Goal: Task Accomplishment & Management: Manage account settings

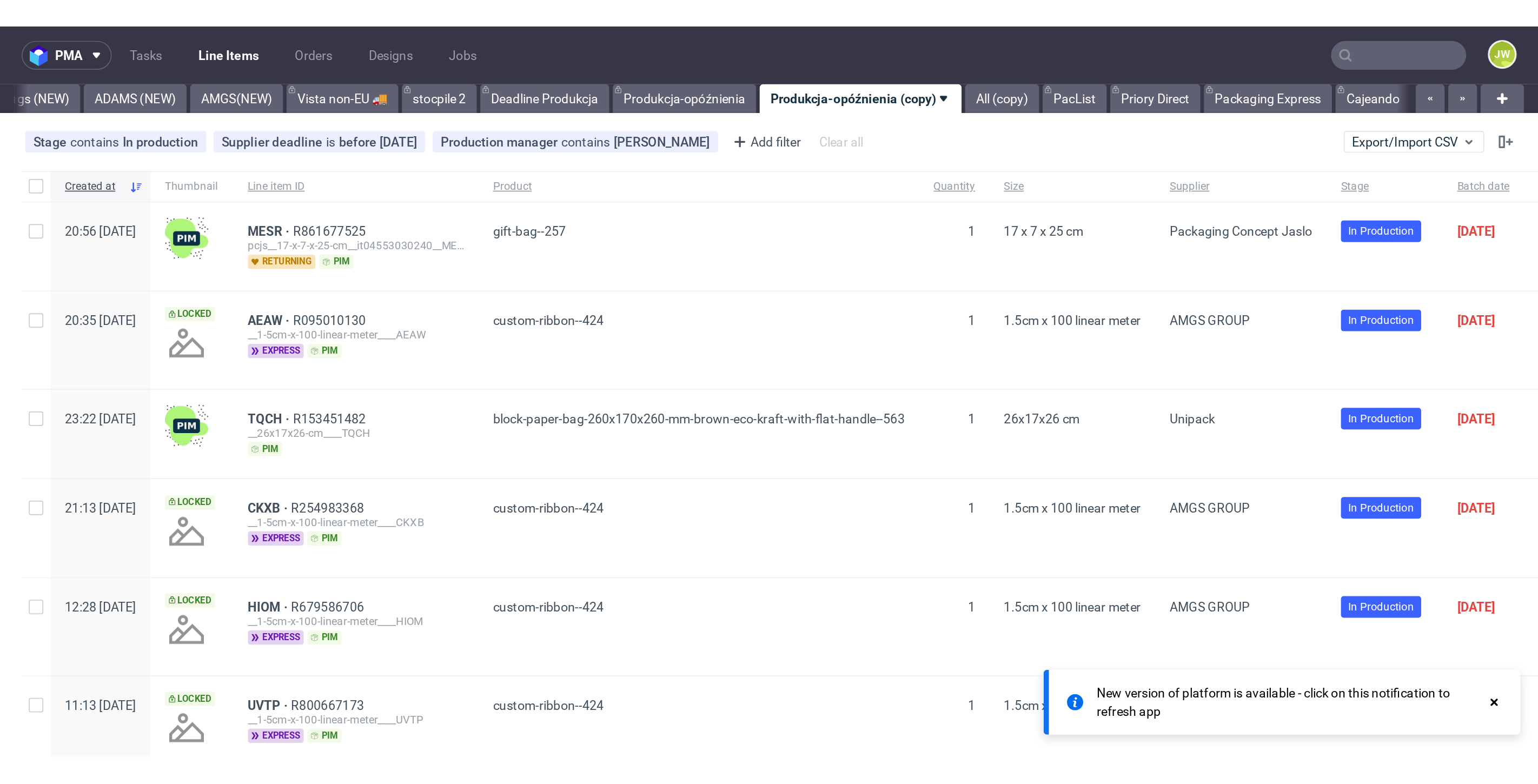
scroll to position [0, 2228]
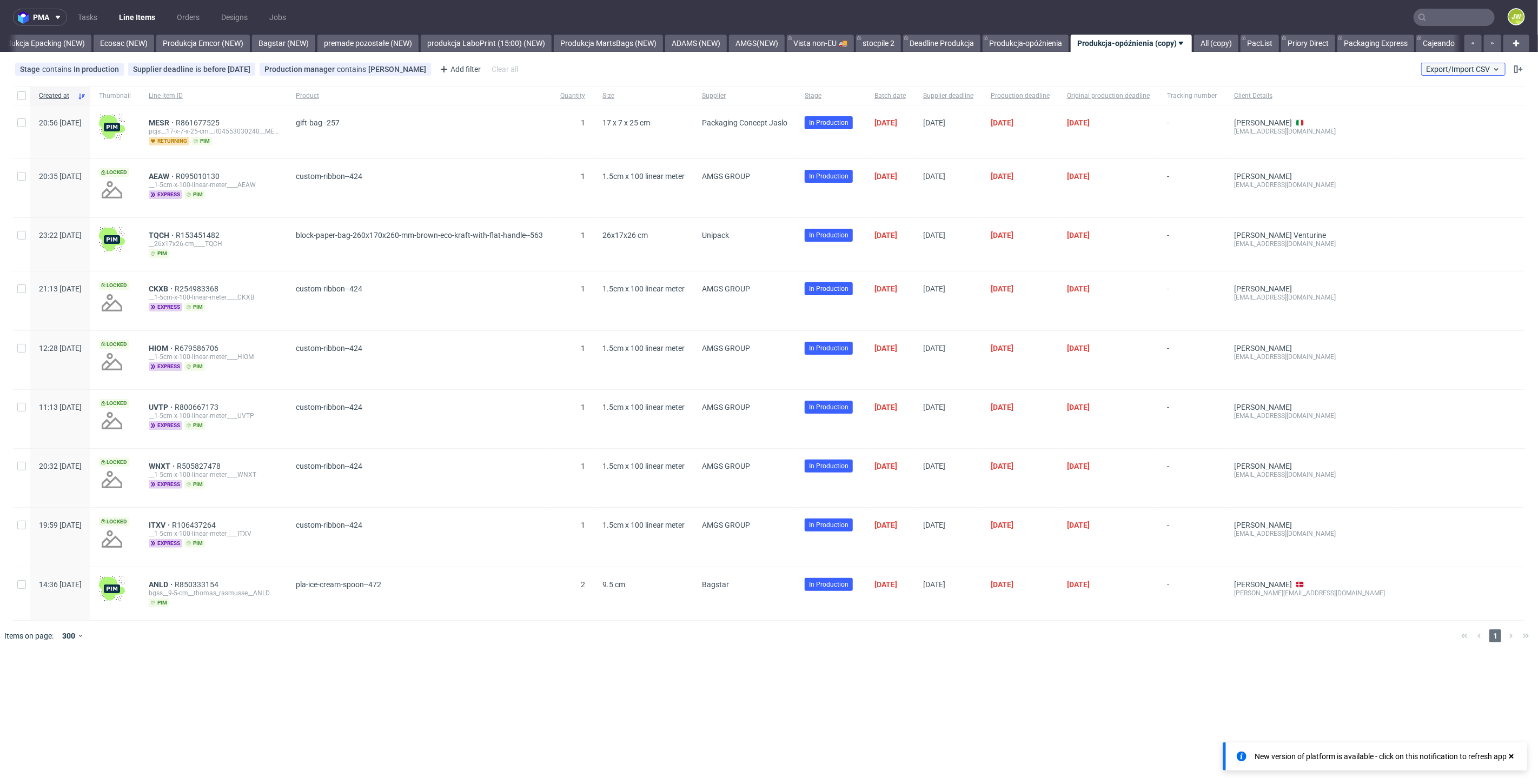
click at [923, 69] on span "Export/Import CSV" at bounding box center [1464, 69] width 75 height 9
click at [923, 107] on link "Import shipments CSV" at bounding box center [1438, 114] width 126 height 18
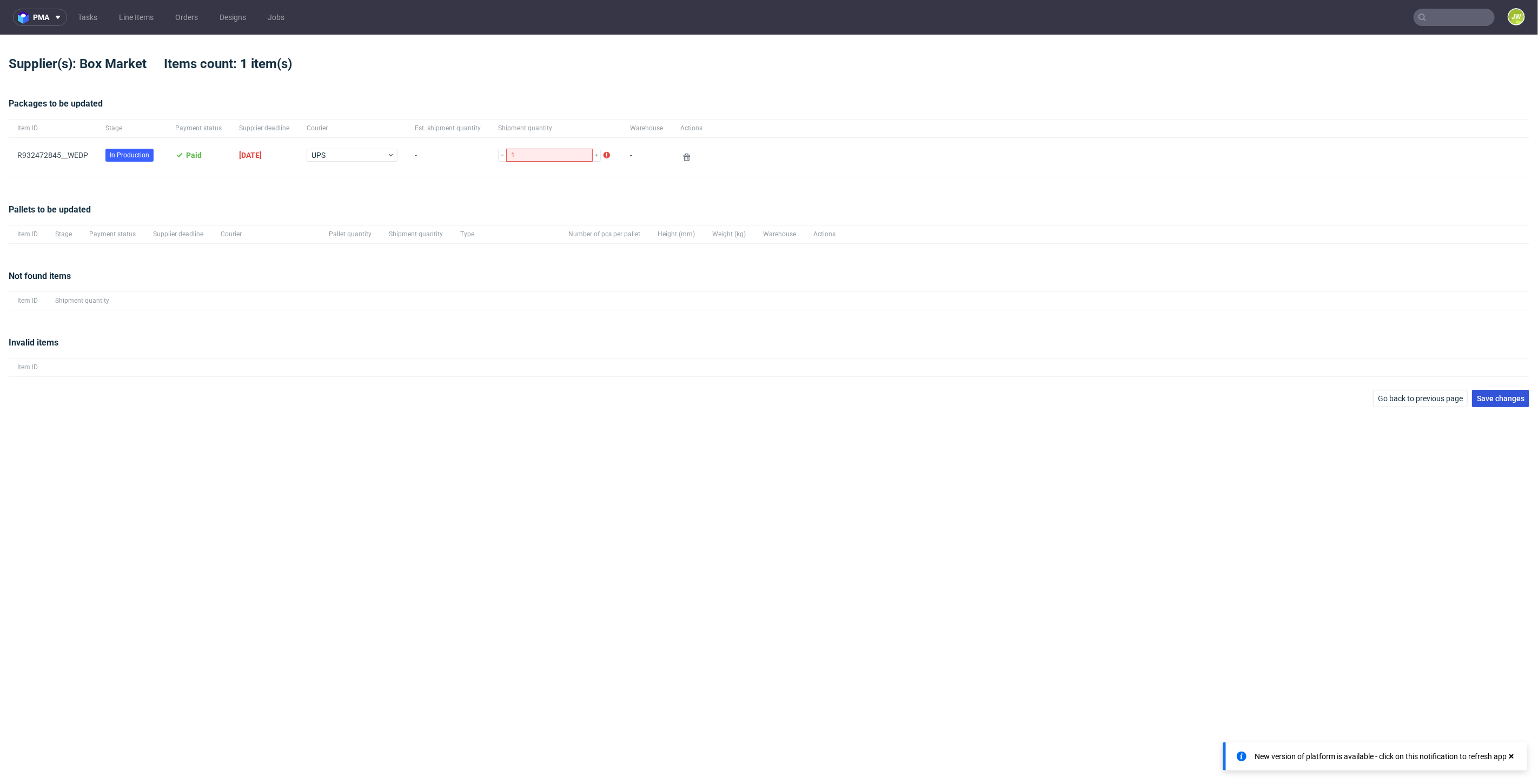
click at [923, 397] on span "Save changes" at bounding box center [1500, 399] width 47 height 8
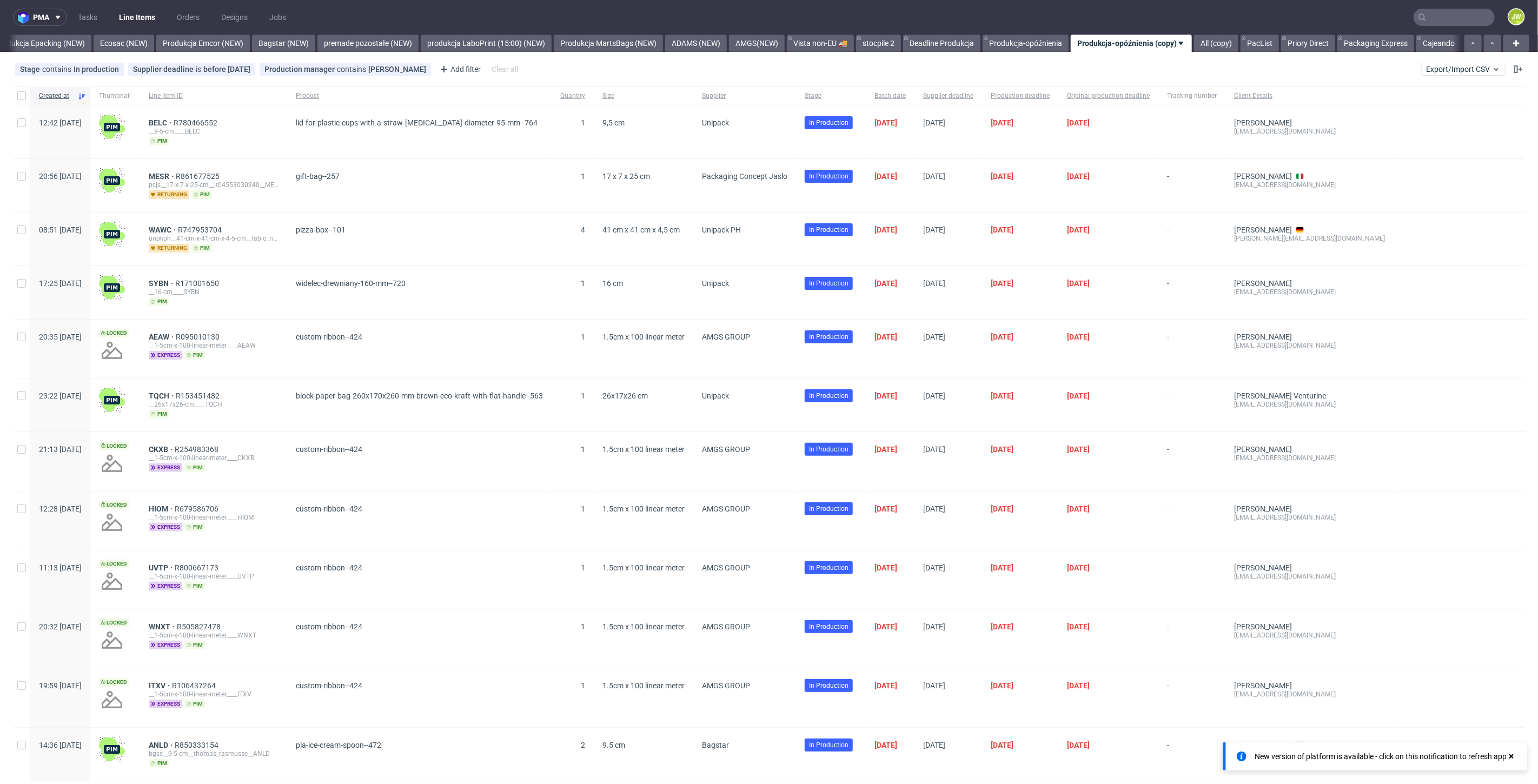
scroll to position [0, 2237]
click at [873, 36] on link "stocpile 2" at bounding box center [878, 43] width 44 height 18
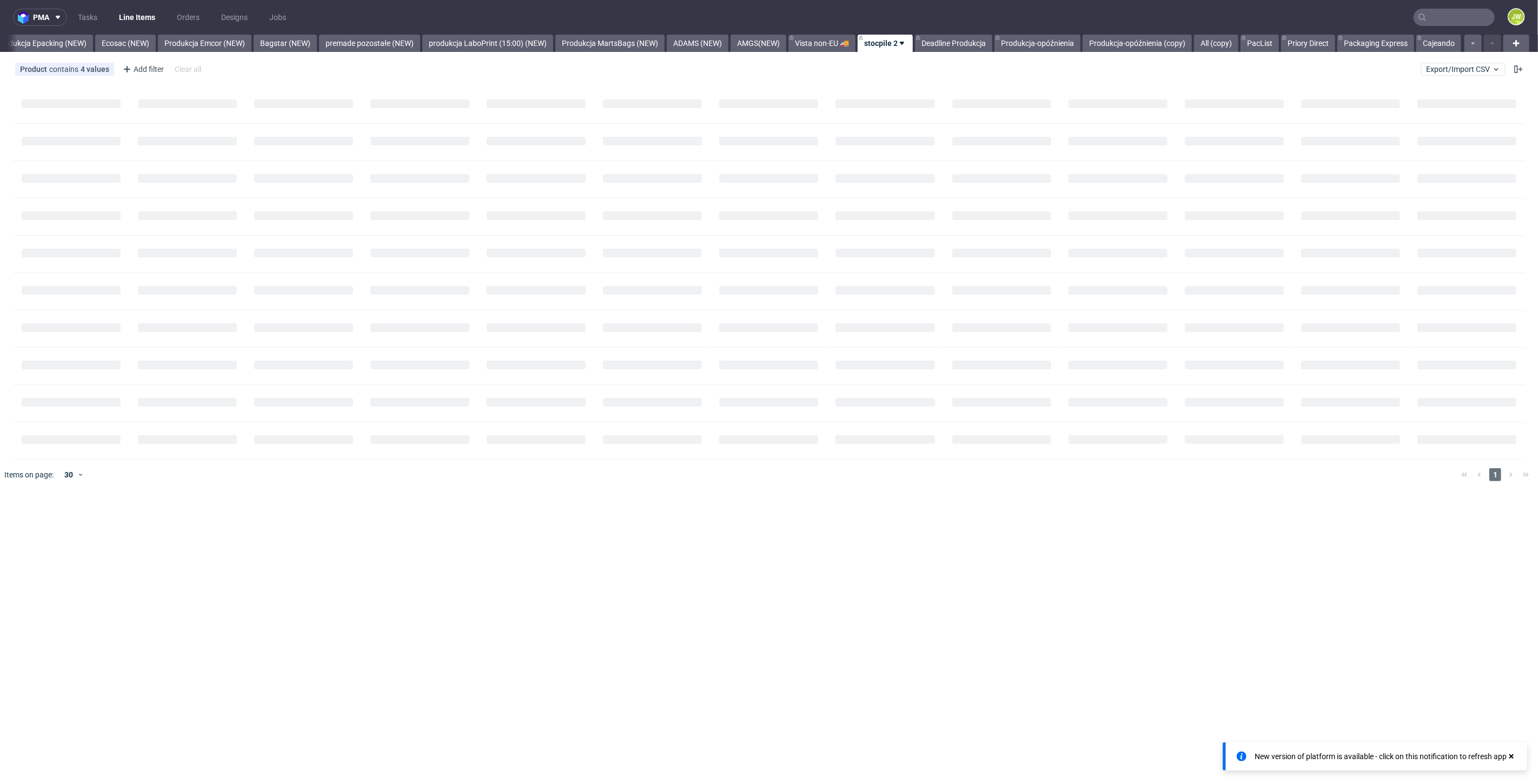
scroll to position [0, 2226]
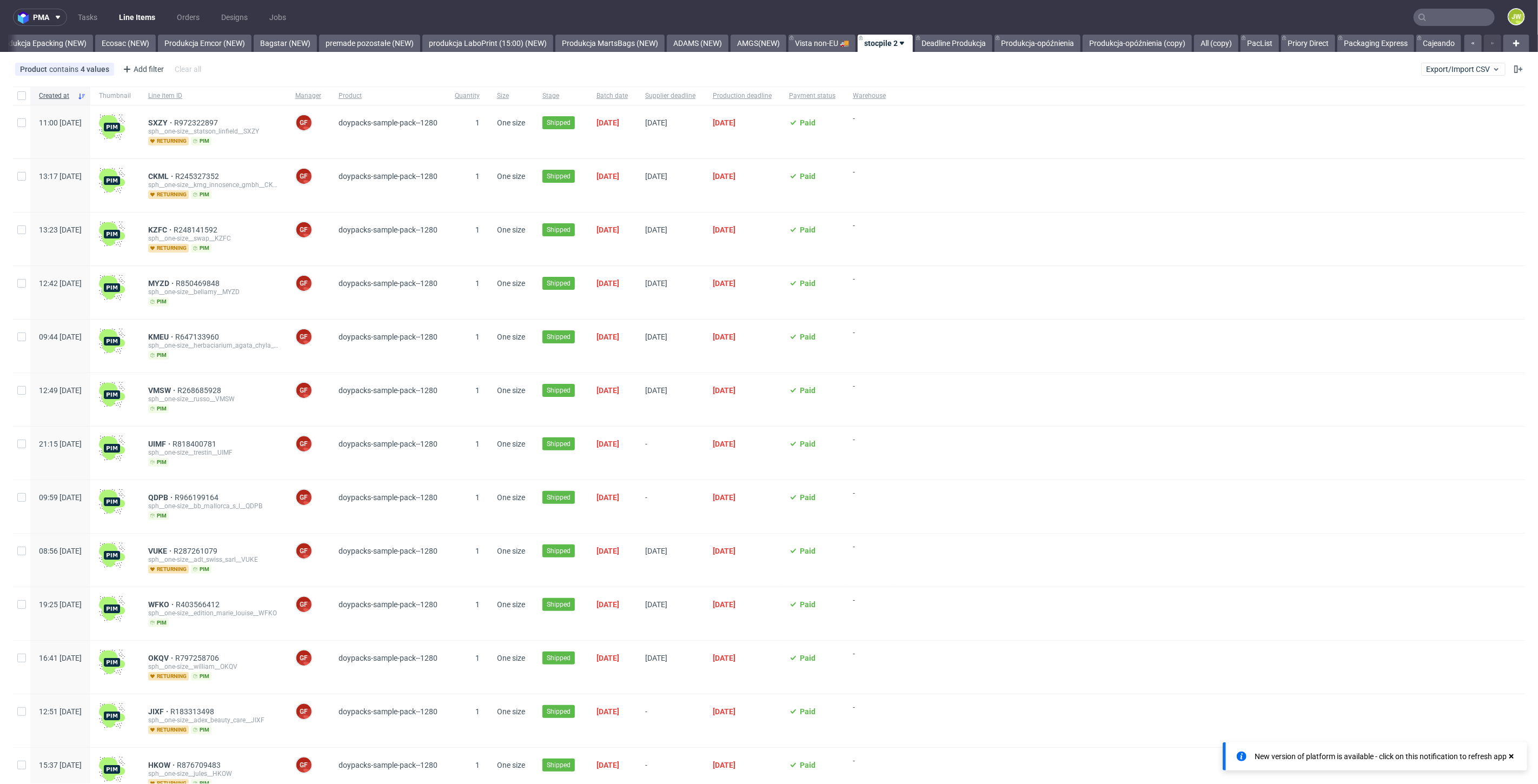
drag, startPoint x: 869, startPoint y: 39, endPoint x: 876, endPoint y: 42, distance: 7.6
click at [876, 42] on link "stocpile 2" at bounding box center [885, 43] width 55 height 18
click at [890, 86] on span "Copy view link" at bounding box center [913, 88] width 91 height 11
click at [923, 22] on figcaption "JW" at bounding box center [1516, 16] width 15 height 15
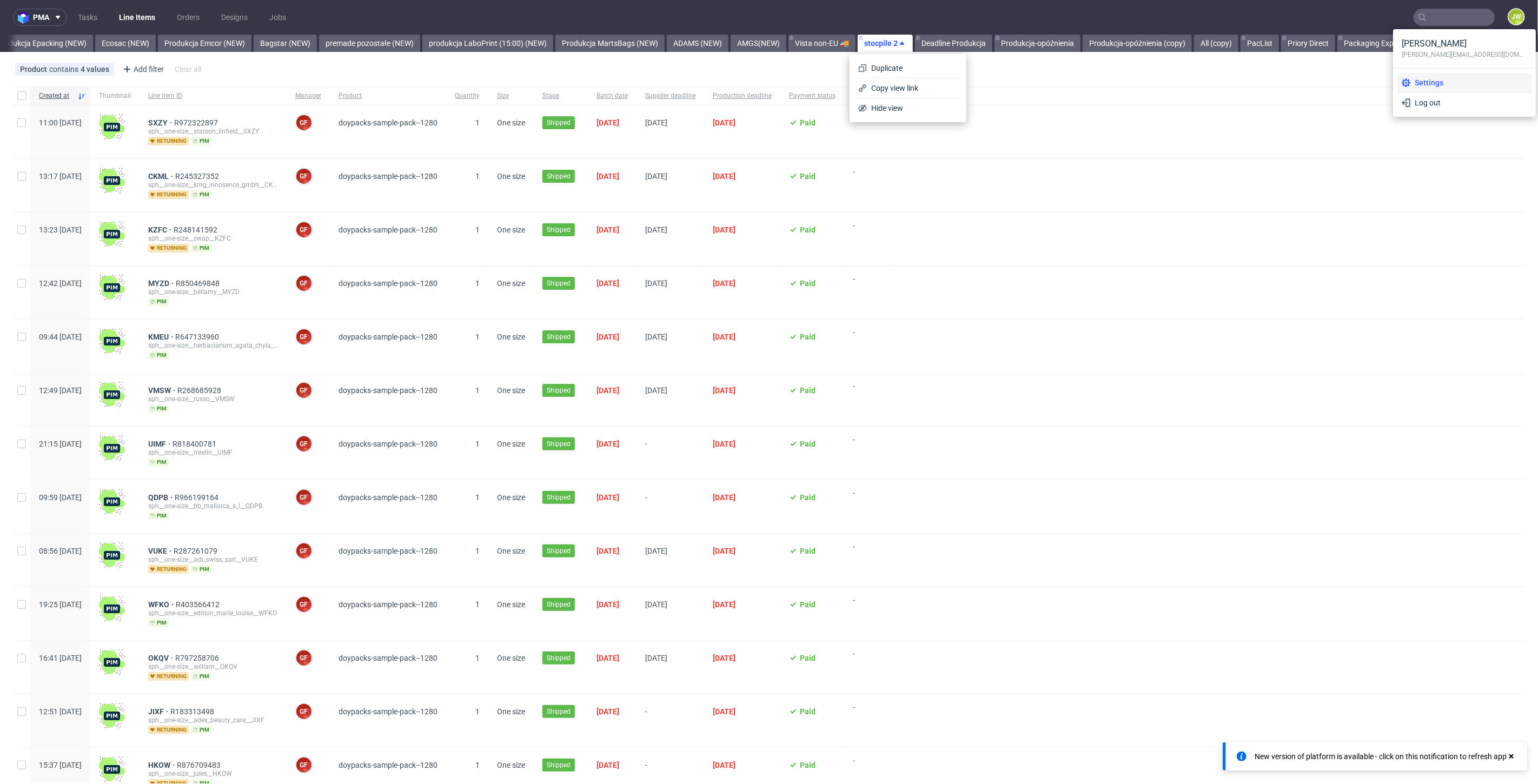
click at [923, 82] on span "Settings" at bounding box center [1469, 82] width 117 height 11
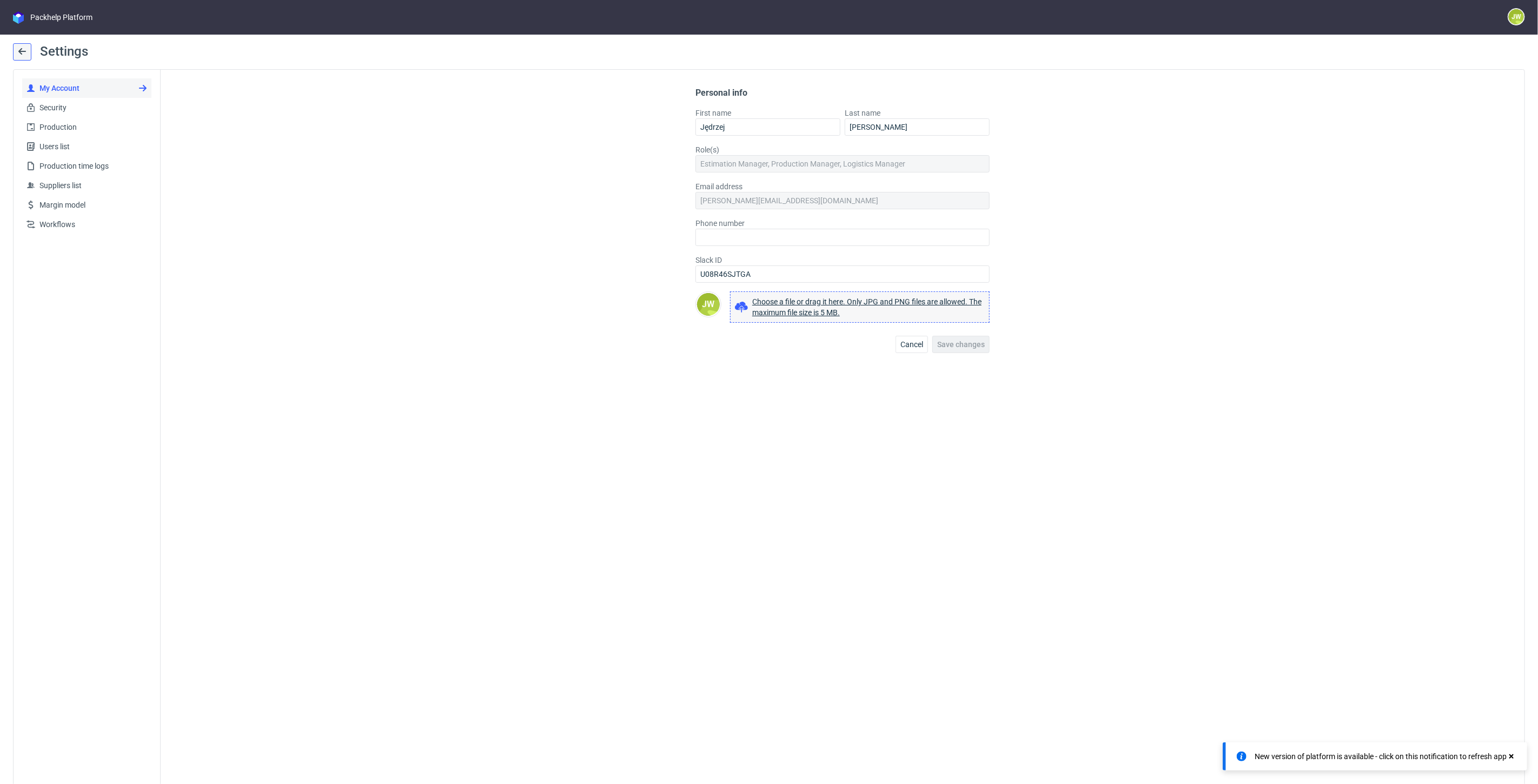
click at [18, 43] on button at bounding box center [22, 52] width 19 height 18
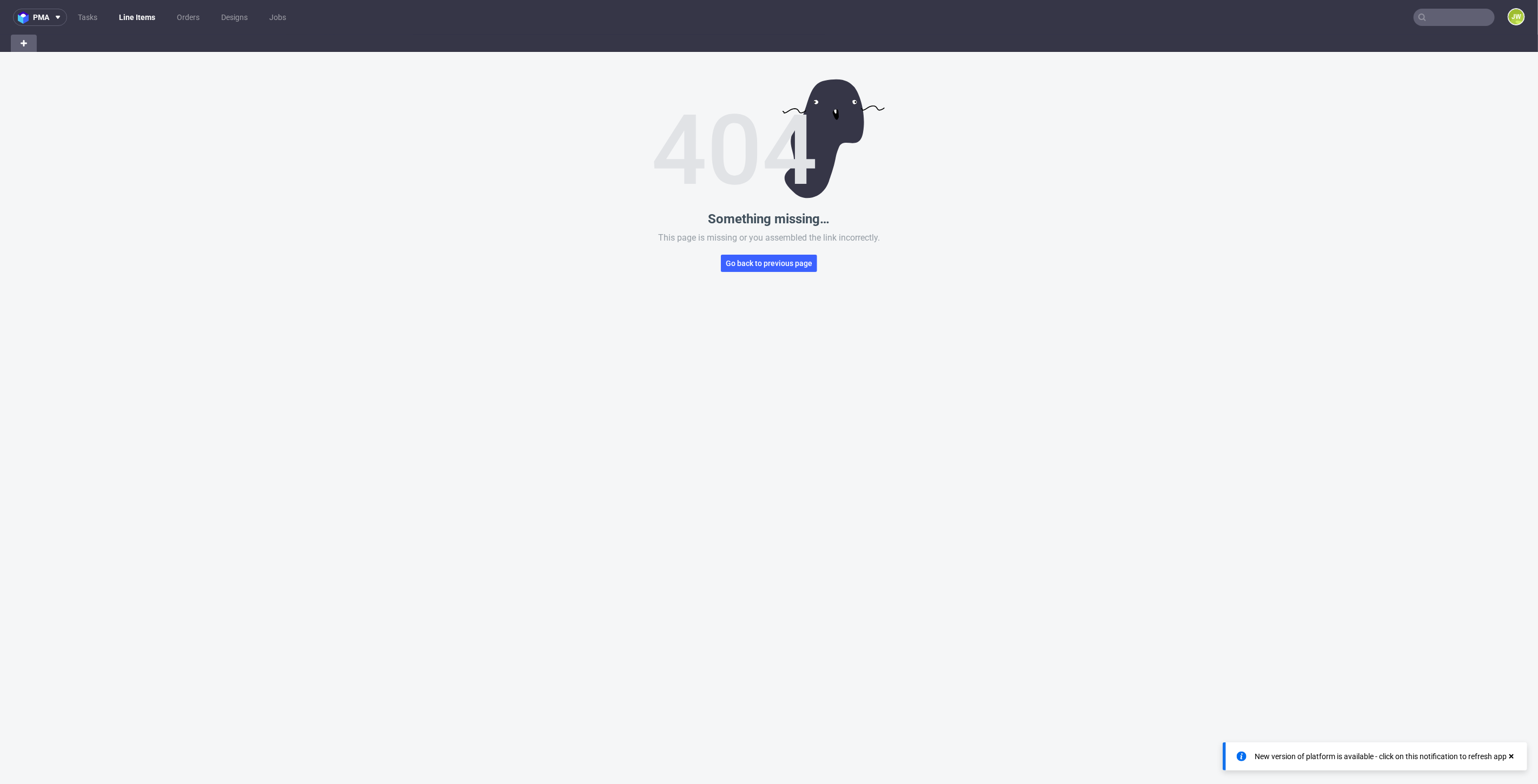
click at [139, 13] on link "Line Items" at bounding box center [137, 18] width 49 height 18
click at [688, 283] on div "Something missing… This page is missing or you assembled the link incorrectly. …" at bounding box center [769, 444] width 1538 height 784
click at [733, 265] on span "Go back to previous page" at bounding box center [769, 264] width 87 height 8
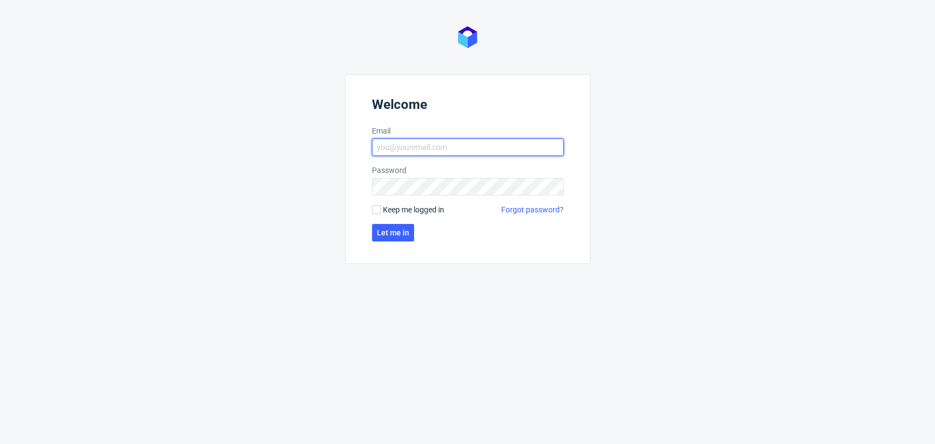
type input "jedrzej.wisniewski@packhelp.com"
click at [270, 243] on div "Welcome Email jedrzej.wisniewski@packhelp.com Password Keep me logged in Forgot…" at bounding box center [467, 222] width 935 height 444
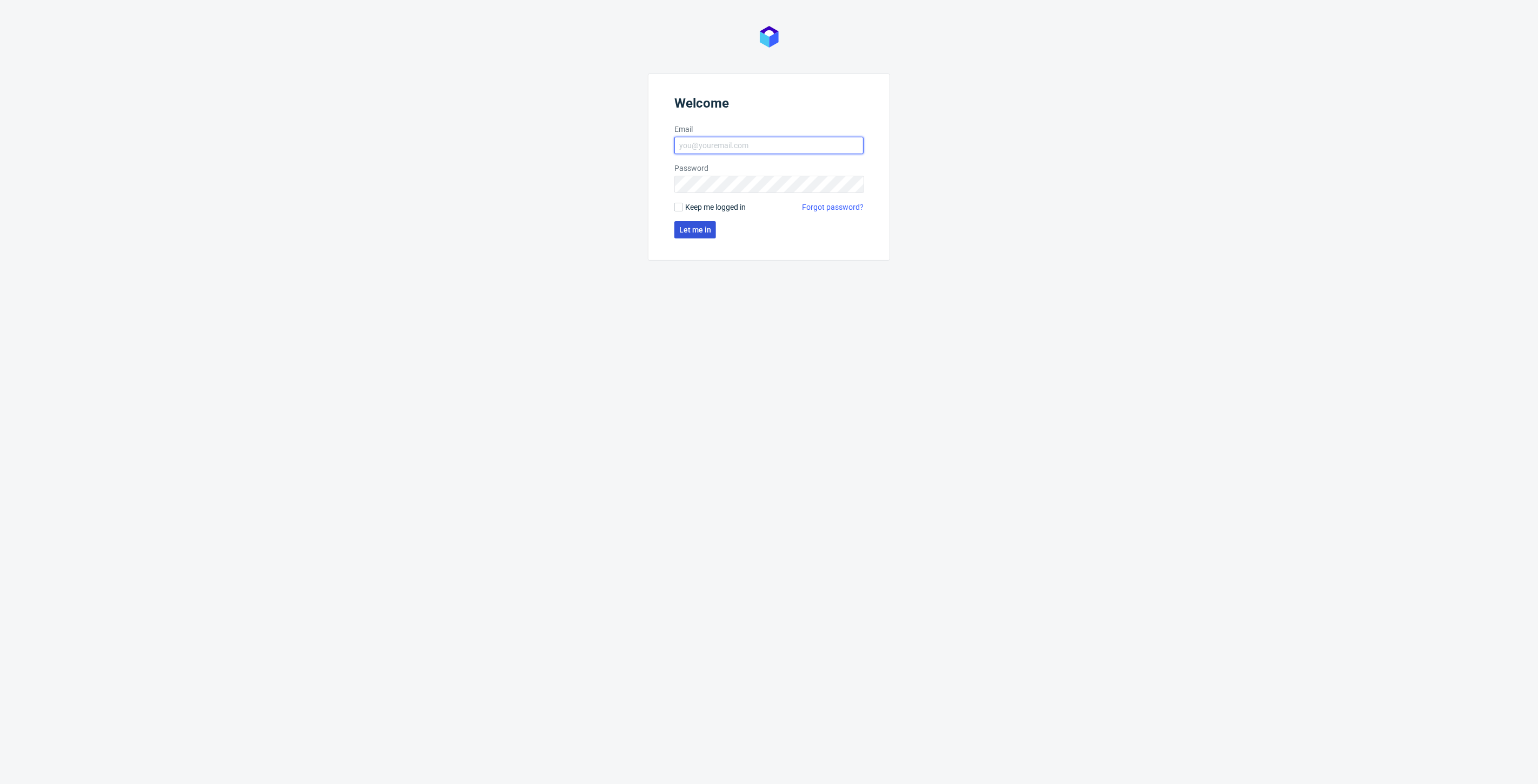
type input "jedrzej.wisniewski@packhelp.com"
click at [692, 234] on span "Let me in" at bounding box center [695, 230] width 32 height 8
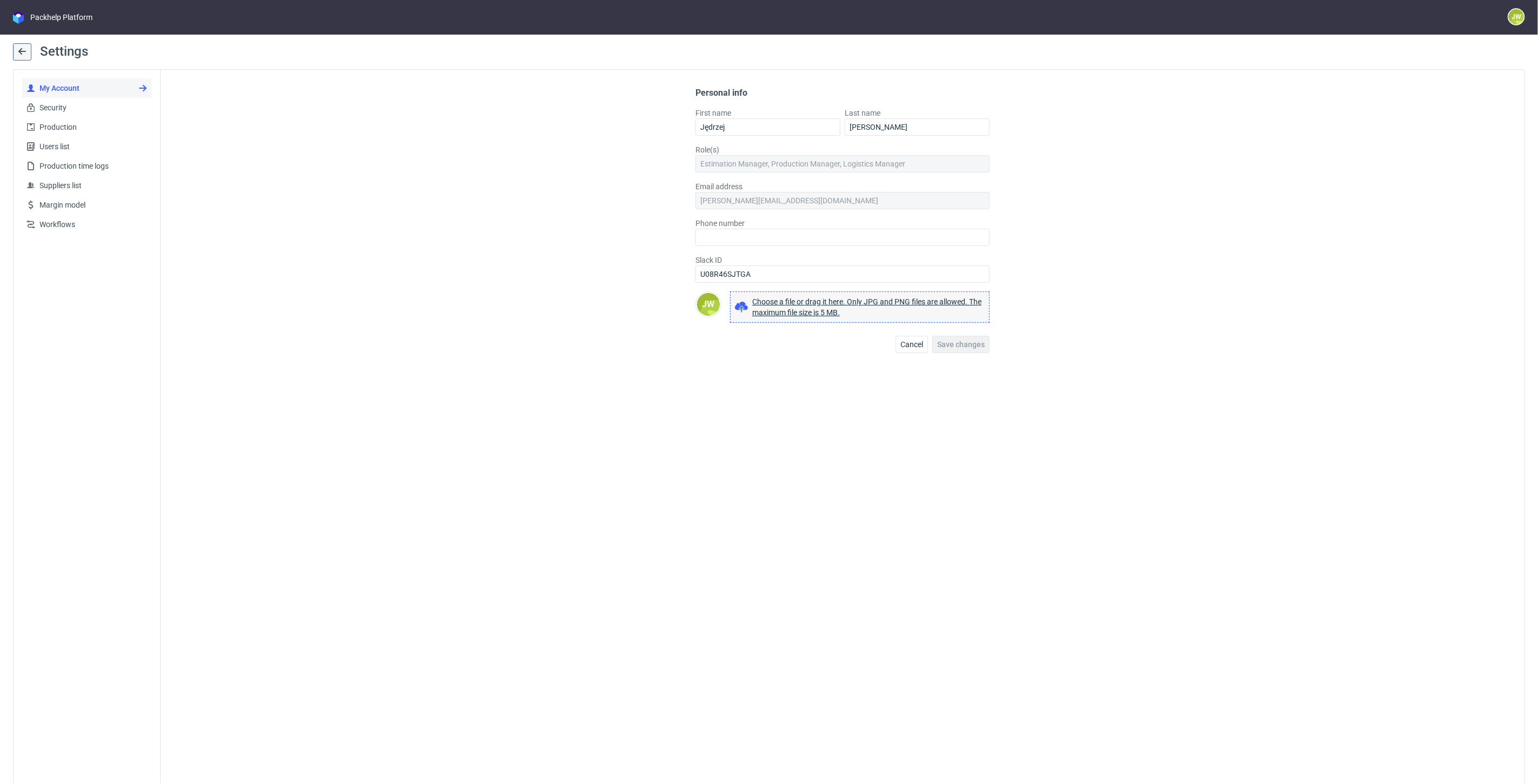
click at [24, 54] on icon at bounding box center [22, 51] width 9 height 9
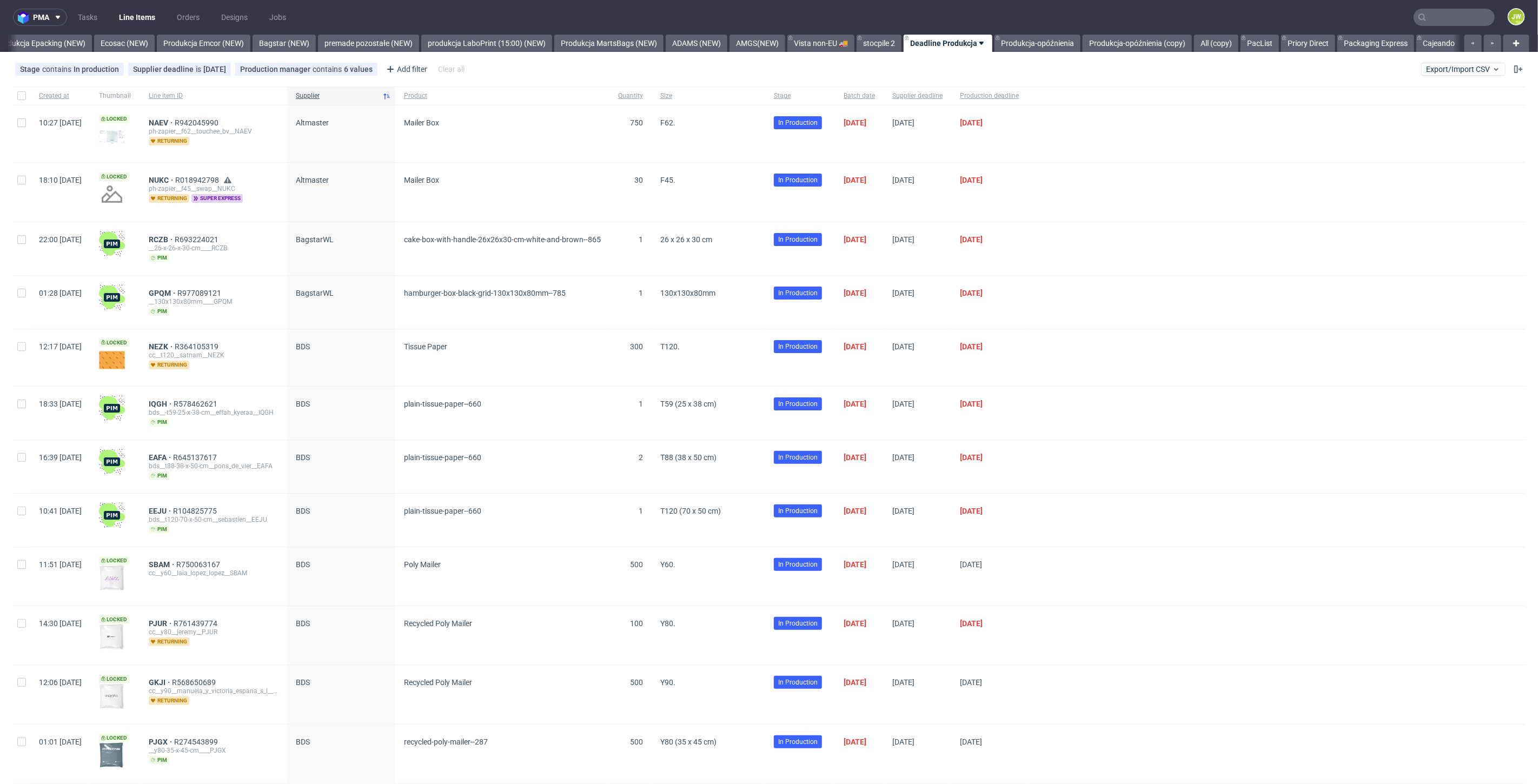
scroll to position [0, 2236]
click at [1443, 63] on button "Export/Import CSV" at bounding box center [1463, 69] width 84 height 13
click at [1424, 113] on link "Import shipments CSV" at bounding box center [1429, 114] width 126 height 18
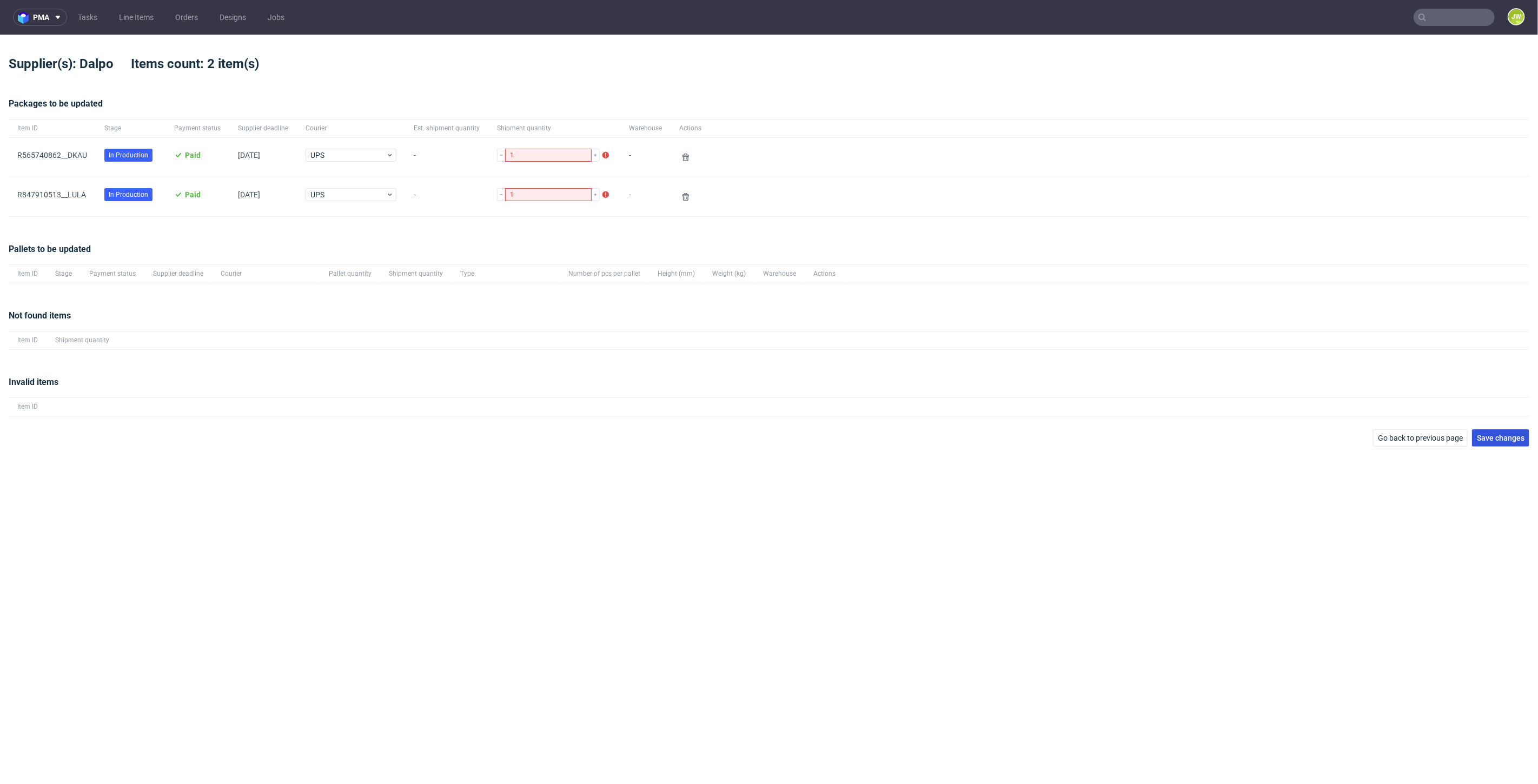
click at [1491, 431] on button "Save changes" at bounding box center [1500, 438] width 57 height 18
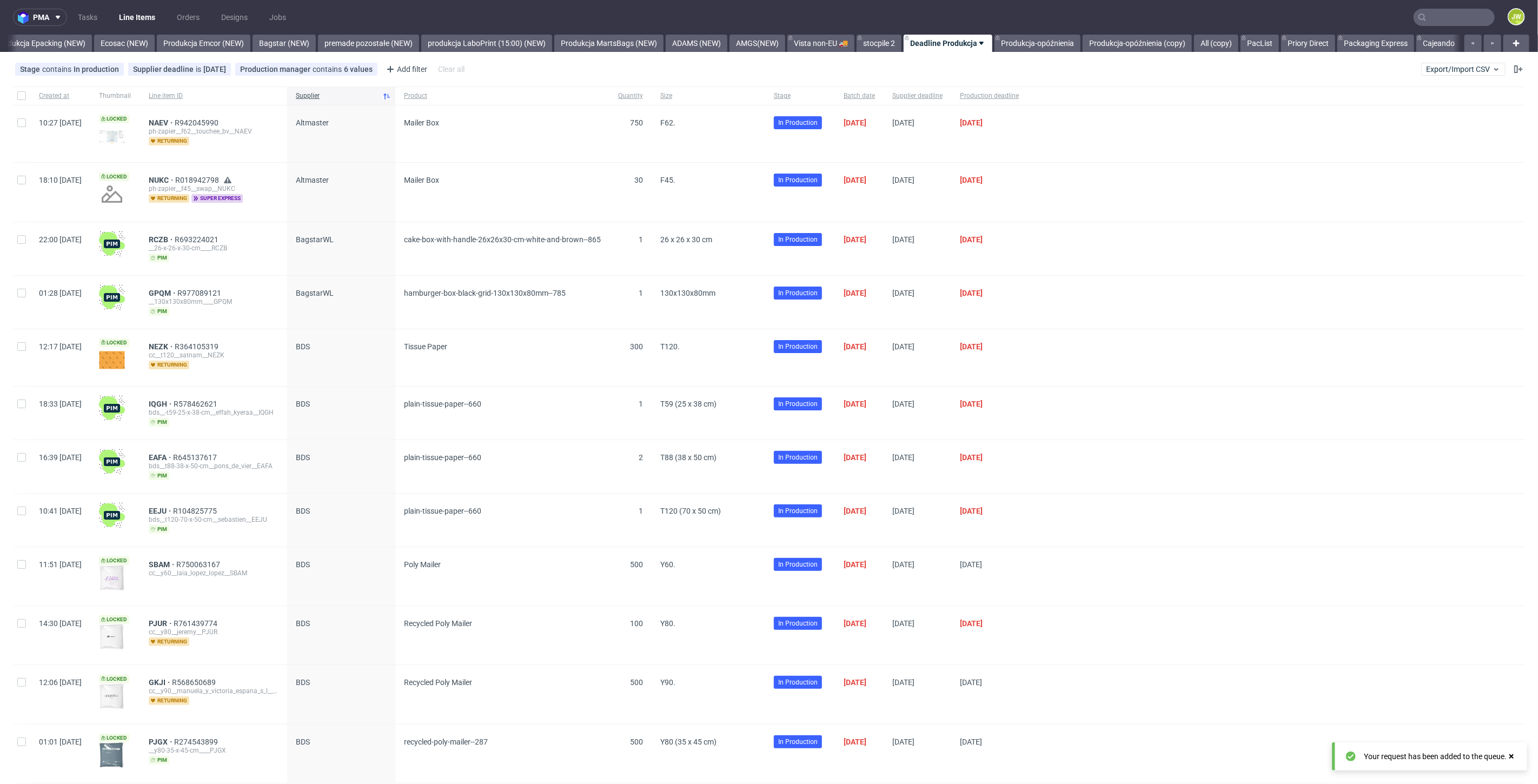
scroll to position [0, 2236]
drag, startPoint x: 1475, startPoint y: 72, endPoint x: 1469, endPoint y: 75, distance: 6.7
click at [1474, 72] on span "Export/Import CSV" at bounding box center [1464, 69] width 75 height 9
click at [1384, 118] on link "Import shipments CSV" at bounding box center [1429, 114] width 126 height 18
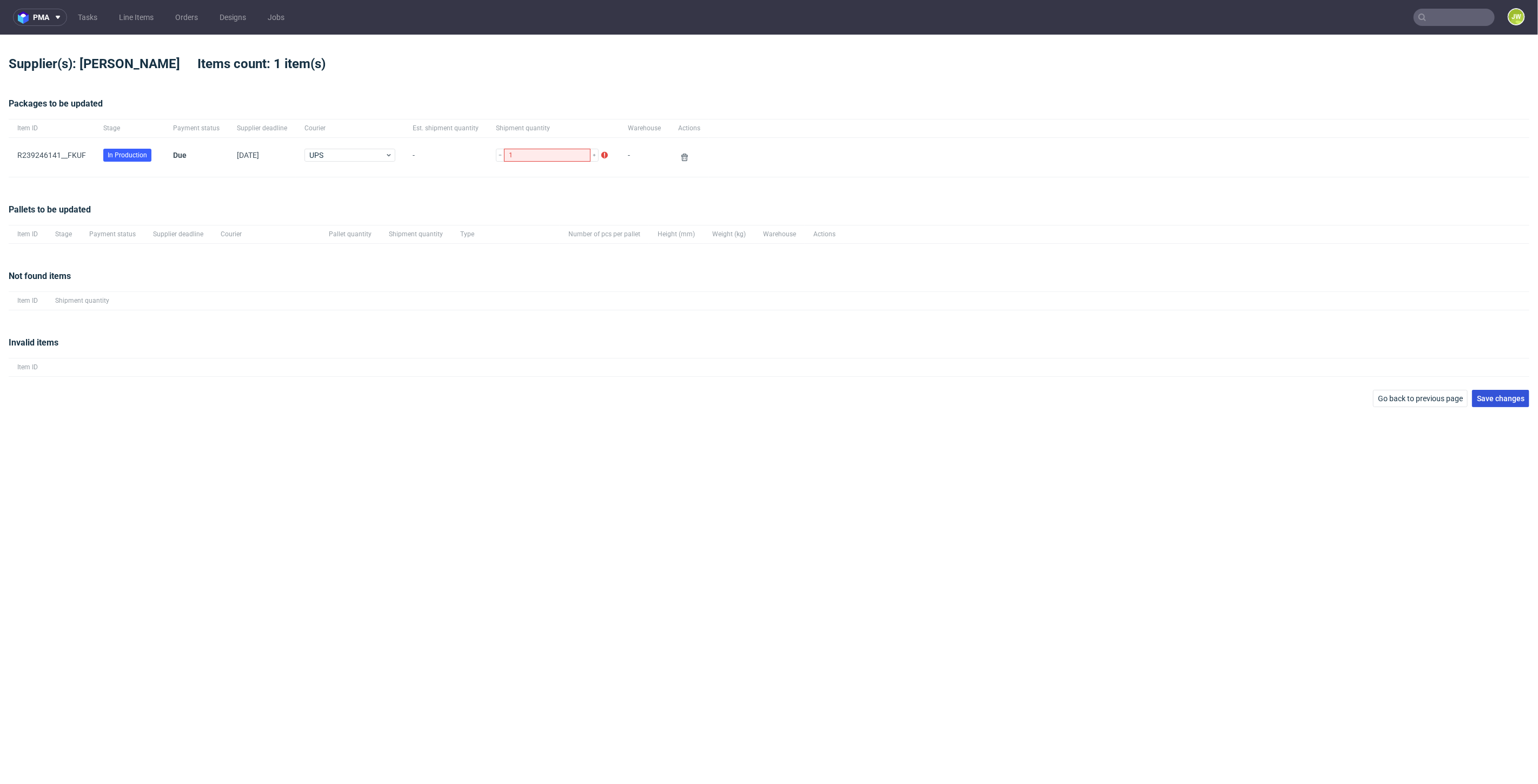
click at [1493, 401] on span "Save changes" at bounding box center [1500, 399] width 47 height 8
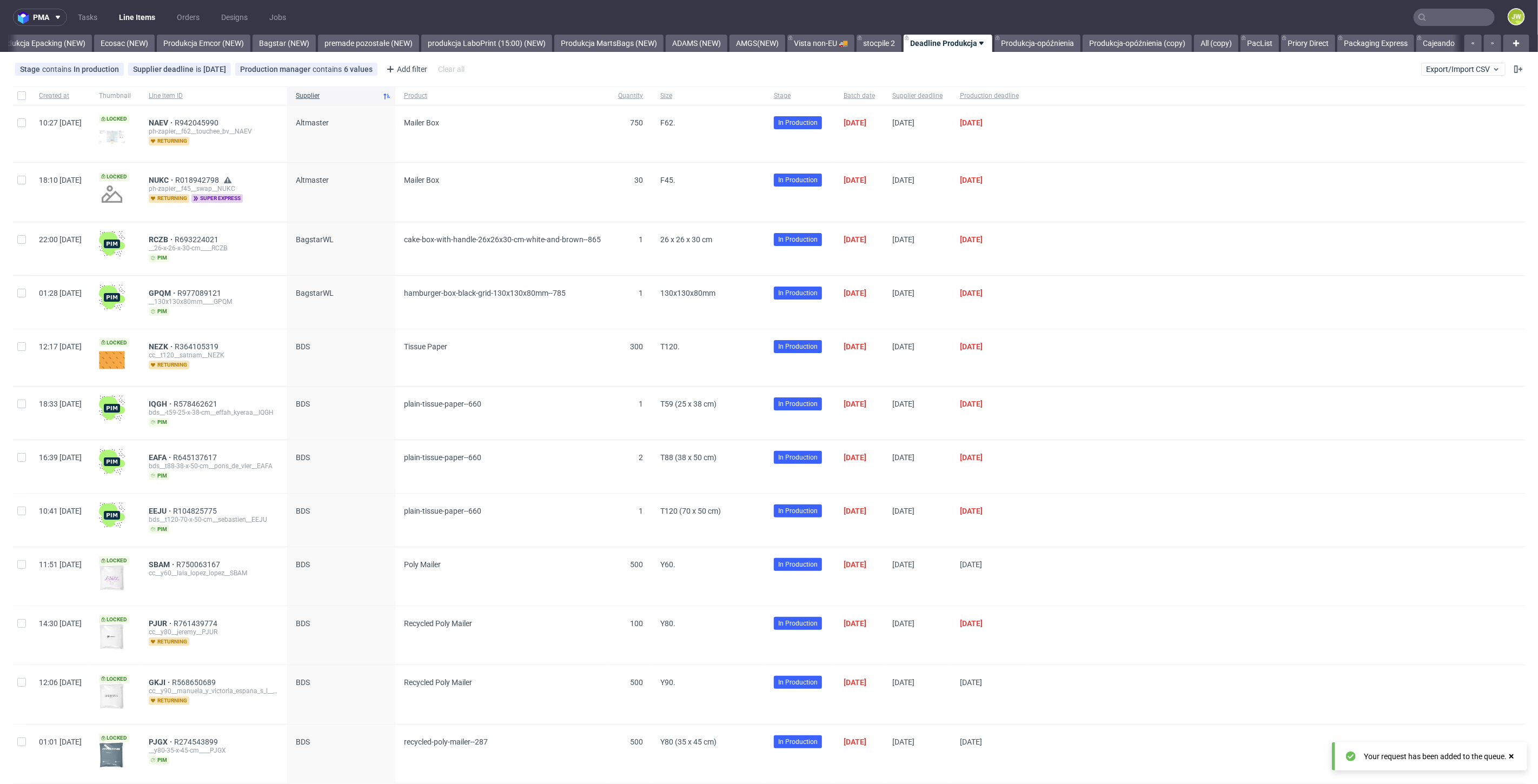
scroll to position [0, 2236]
click at [1426, 14] on input "text" at bounding box center [1454, 18] width 81 height 18
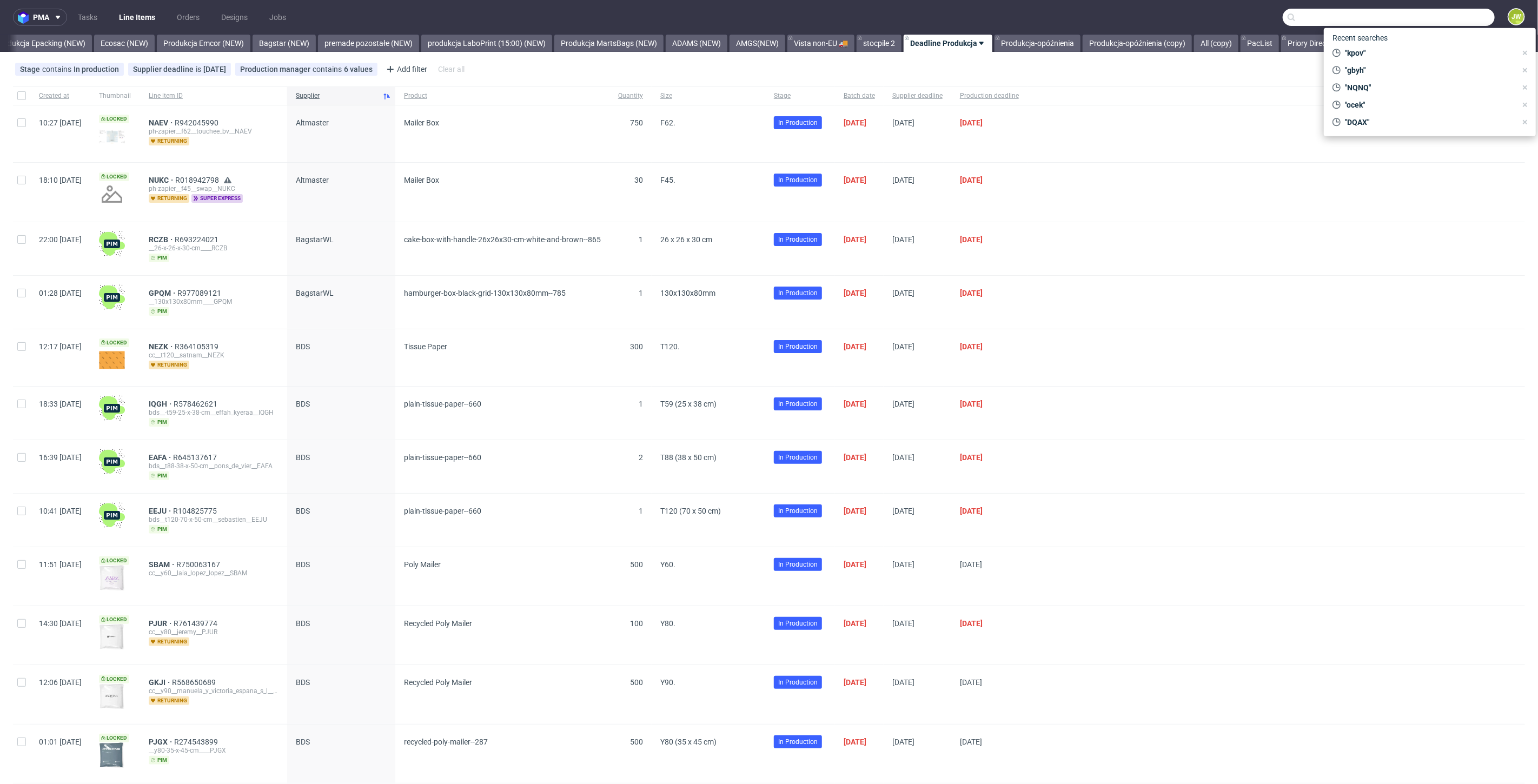
paste input "UHIQ"
type input "UHIQ"
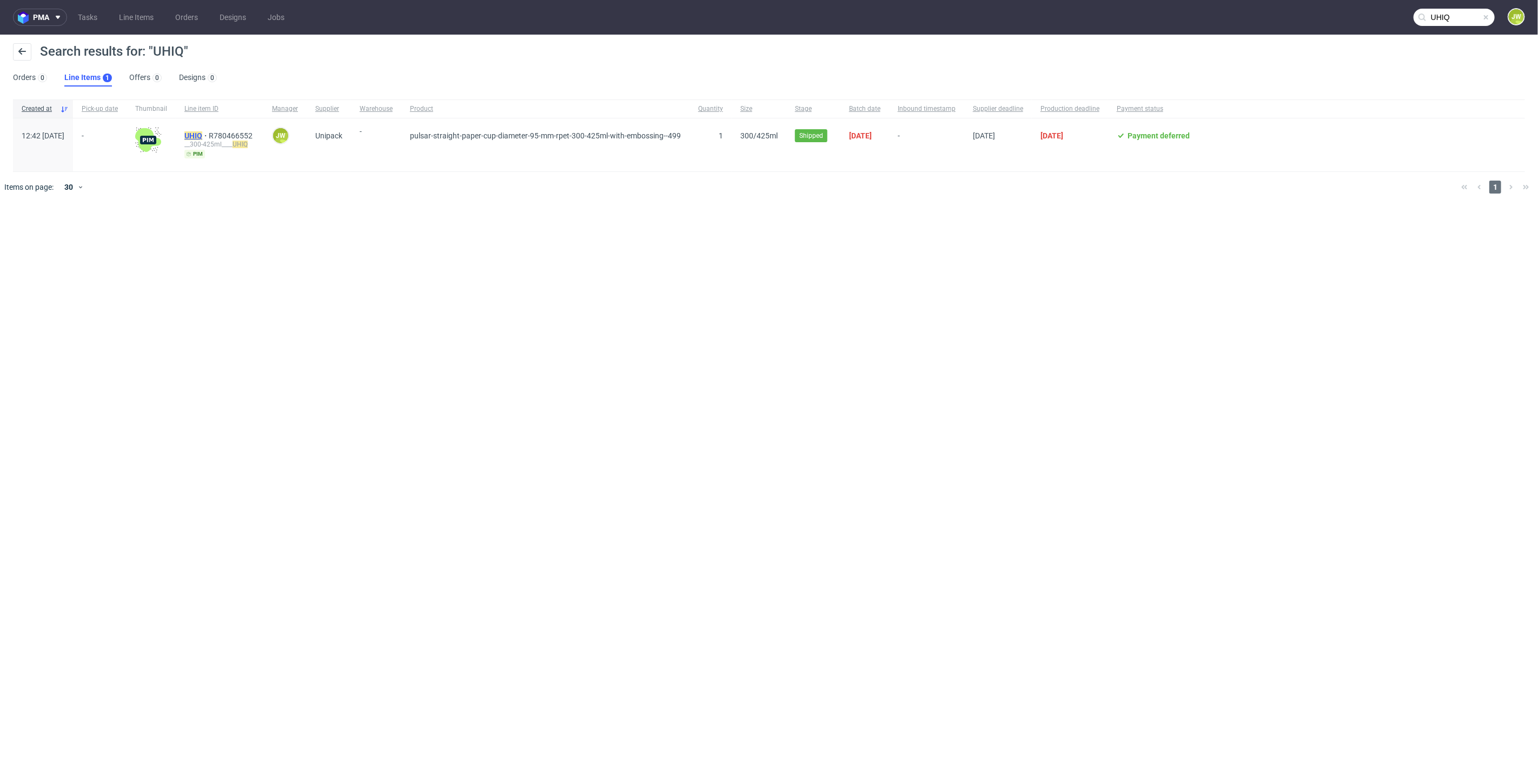
click at [202, 133] on mark "UHIQ" at bounding box center [194, 135] width 18 height 9
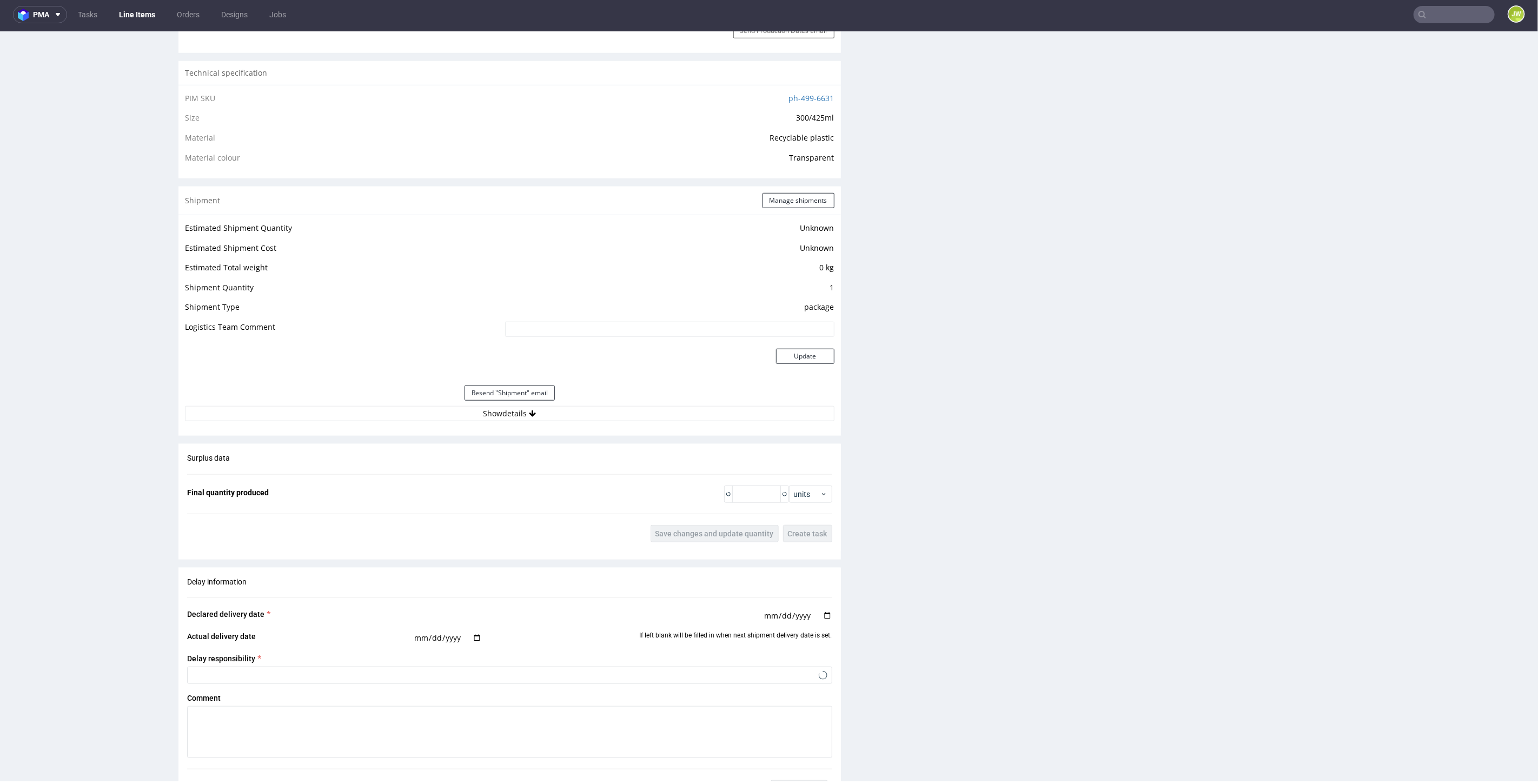
scroll to position [713, 0]
click at [498, 414] on button "Show details" at bounding box center [510, 412] width 650 height 15
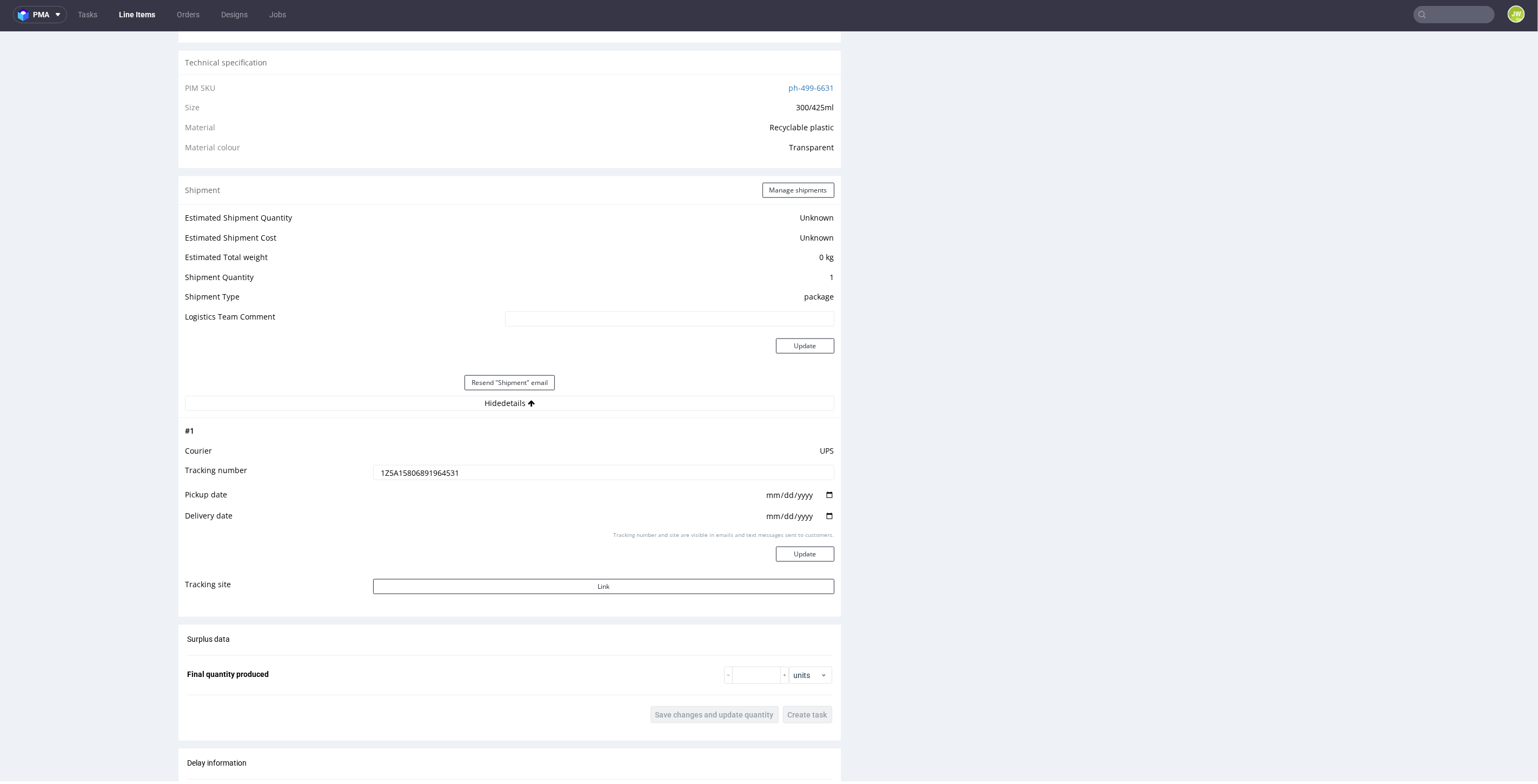
scroll to position [833, 0]
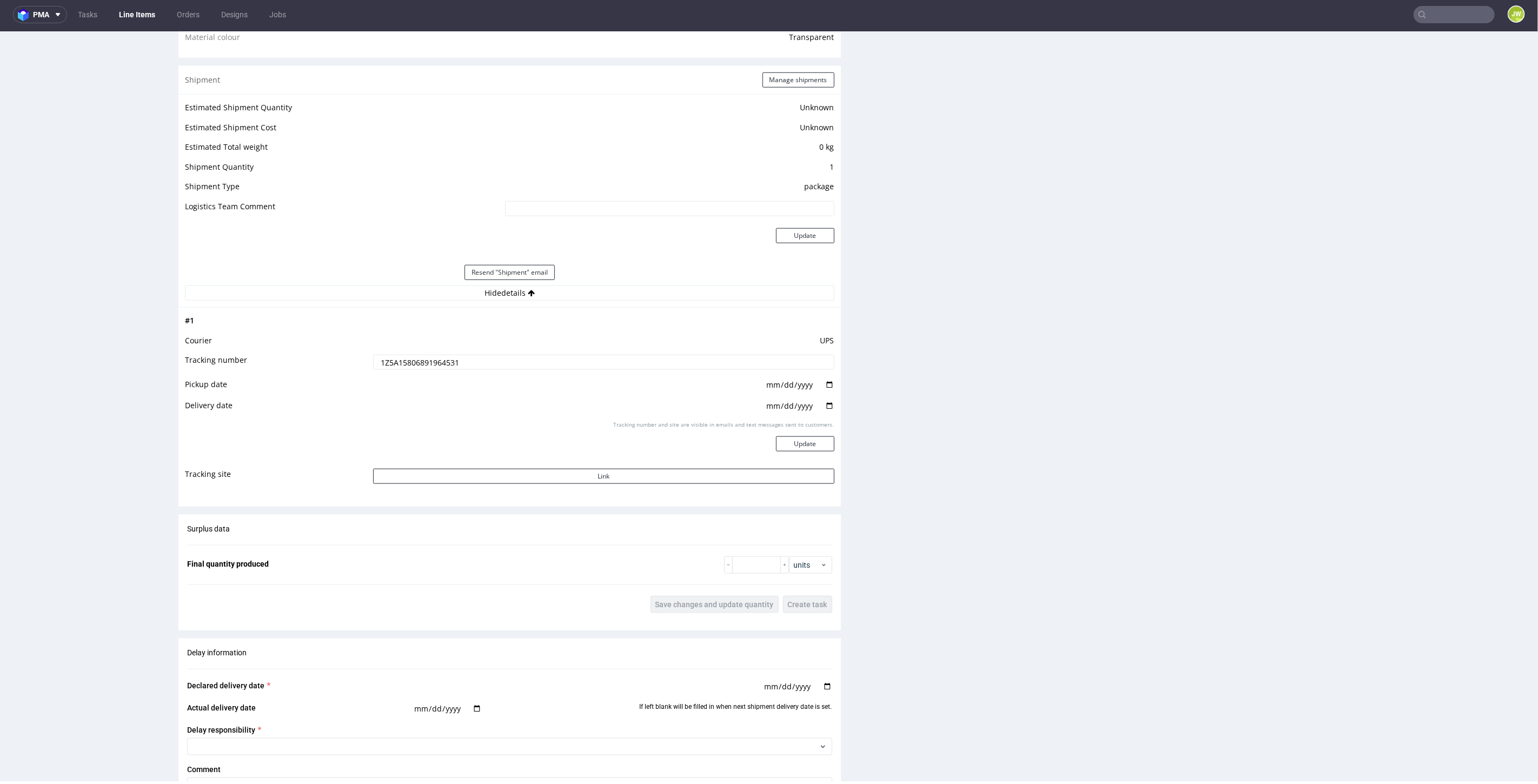
click at [396, 360] on input "1Z5A15806891964531" at bounding box center [604, 361] width 461 height 15
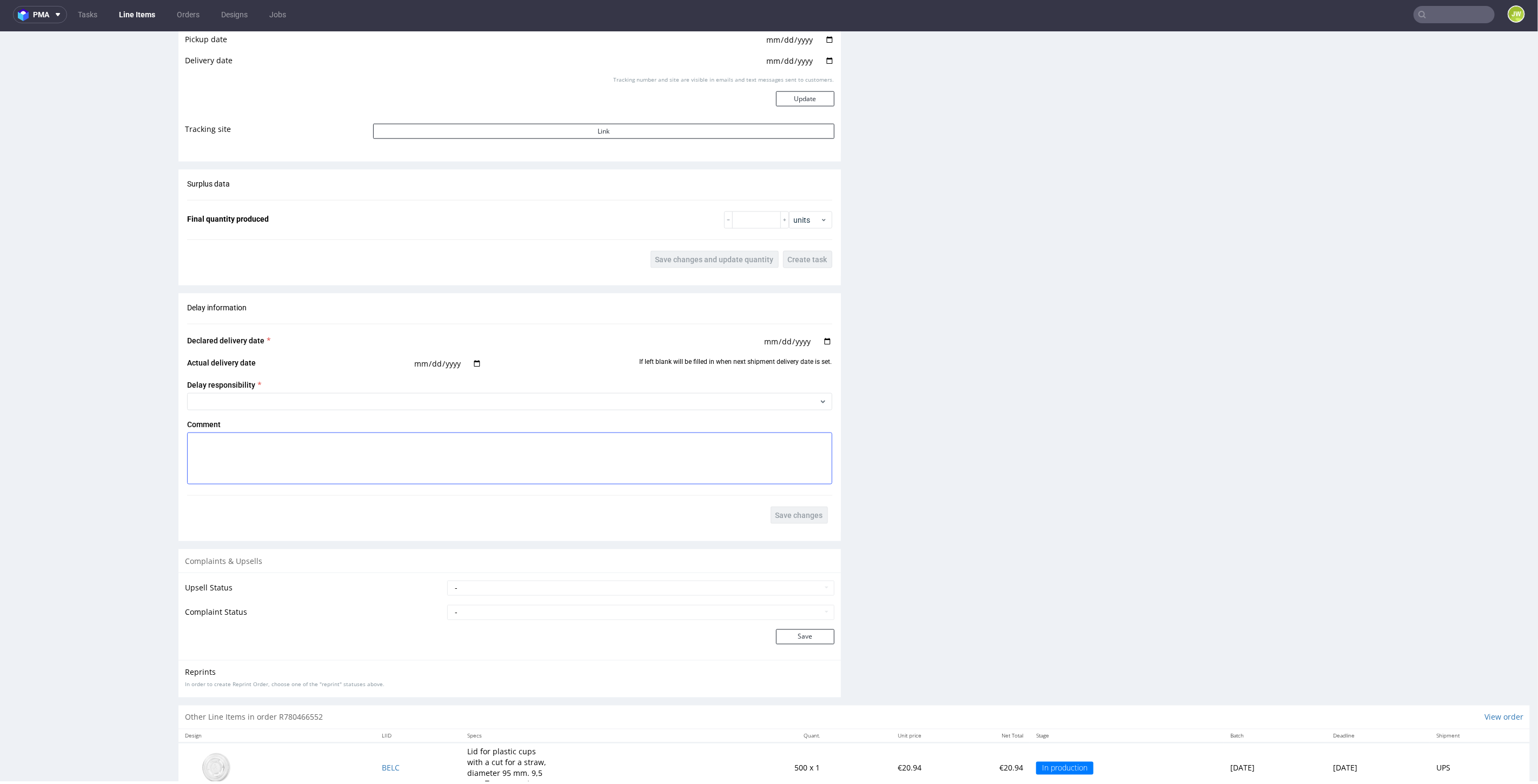
scroll to position [1208, 0]
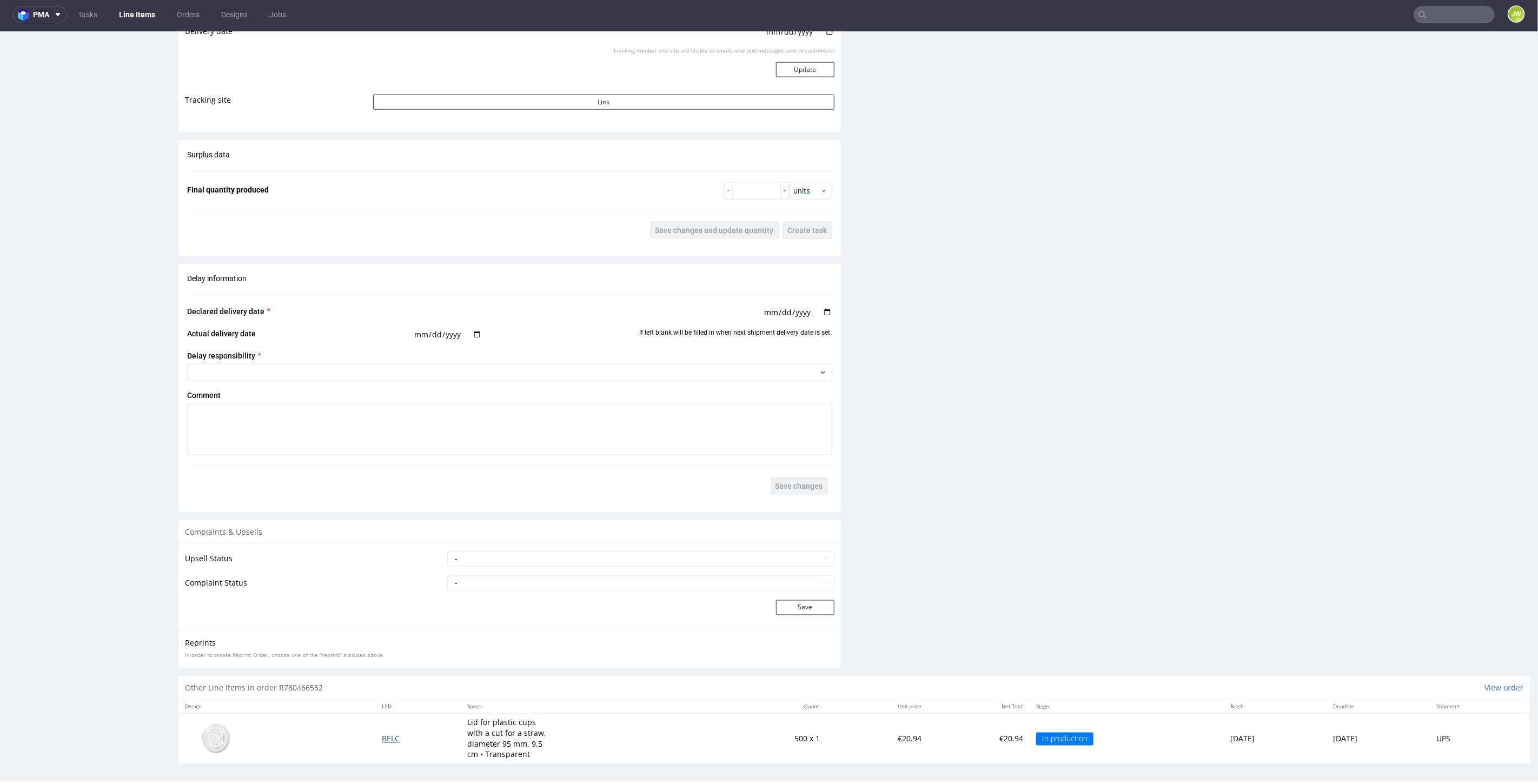
click at [382, 735] on span "BELC" at bounding box center [391, 738] width 18 height 10
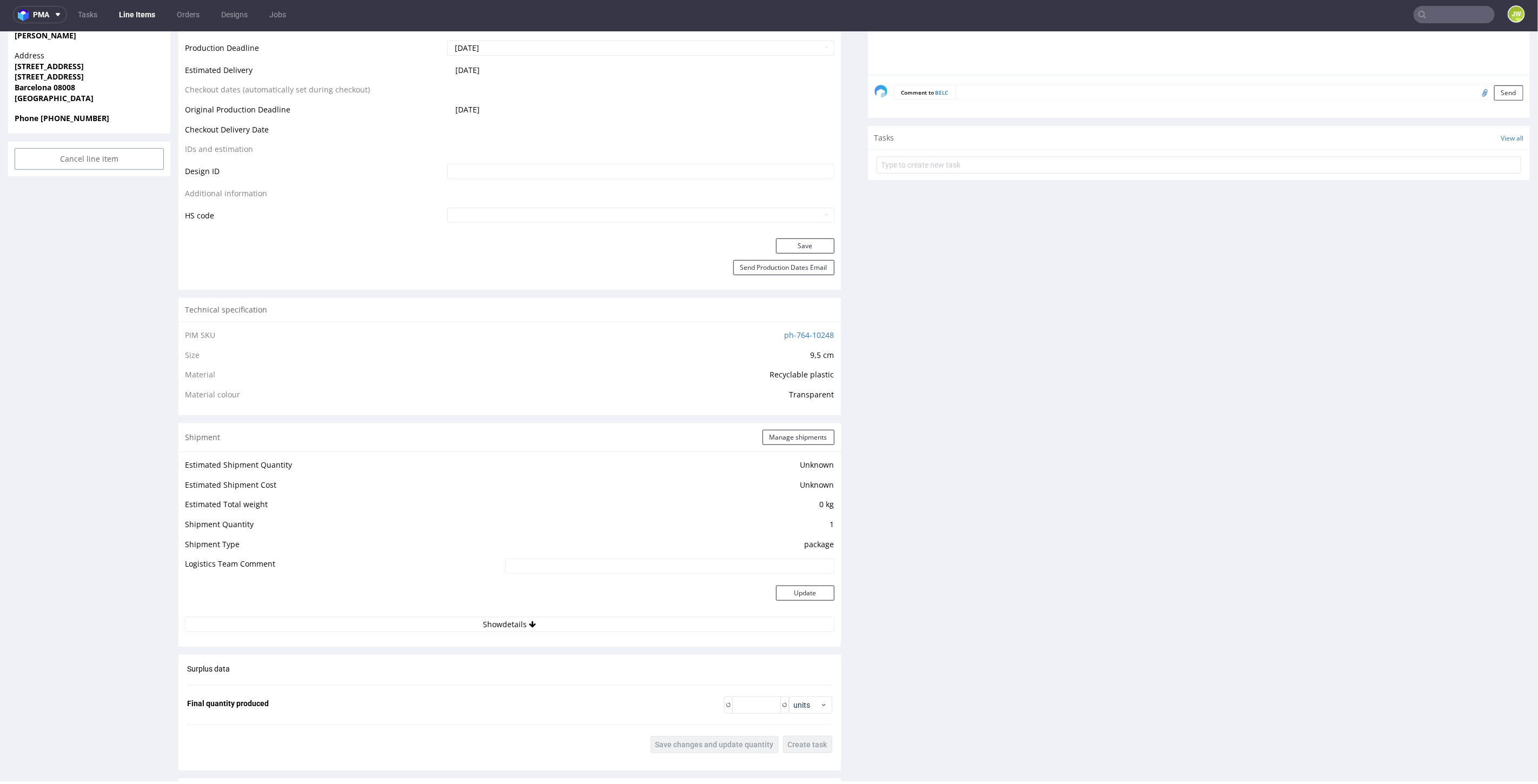
scroll to position [541, 0]
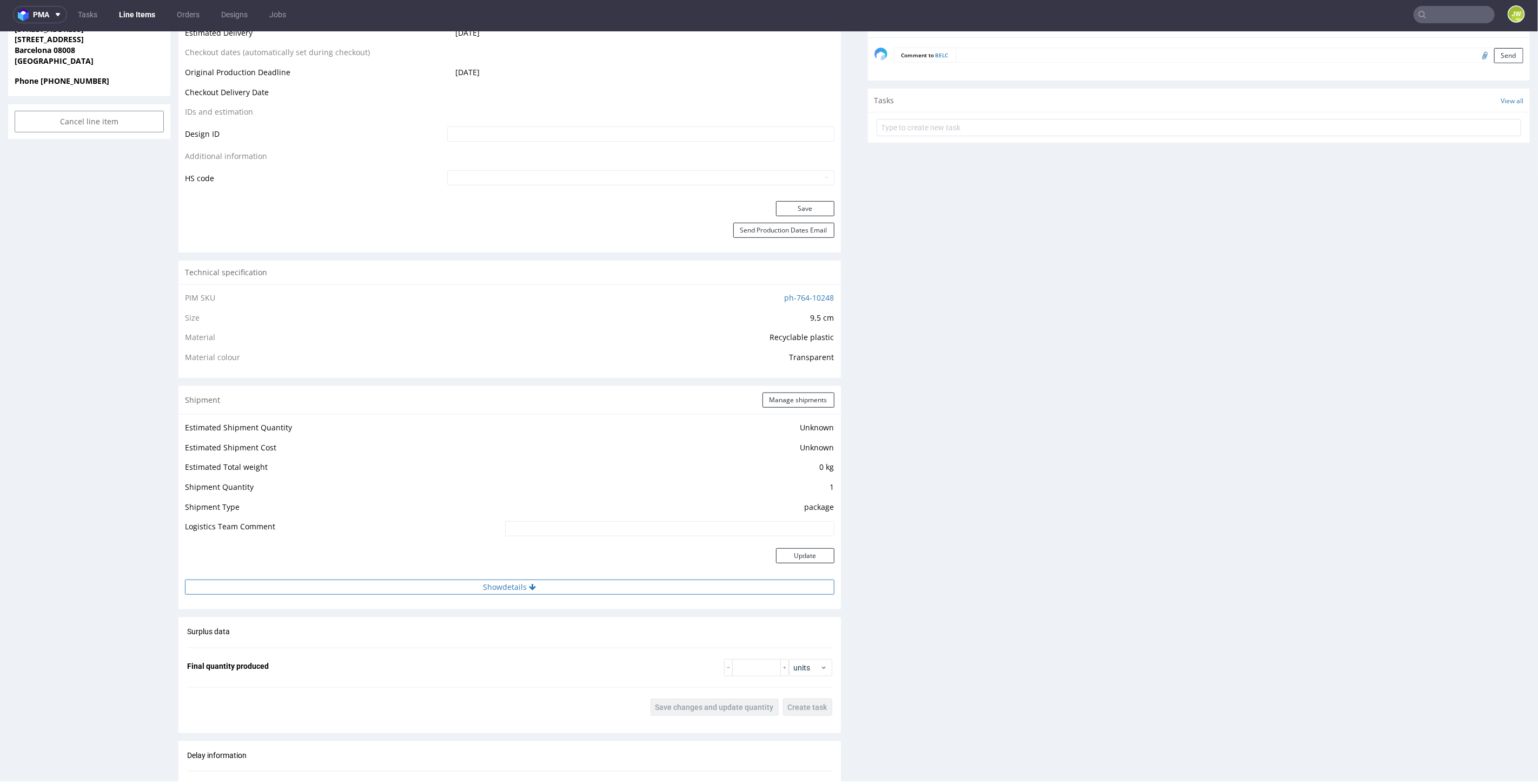
click at [476, 588] on button "Show details" at bounding box center [510, 586] width 650 height 15
click at [469, 659] on input at bounding box center [604, 656] width 461 height 15
paste input "1Z5A15806891964531"
type input "1Z5A15806891964531"
click at [786, 694] on button "Update" at bounding box center [805, 695] width 58 height 15
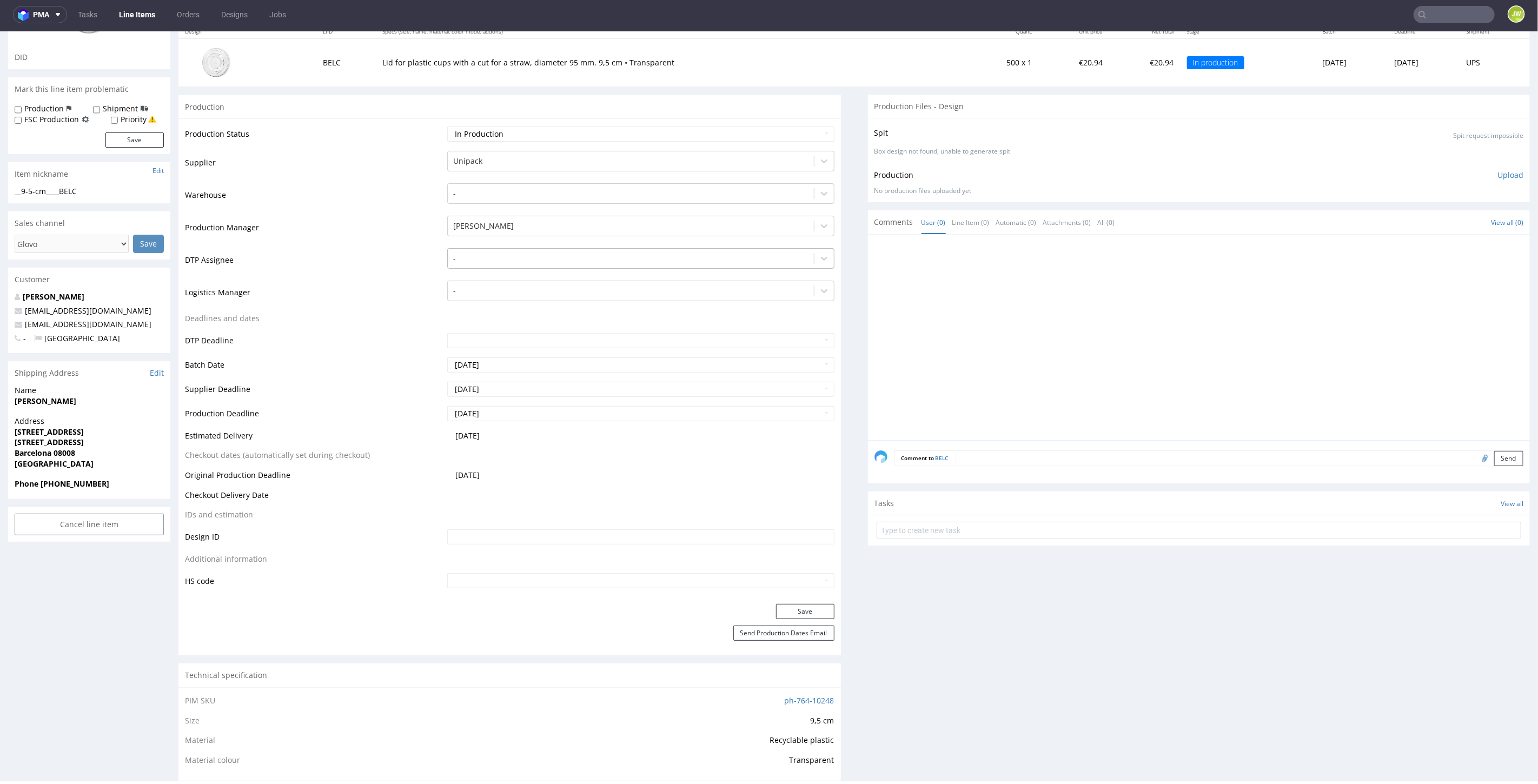
scroll to position [0, 0]
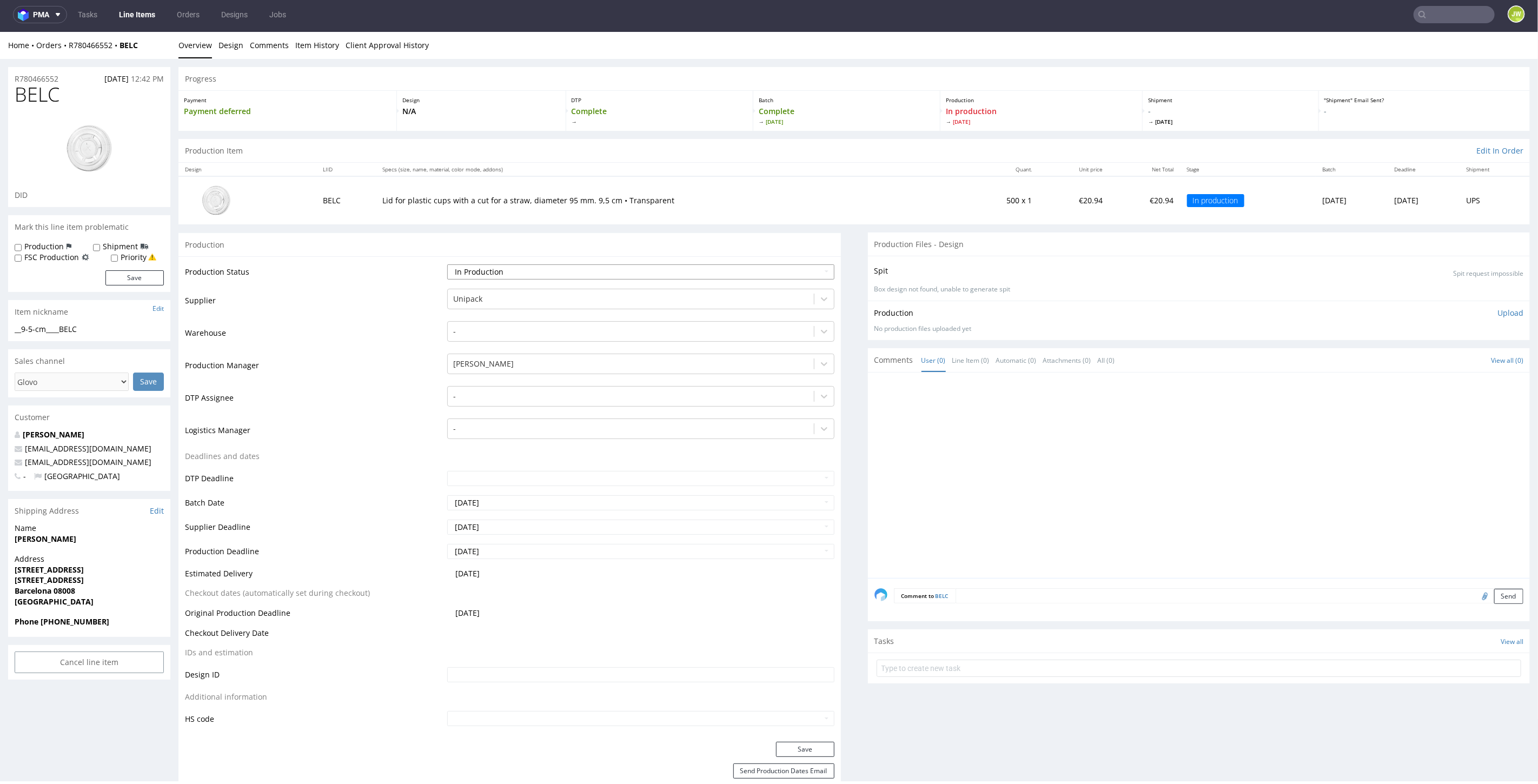
drag, startPoint x: 485, startPoint y: 267, endPoint x: 484, endPoint y: 273, distance: 6.1
click at [485, 267] on select "Waiting for Artwork Waiting for Diecut Waiting for Mockup Waiting for DTP Waiti…" at bounding box center [641, 271] width 387 height 15
select select "production_complete"
click at [447, 264] on select "Waiting for Artwork Waiting for Diecut Waiting for Mockup Waiting for DTP Waiti…" at bounding box center [641, 271] width 387 height 15
click at [781, 746] on button "Save" at bounding box center [805, 748] width 58 height 15
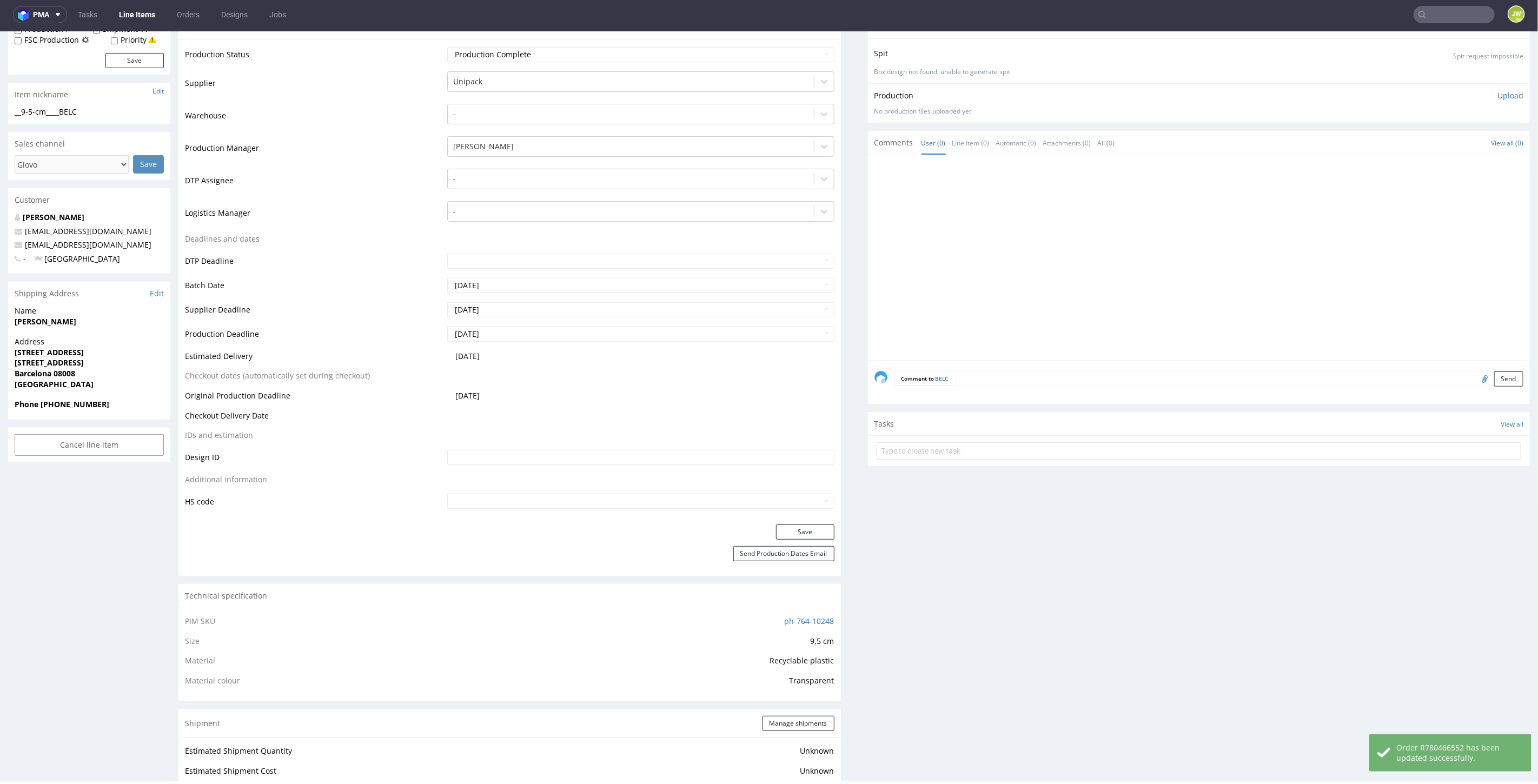
scroll to position [541, 0]
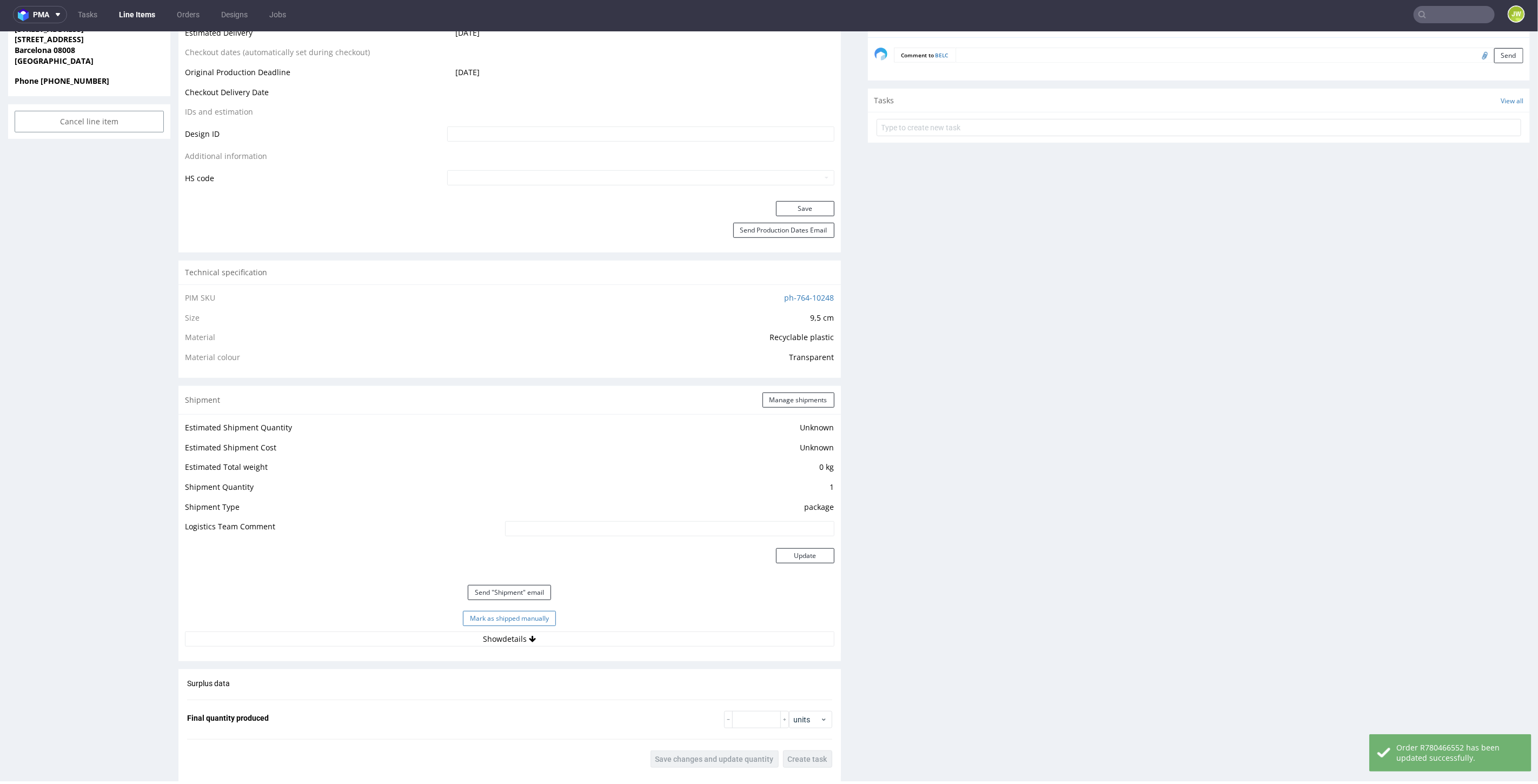
click at [516, 620] on button "Mark as shipped manually" at bounding box center [510, 617] width 93 height 15
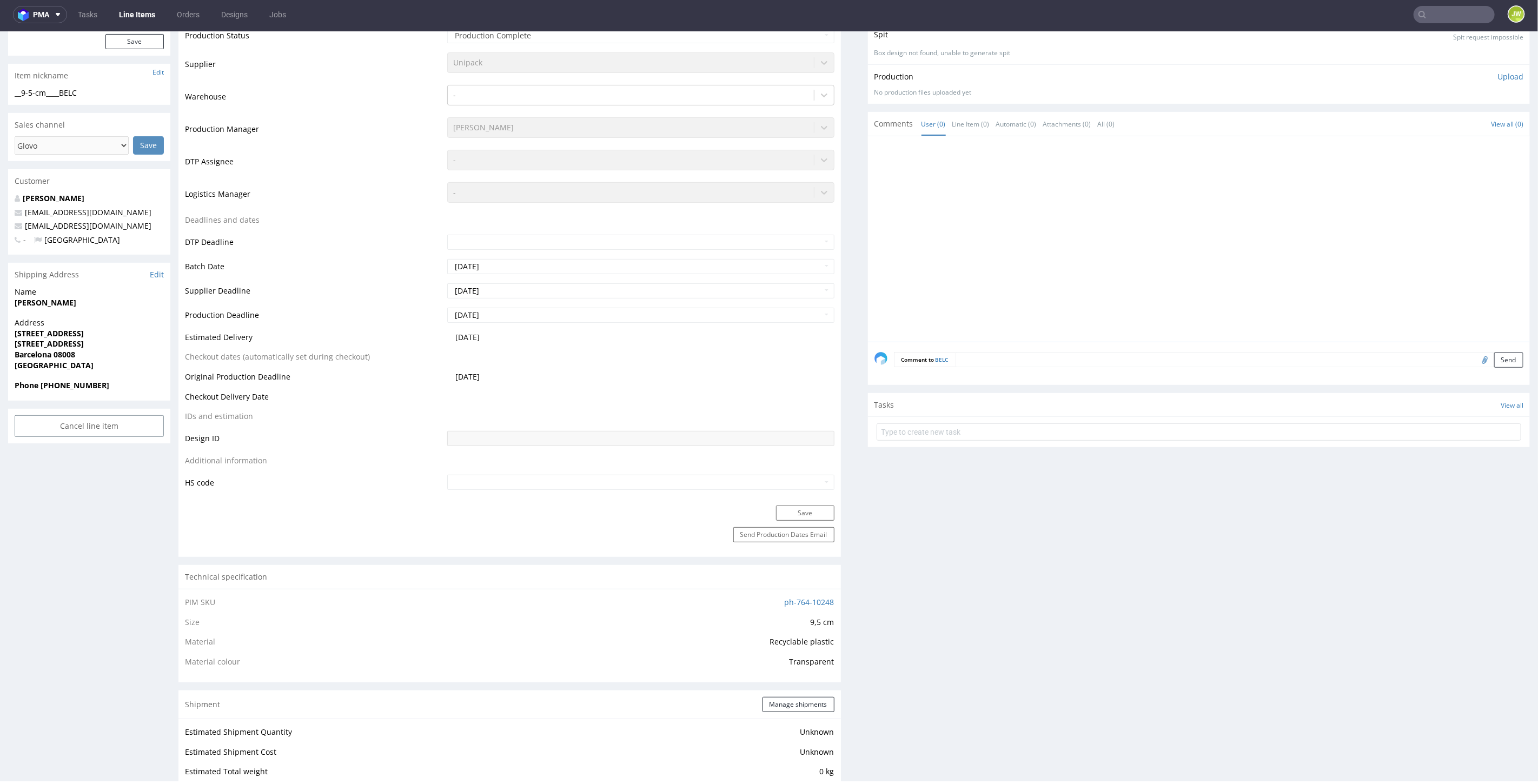
scroll to position [503, 0]
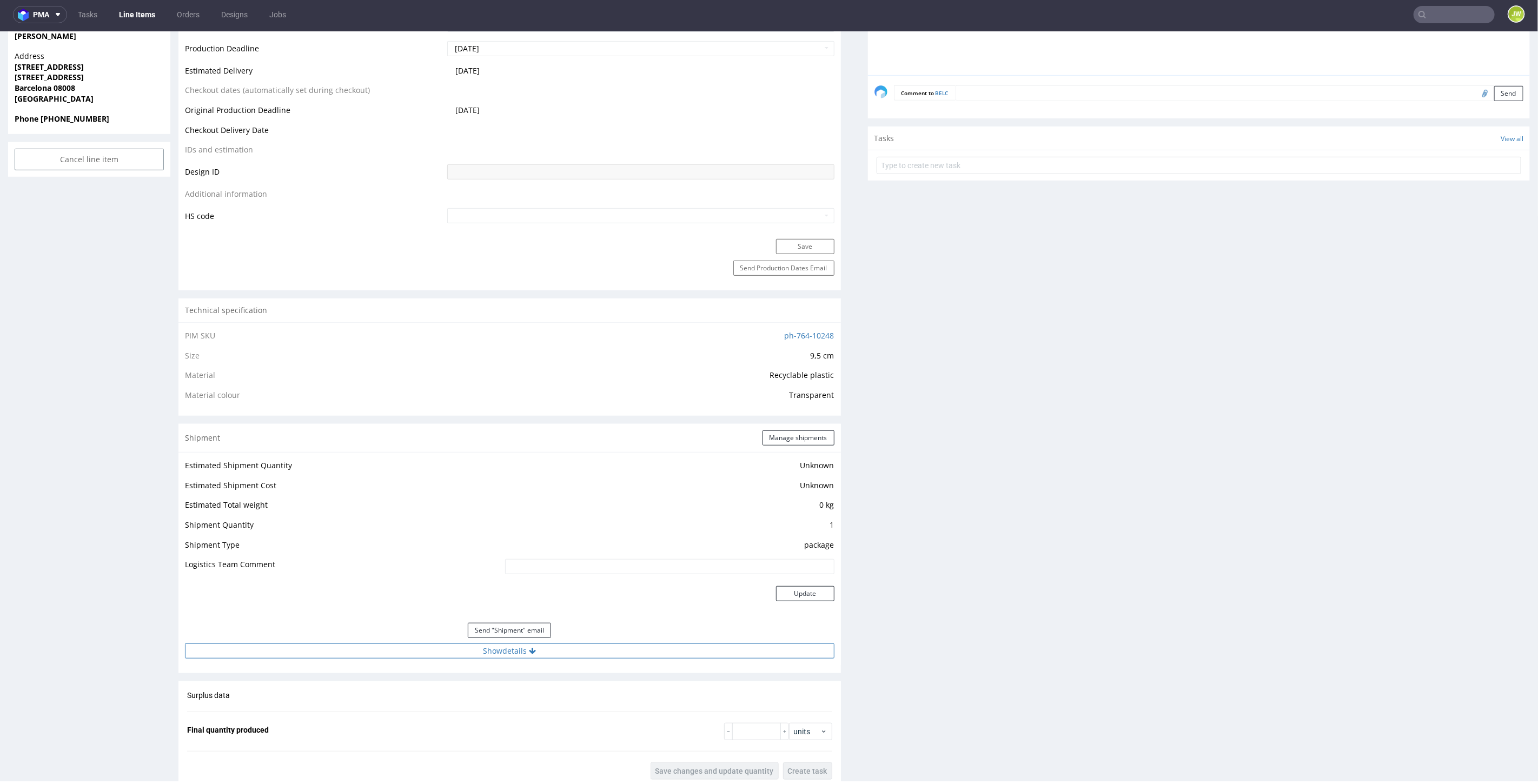
click at [505, 655] on button "Show details" at bounding box center [510, 650] width 650 height 15
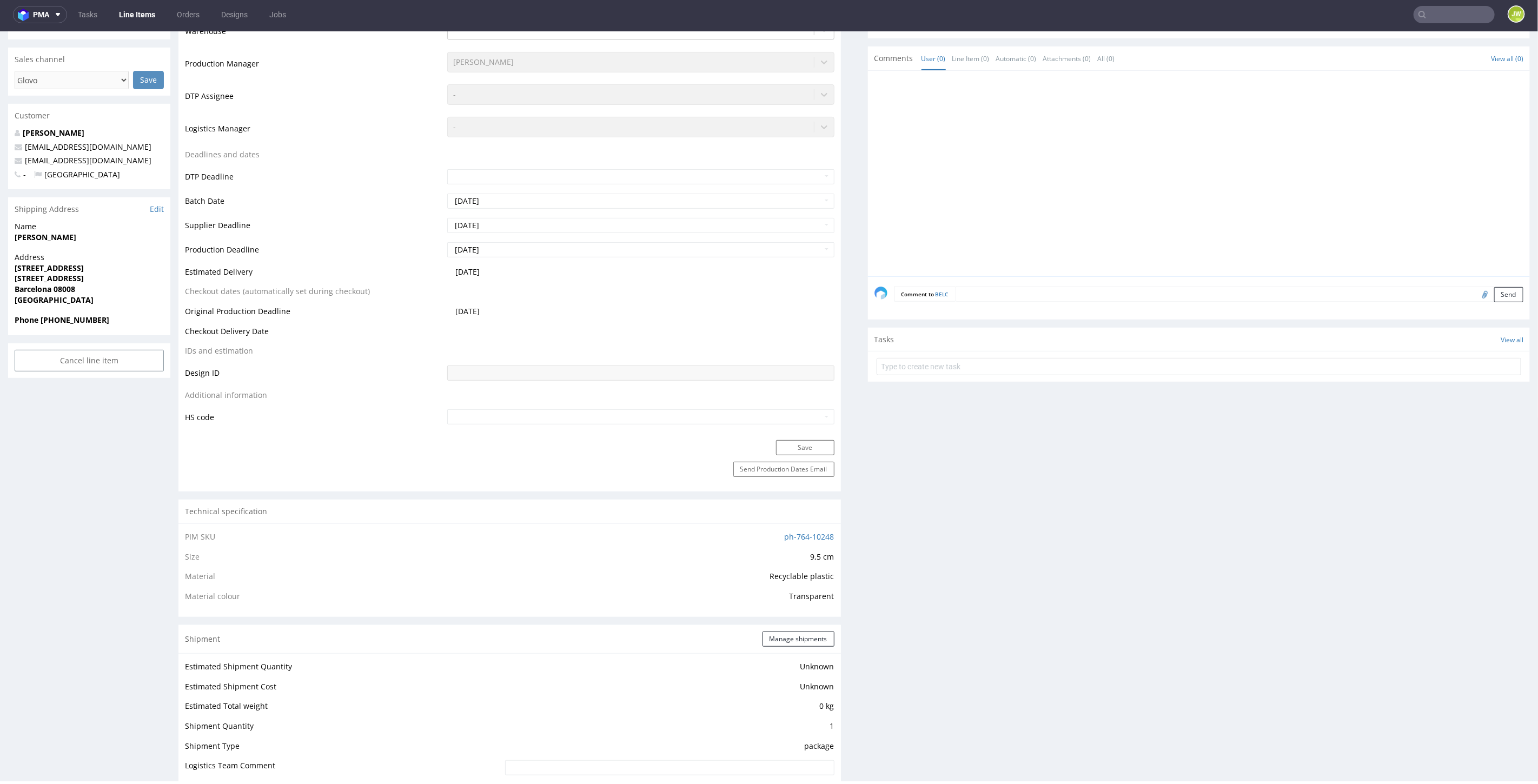
scroll to position [0, 0]
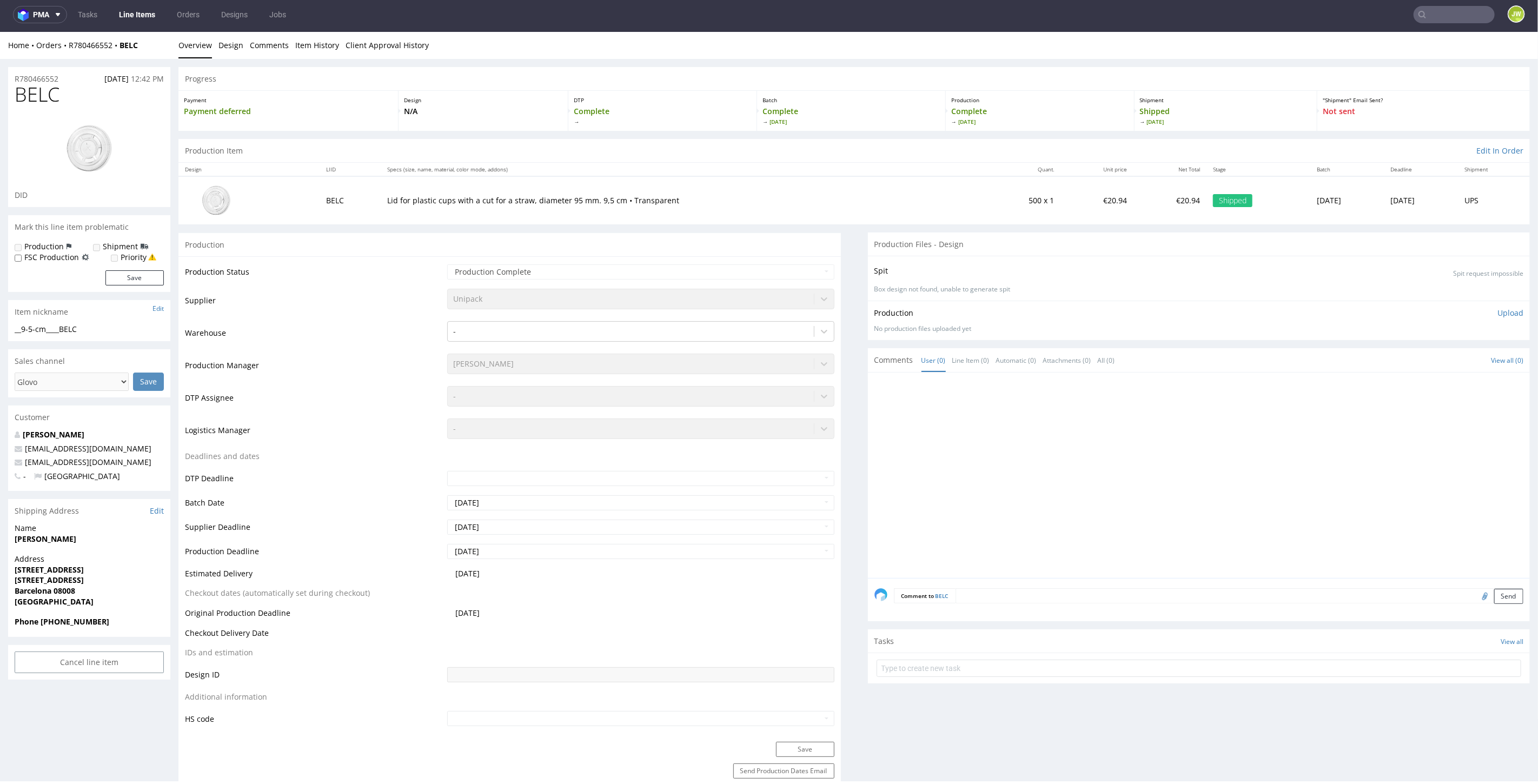
click at [431, 219] on td "Lid for plastic cups with a cut for a straw, diameter 95 mm. 9,5 cm • Transpare…" at bounding box center [683, 199] width 605 height 47
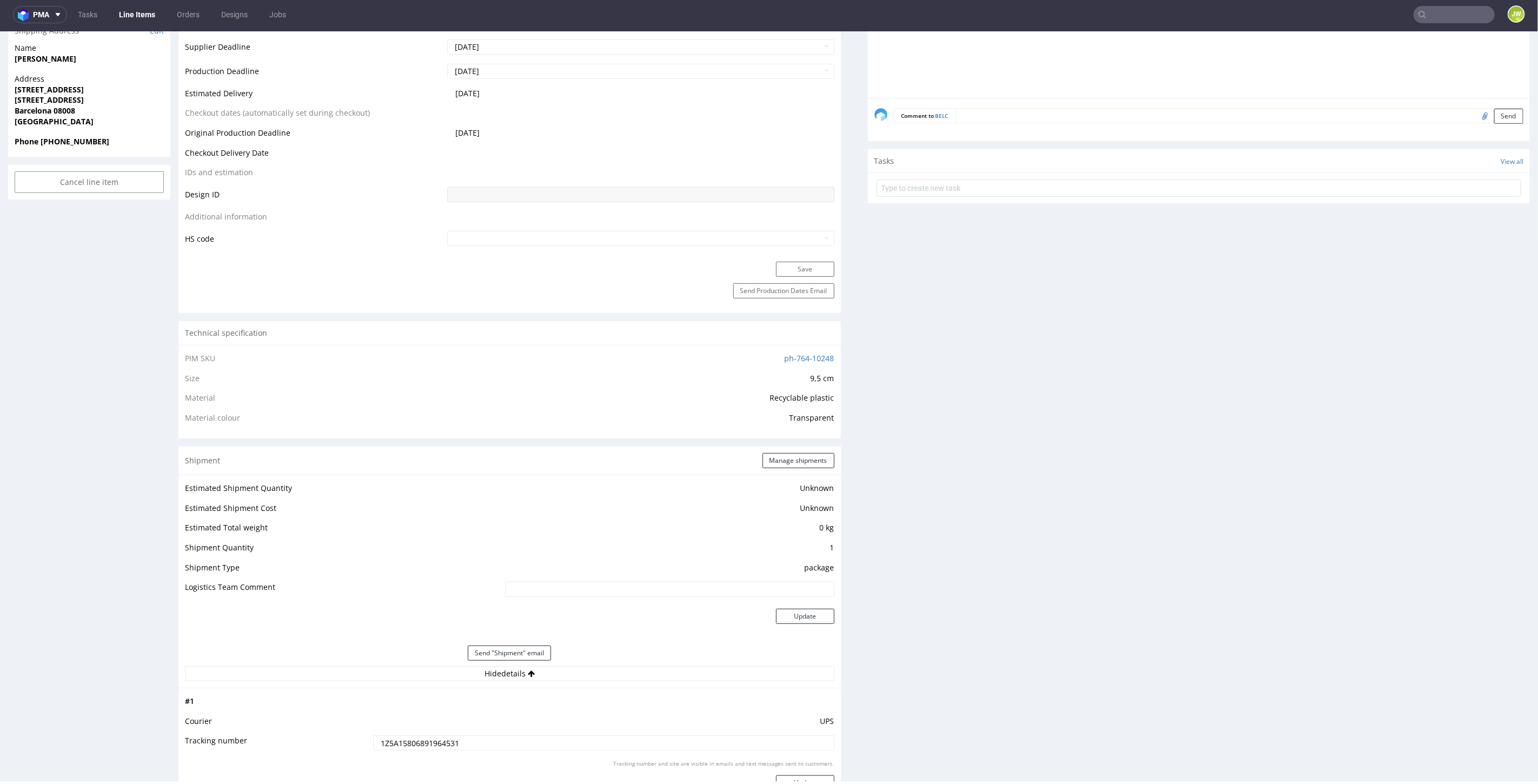
scroll to position [120, 0]
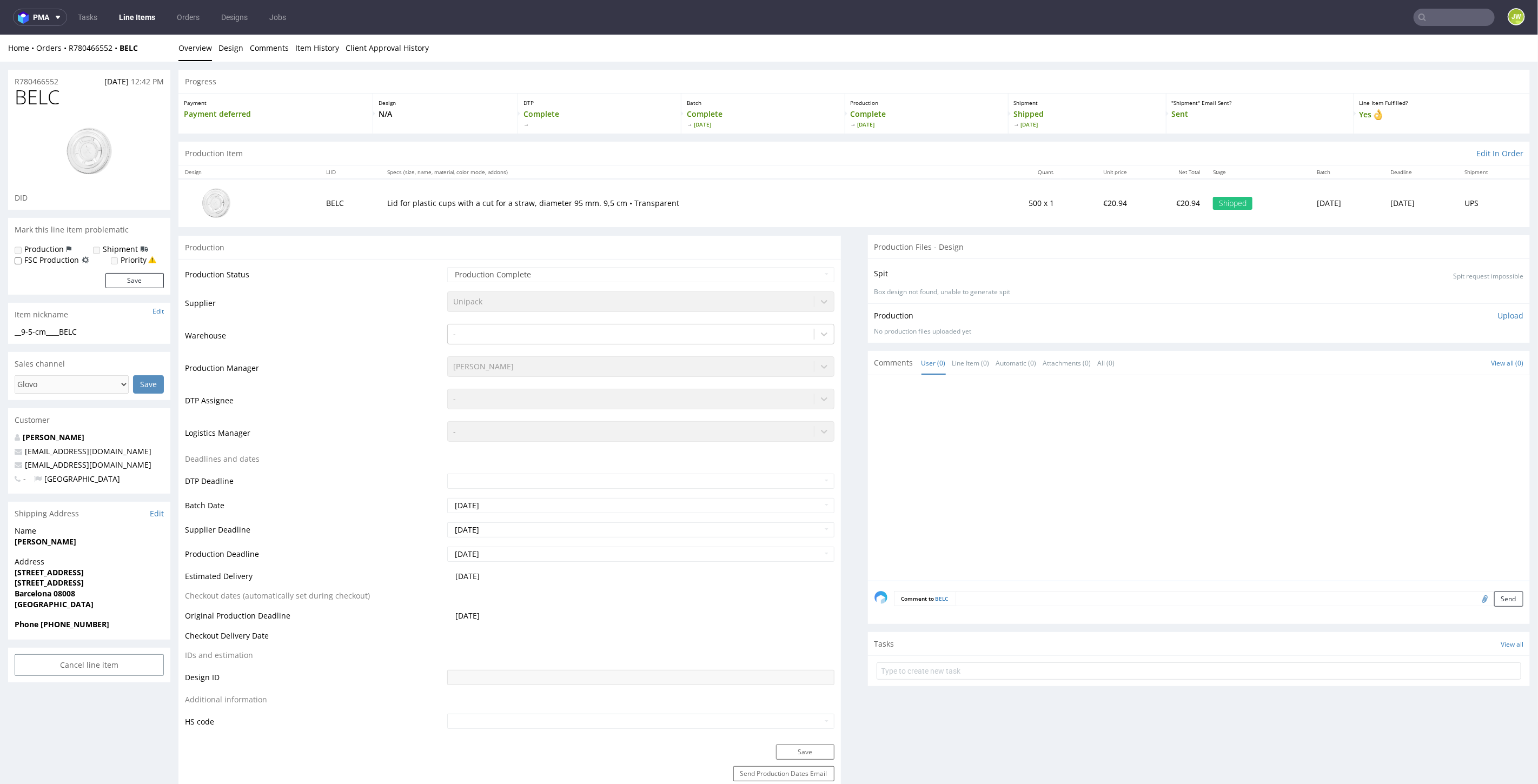
click at [1432, 8] on nav "pma Tasks Line Items Orders Designs Jobs JW" at bounding box center [769, 17] width 1538 height 35
click at [1430, 13] on input "text" at bounding box center [1454, 18] width 81 height 18
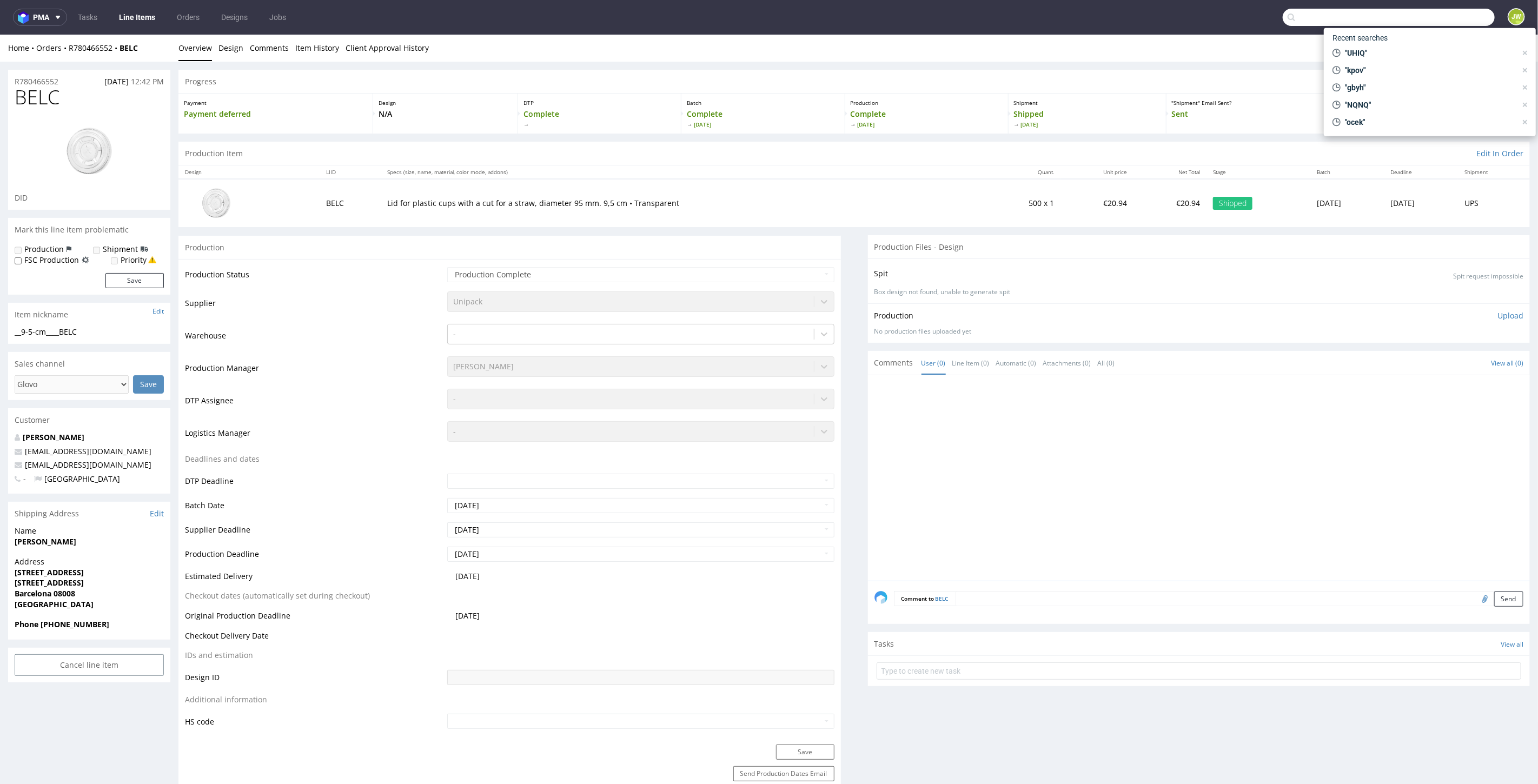
paste input "KDSD"
type input "KDSD"
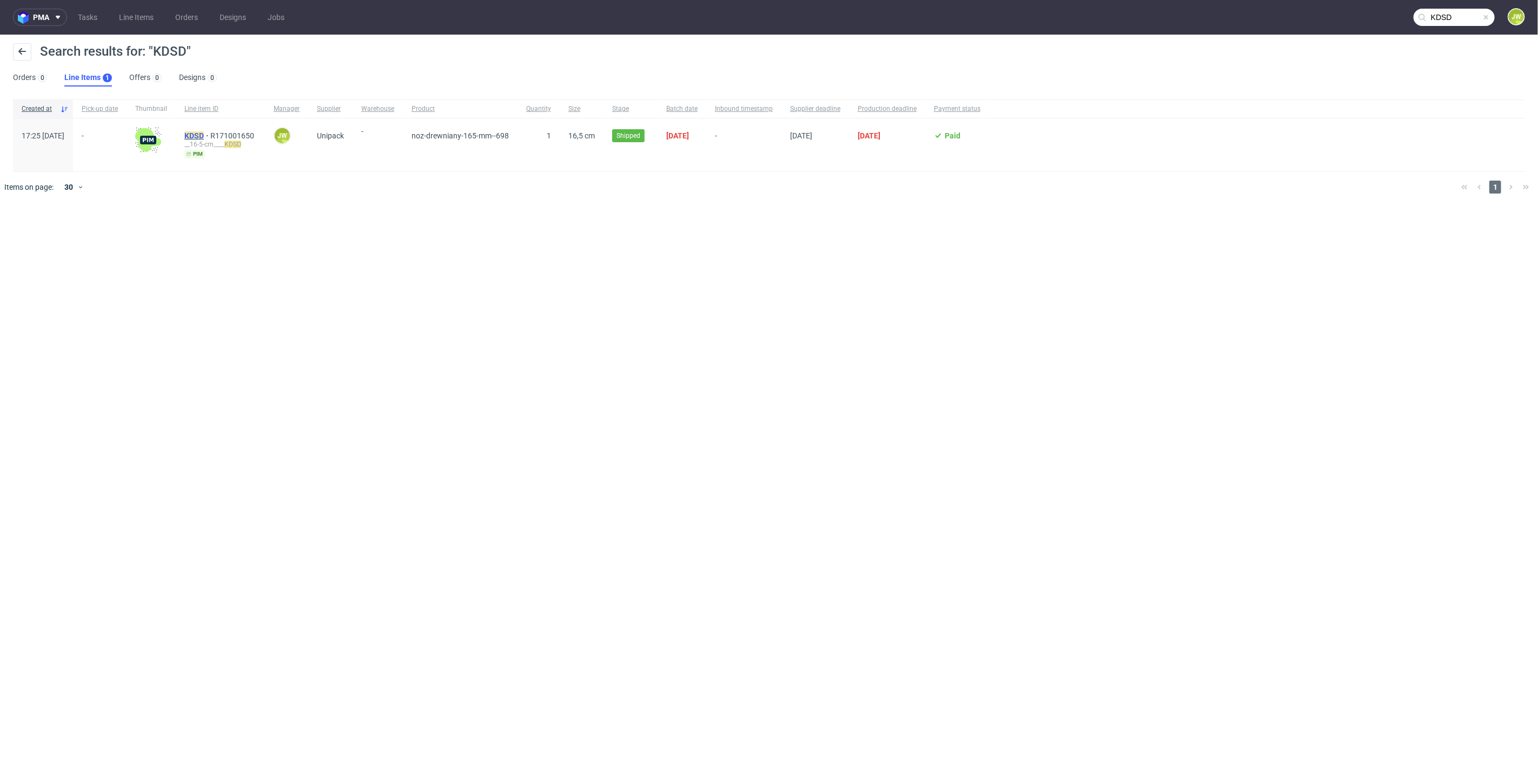
click at [203, 132] on mark "KDSD" at bounding box center [195, 135] width 20 height 9
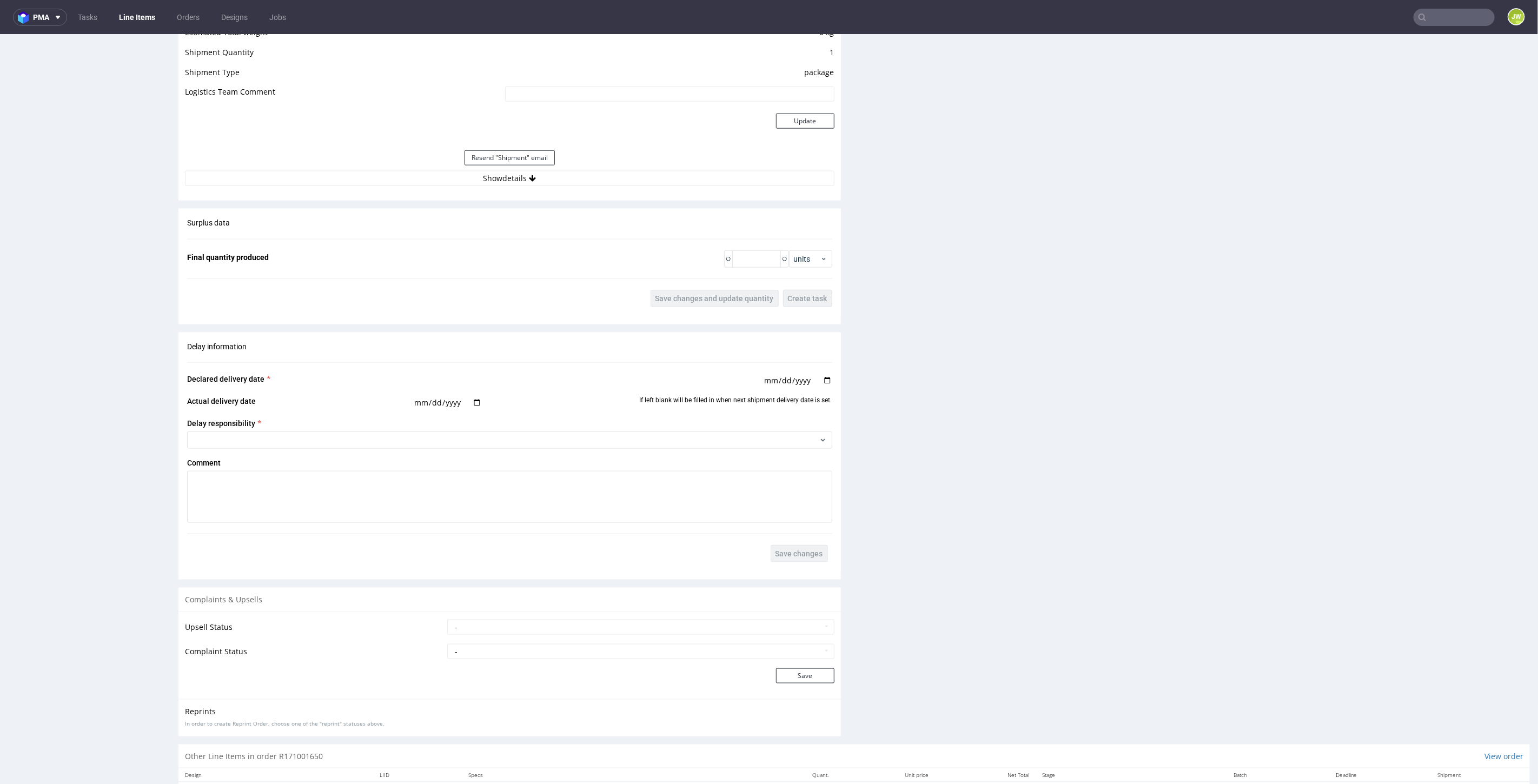
scroll to position [1058, 0]
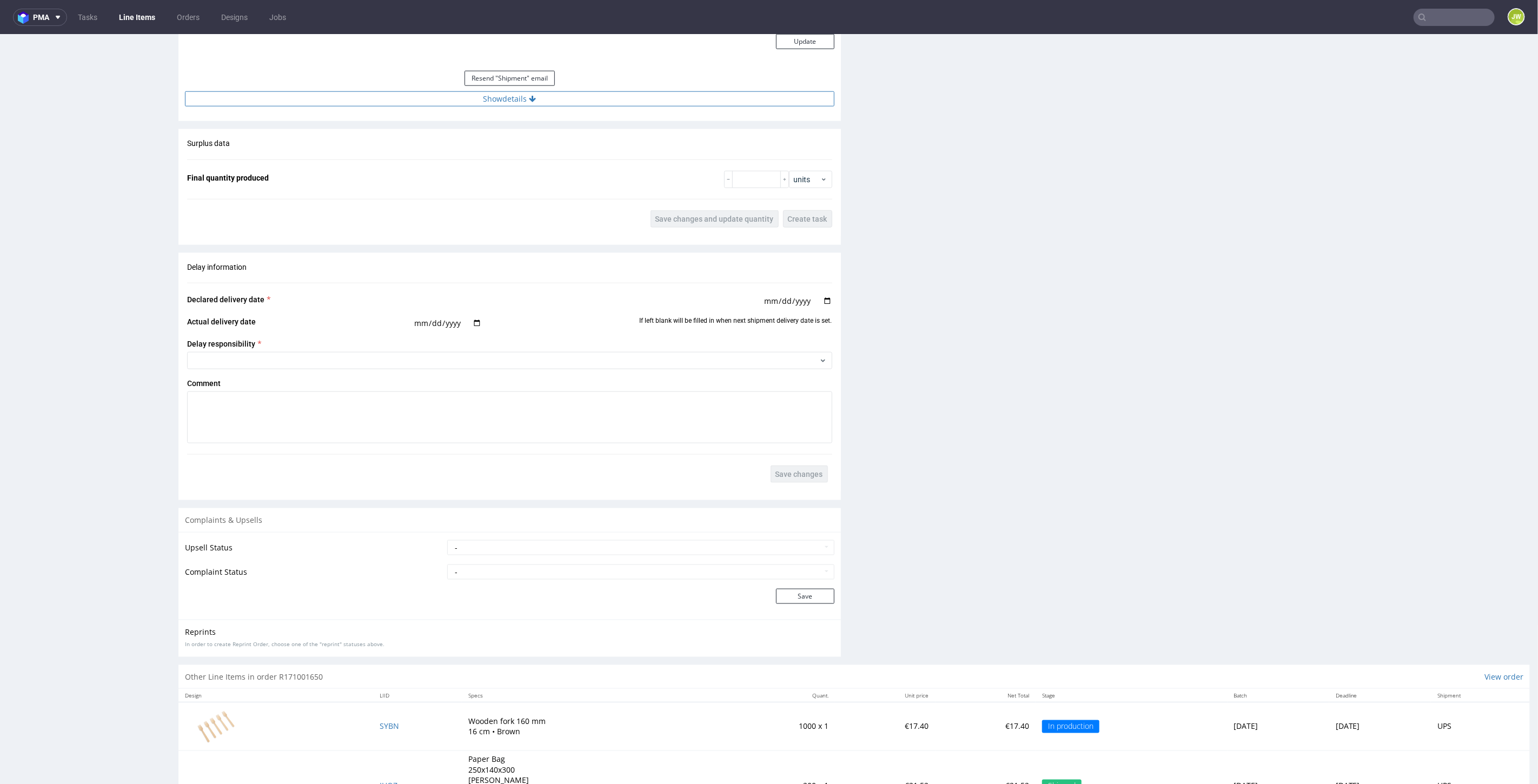
click at [509, 98] on button "Show details" at bounding box center [510, 98] width 650 height 15
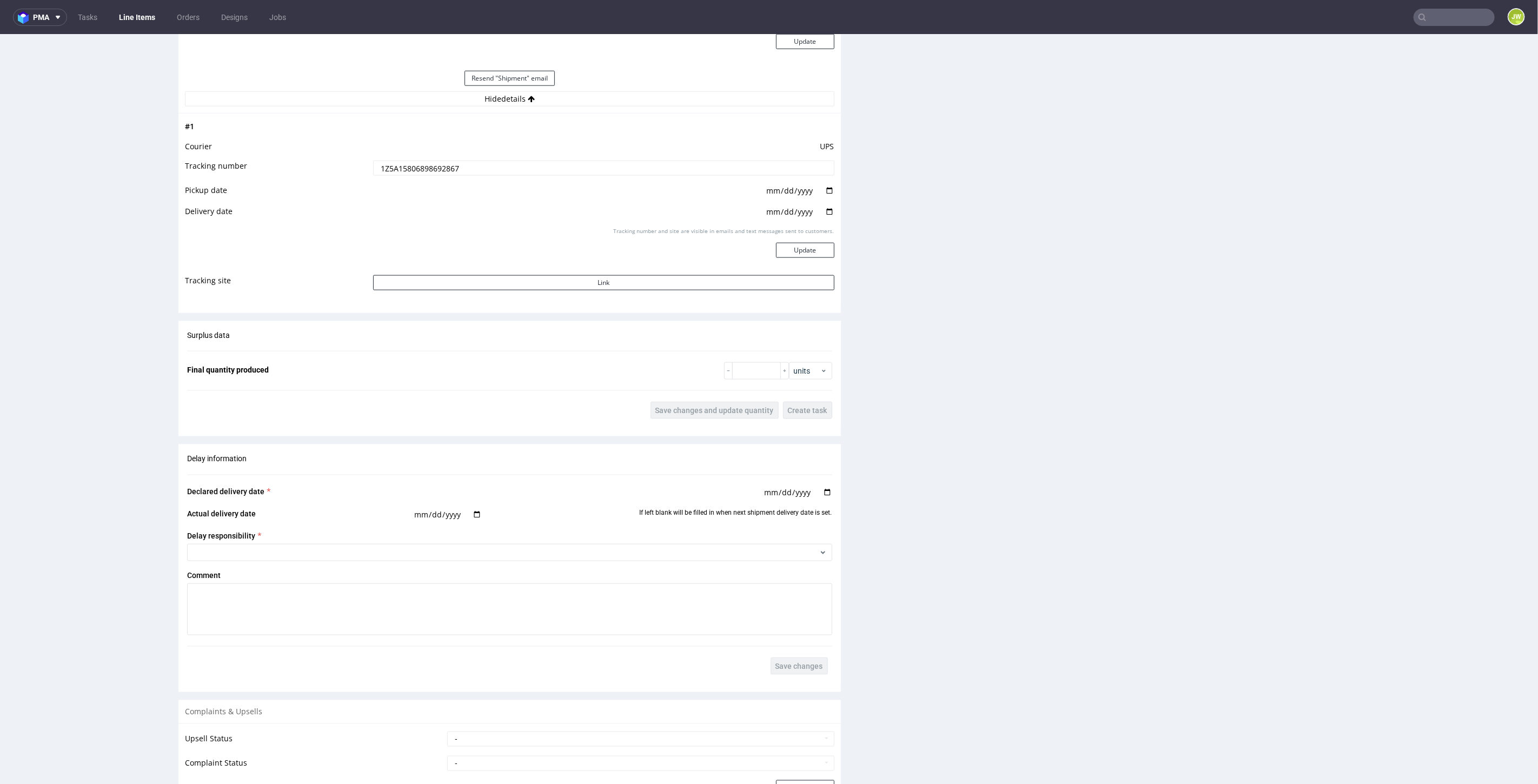
click at [473, 167] on input "1Z5A15806898692867" at bounding box center [604, 167] width 461 height 15
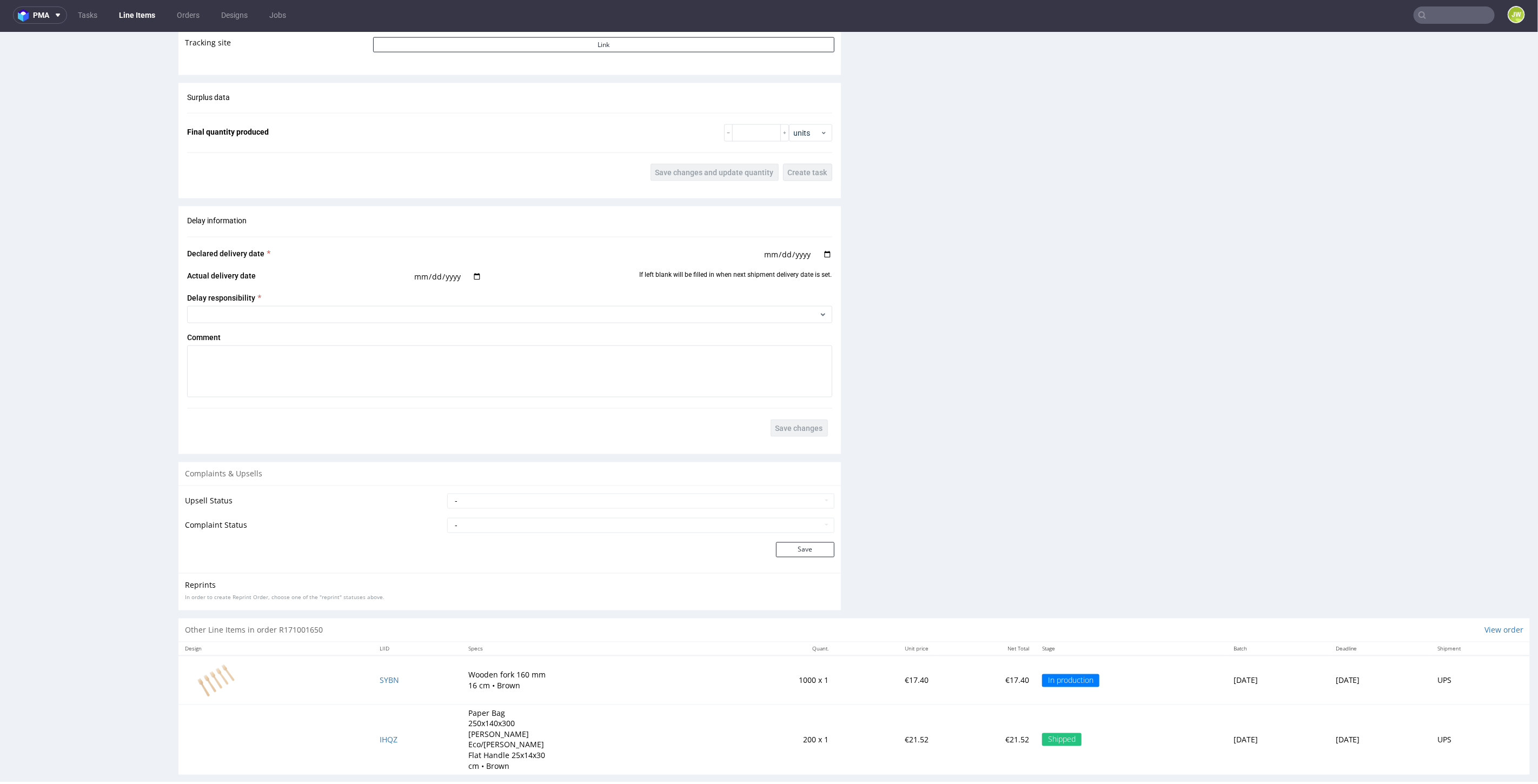
scroll to position [3, 0]
click at [379, 677] on span "SYBN" at bounding box center [389, 679] width 20 height 10
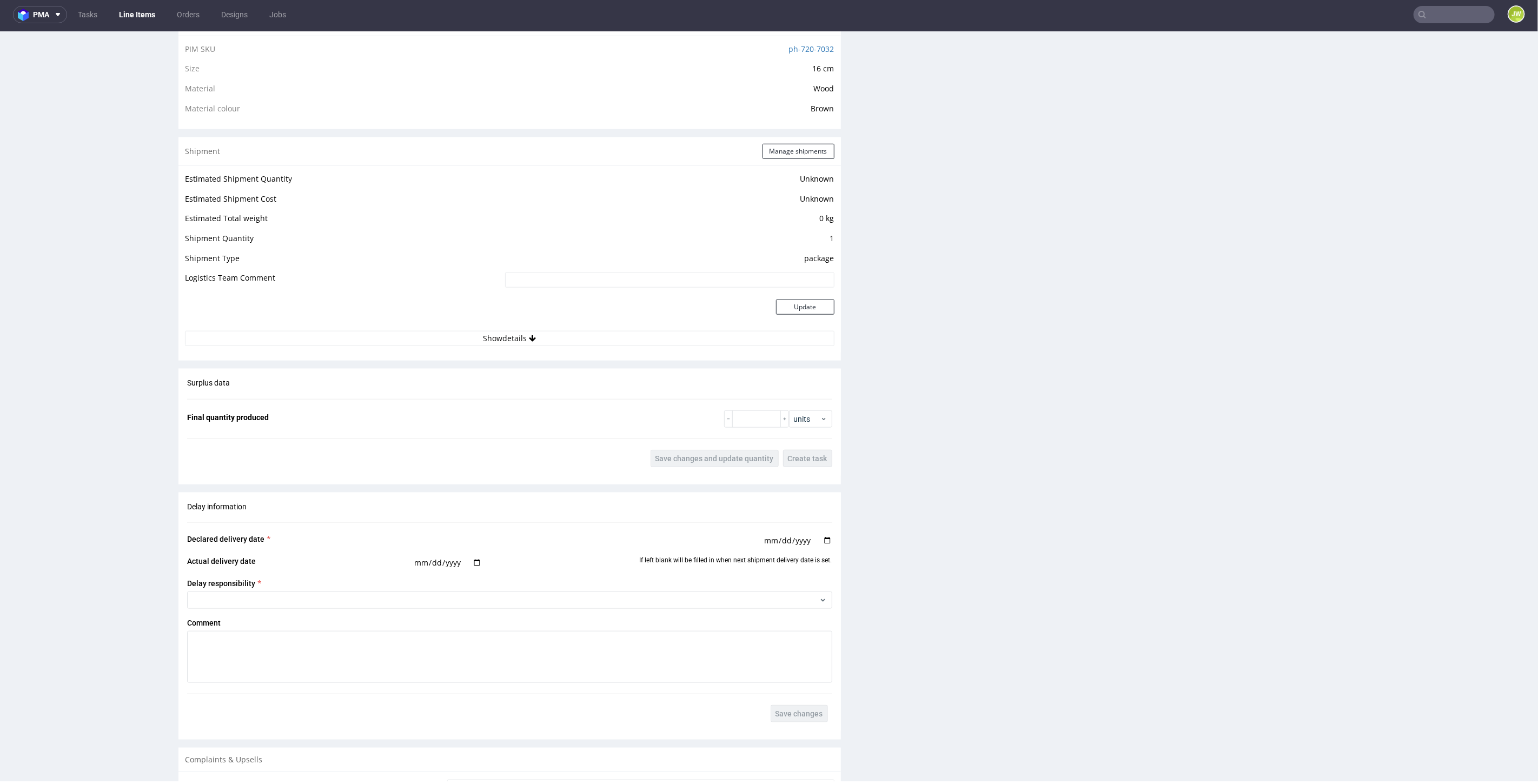
scroll to position [840, 0]
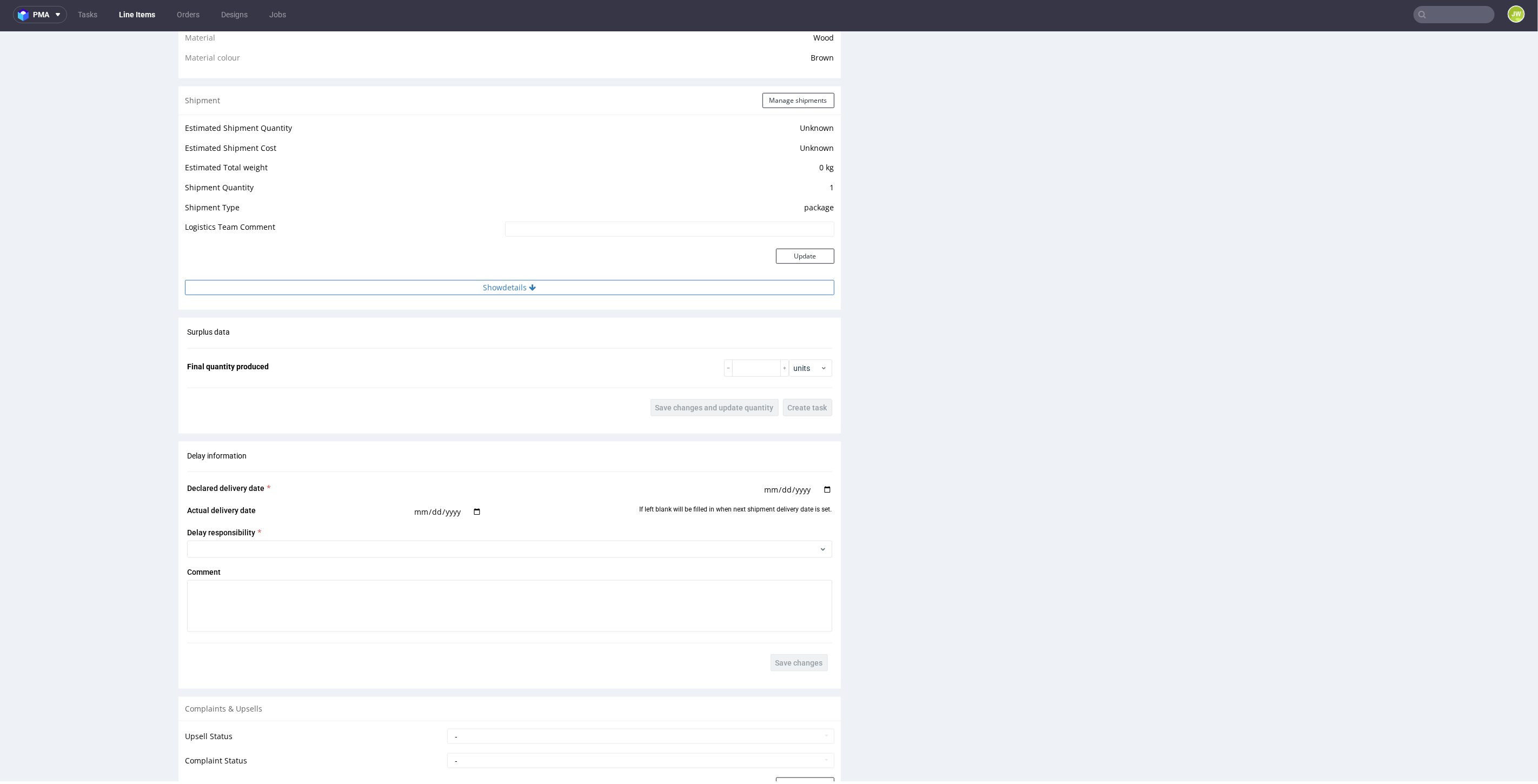
click at [486, 291] on button "Show details" at bounding box center [510, 286] width 650 height 15
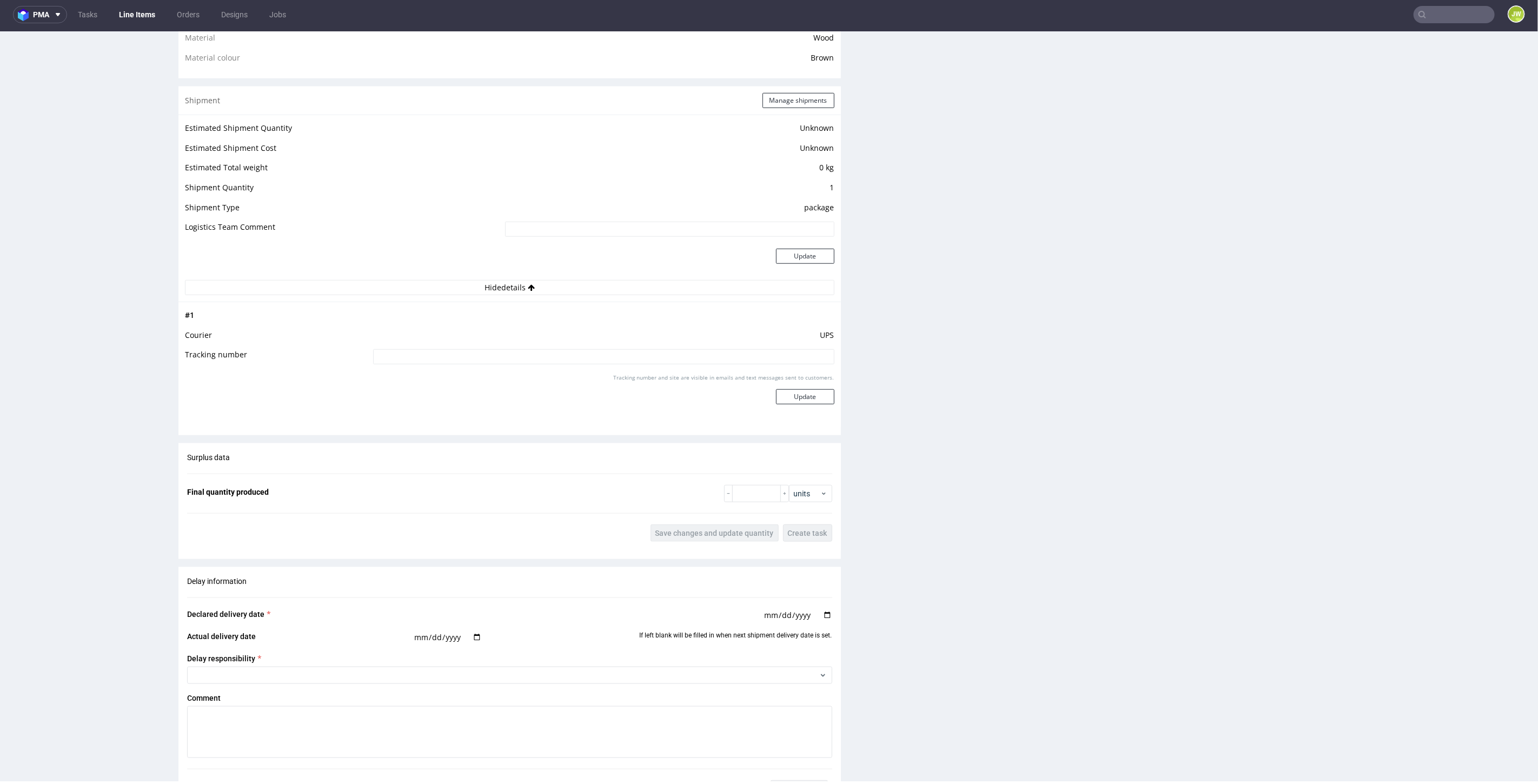
click at [480, 353] on input at bounding box center [604, 355] width 461 height 15
paste input "1Z5A15806898692867"
type input "1Z5A15806898692867"
click at [781, 400] on button "Update" at bounding box center [805, 396] width 58 height 15
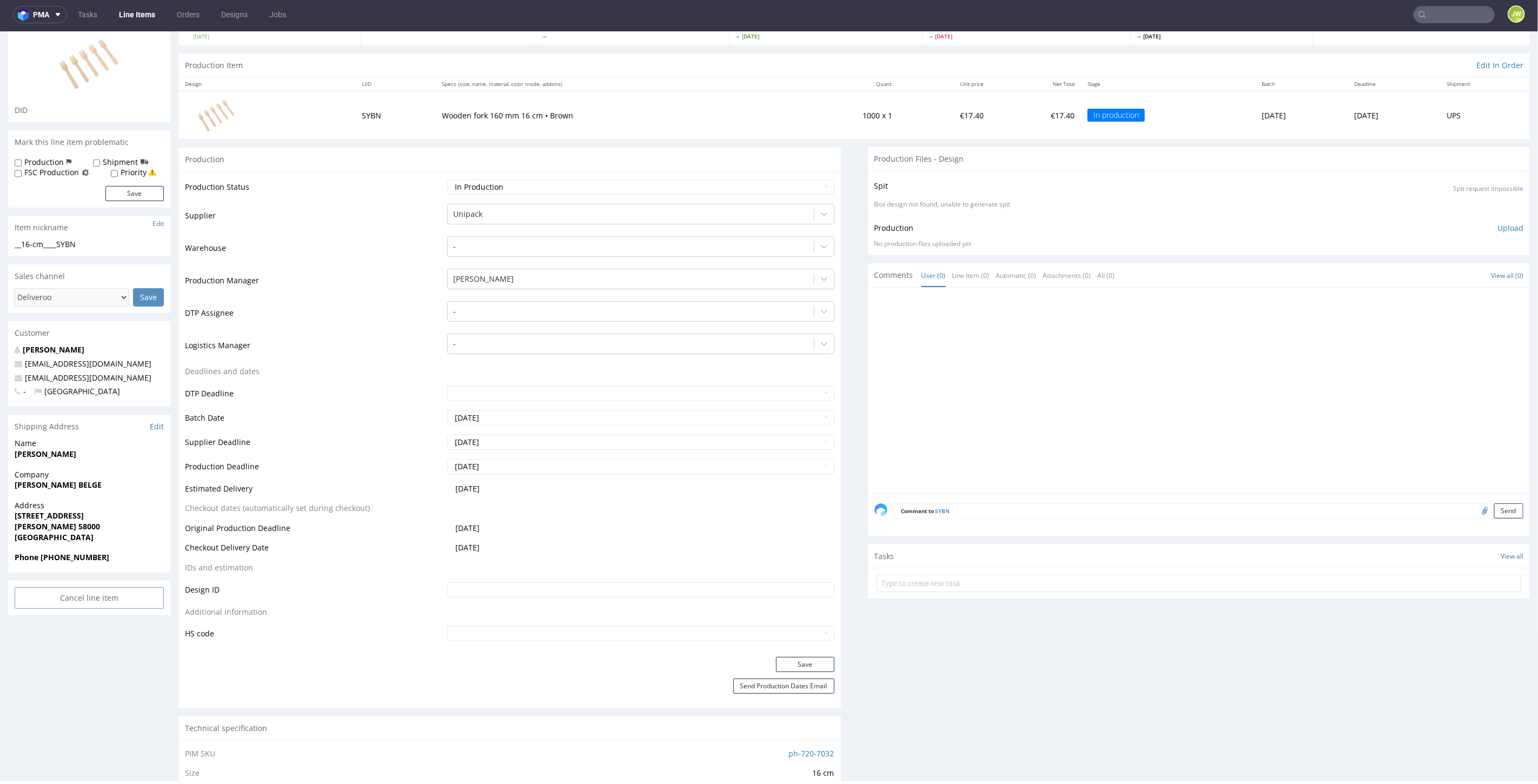
scroll to position [0, 0]
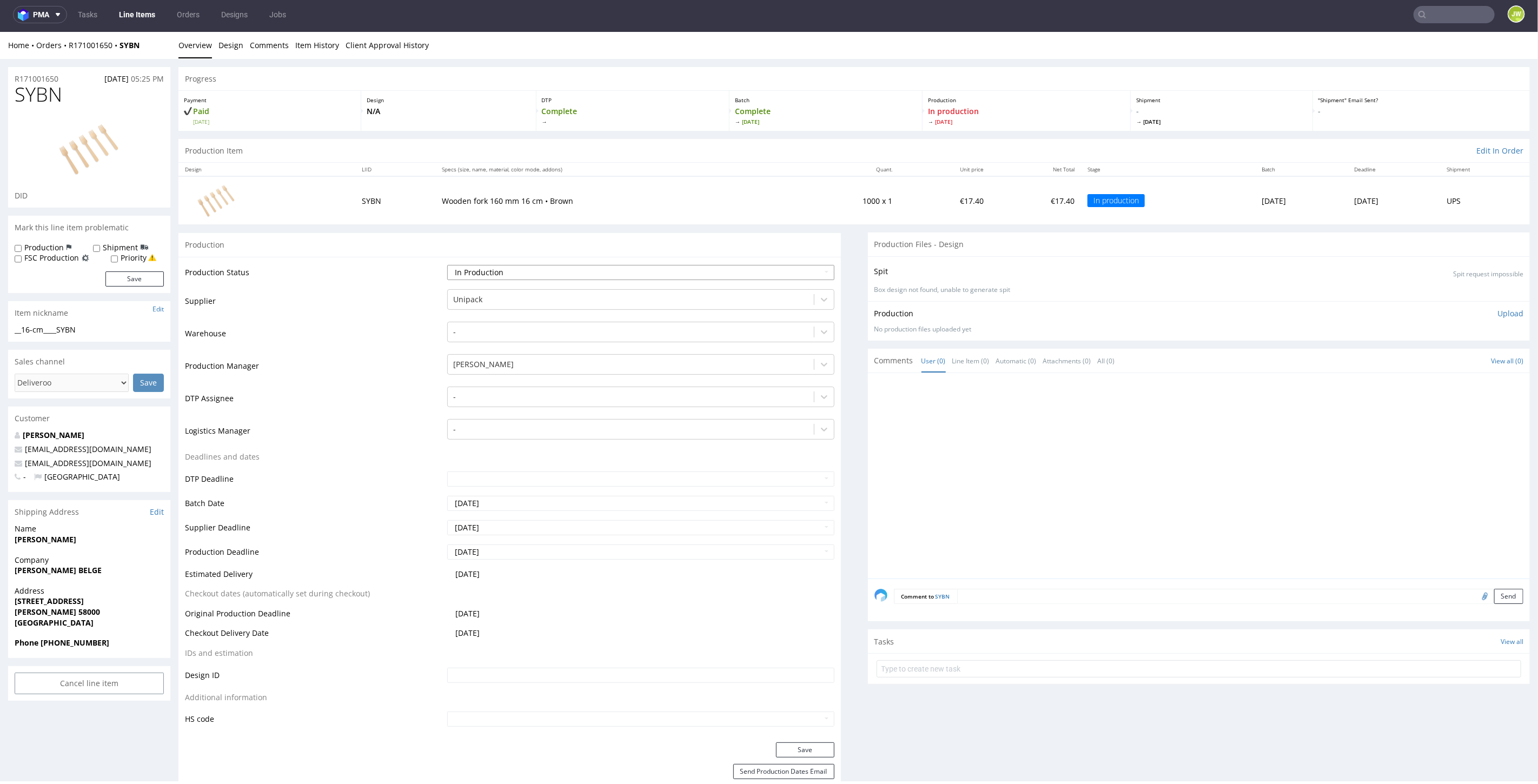
click at [463, 270] on select "Waiting for Artwork Waiting for Diecut Waiting for Mockup Waiting for DTP Waiti…" at bounding box center [641, 272] width 387 height 15
select select "production_complete"
click at [447, 265] on select "Waiting for Artwork Waiting for Diecut Waiting for Mockup Waiting for DTP Waiti…" at bounding box center [641, 272] width 387 height 15
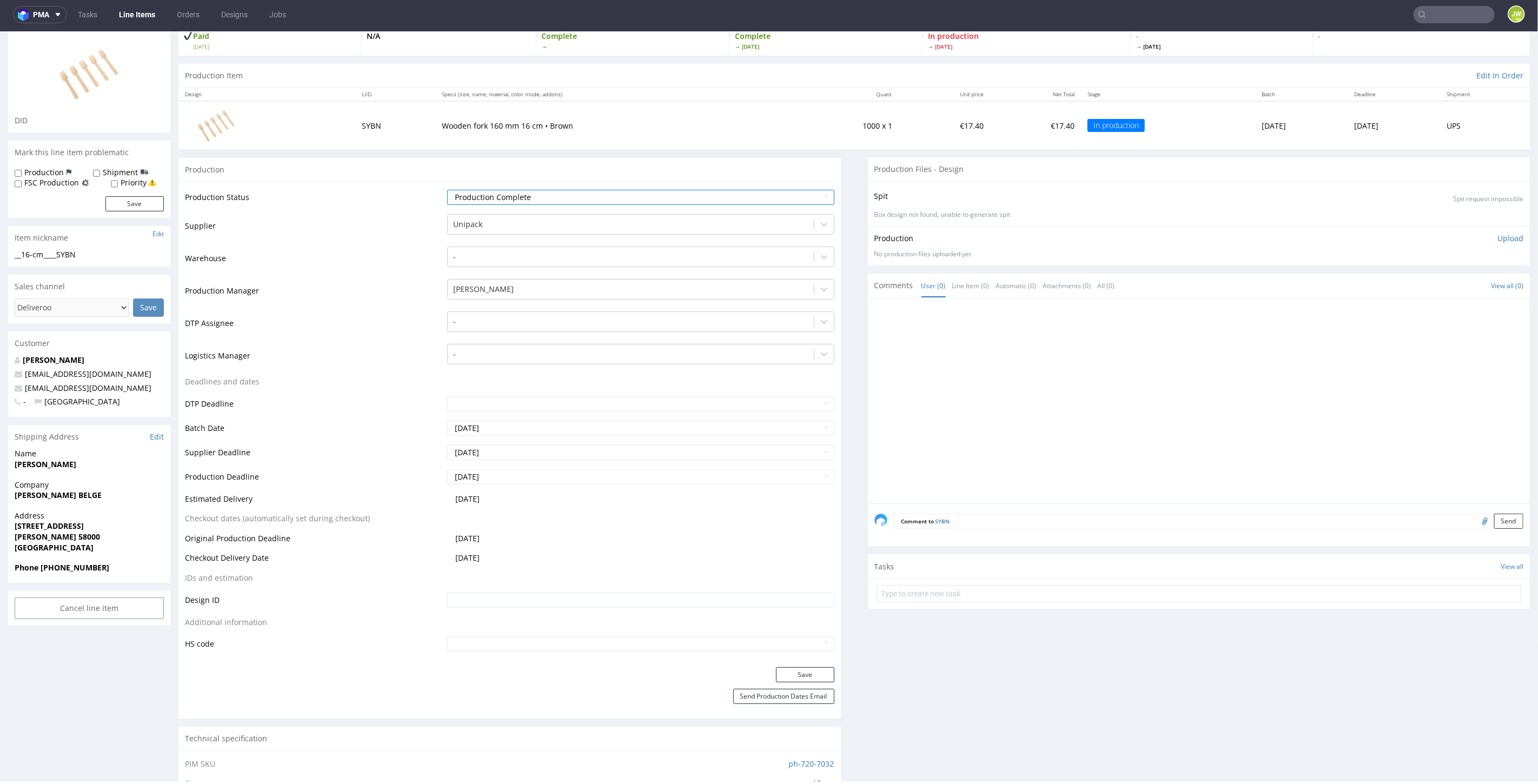
scroll to position [300, 0]
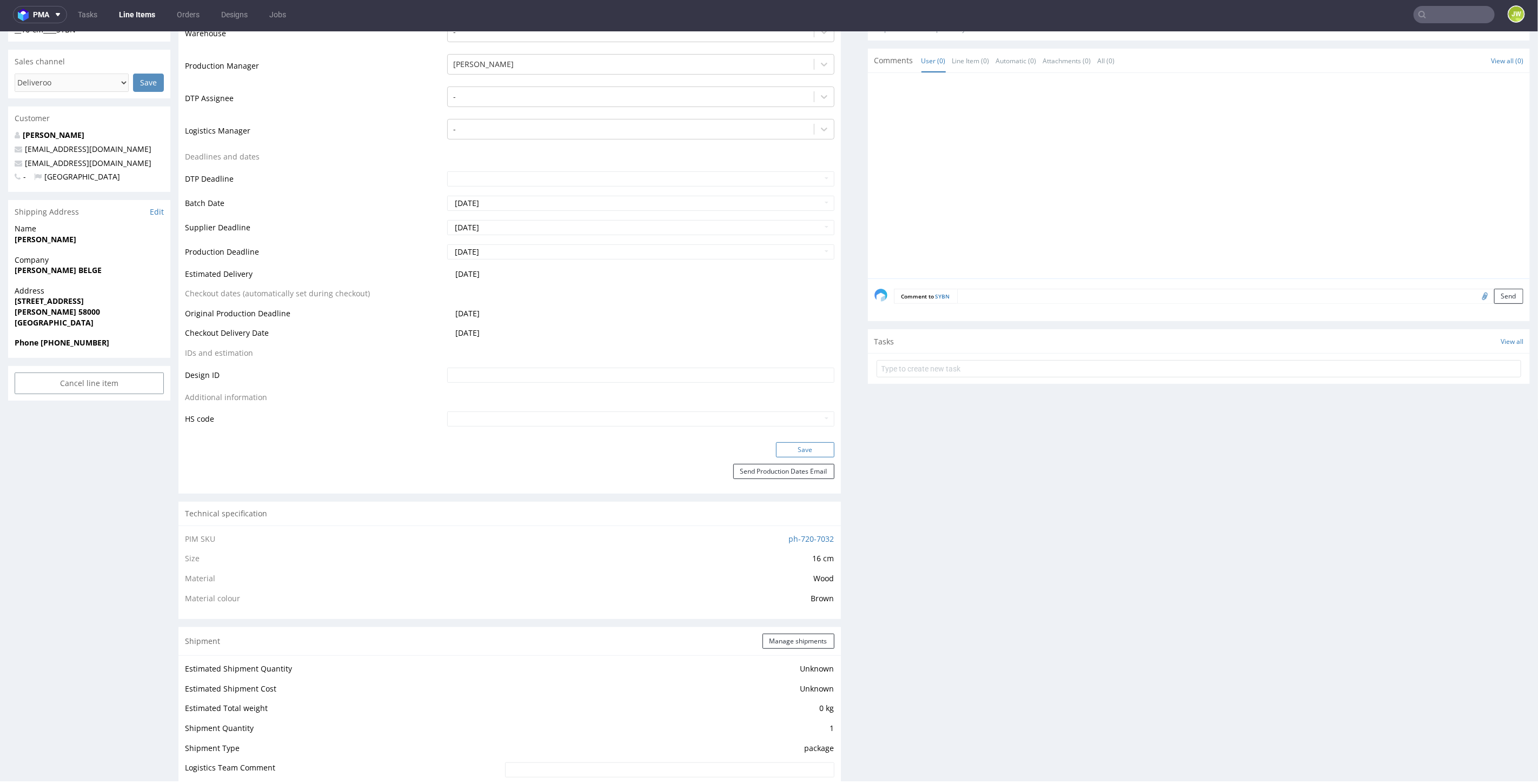
click at [793, 447] on button "Save" at bounding box center [805, 448] width 58 height 15
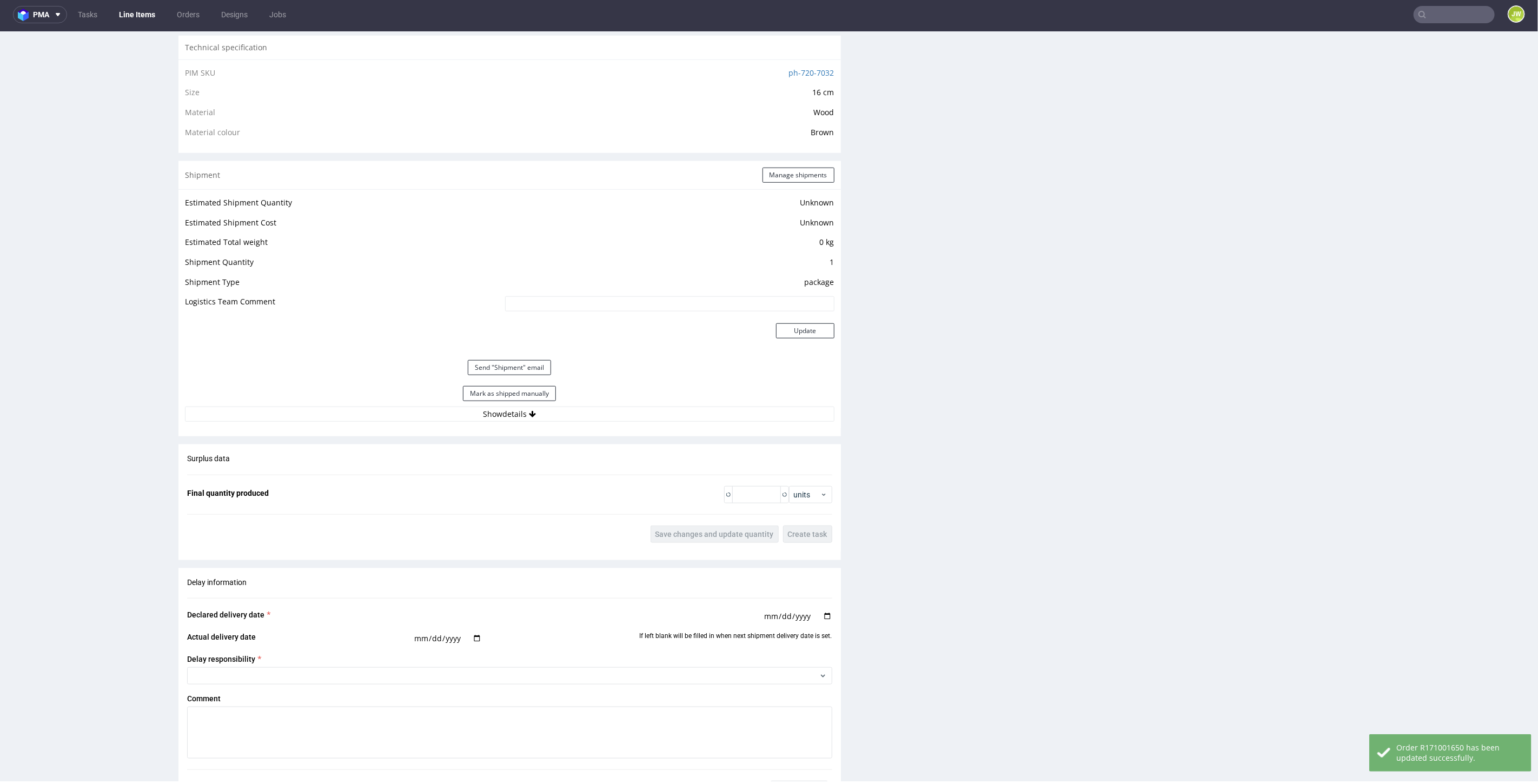
scroll to position [781, 0]
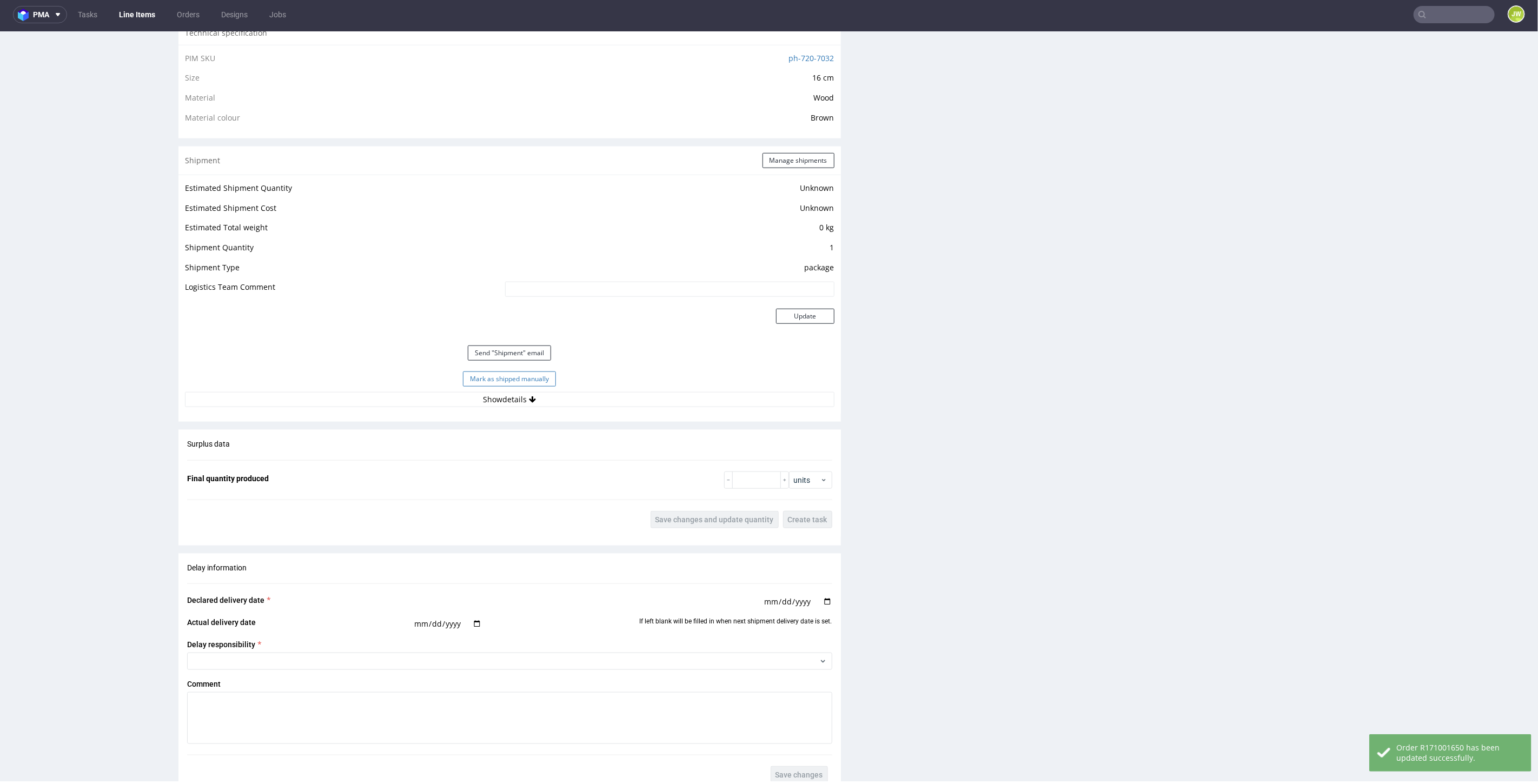
click at [474, 377] on button "Mark as shipped manually" at bounding box center [510, 378] width 93 height 15
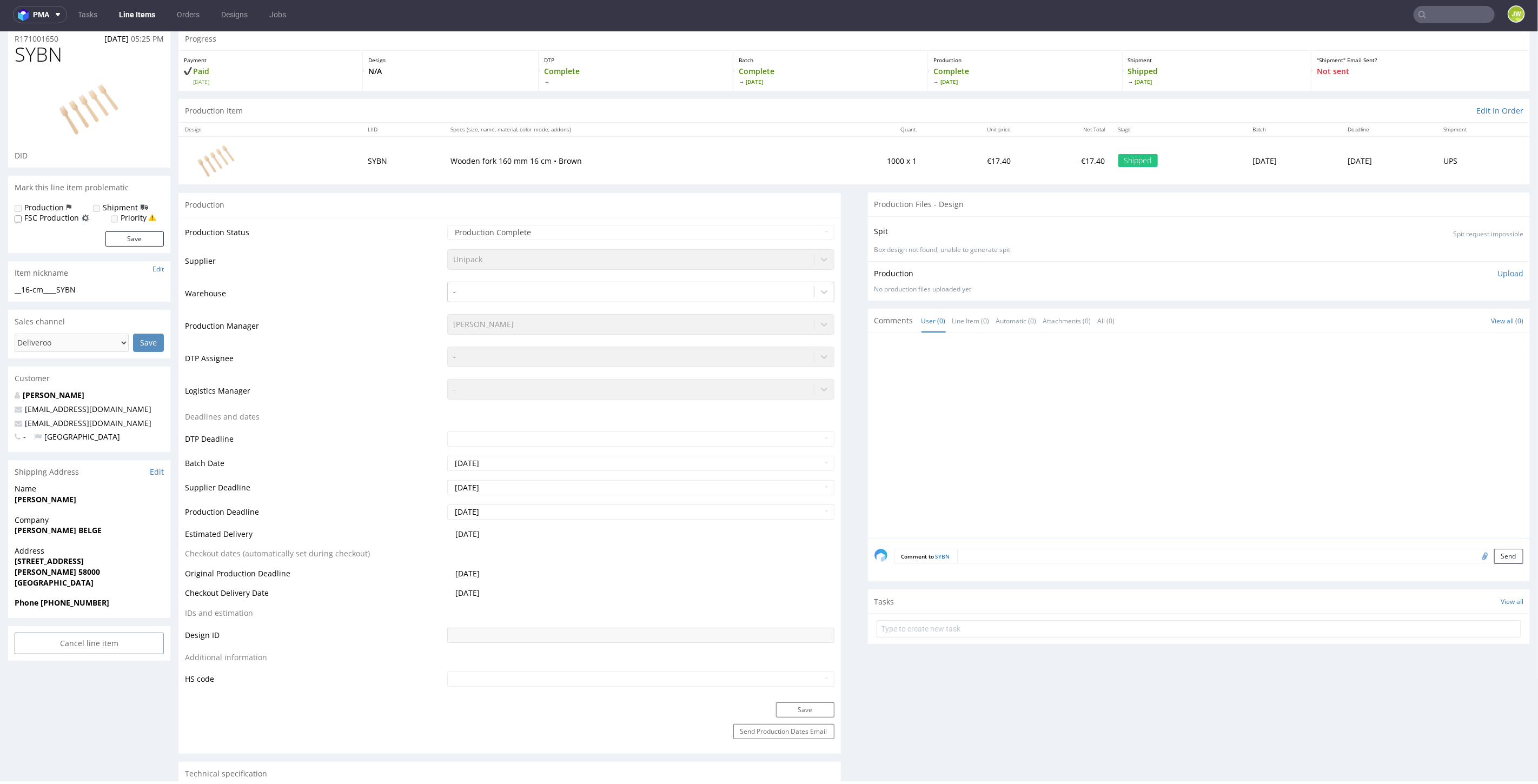
scroll to position [0, 0]
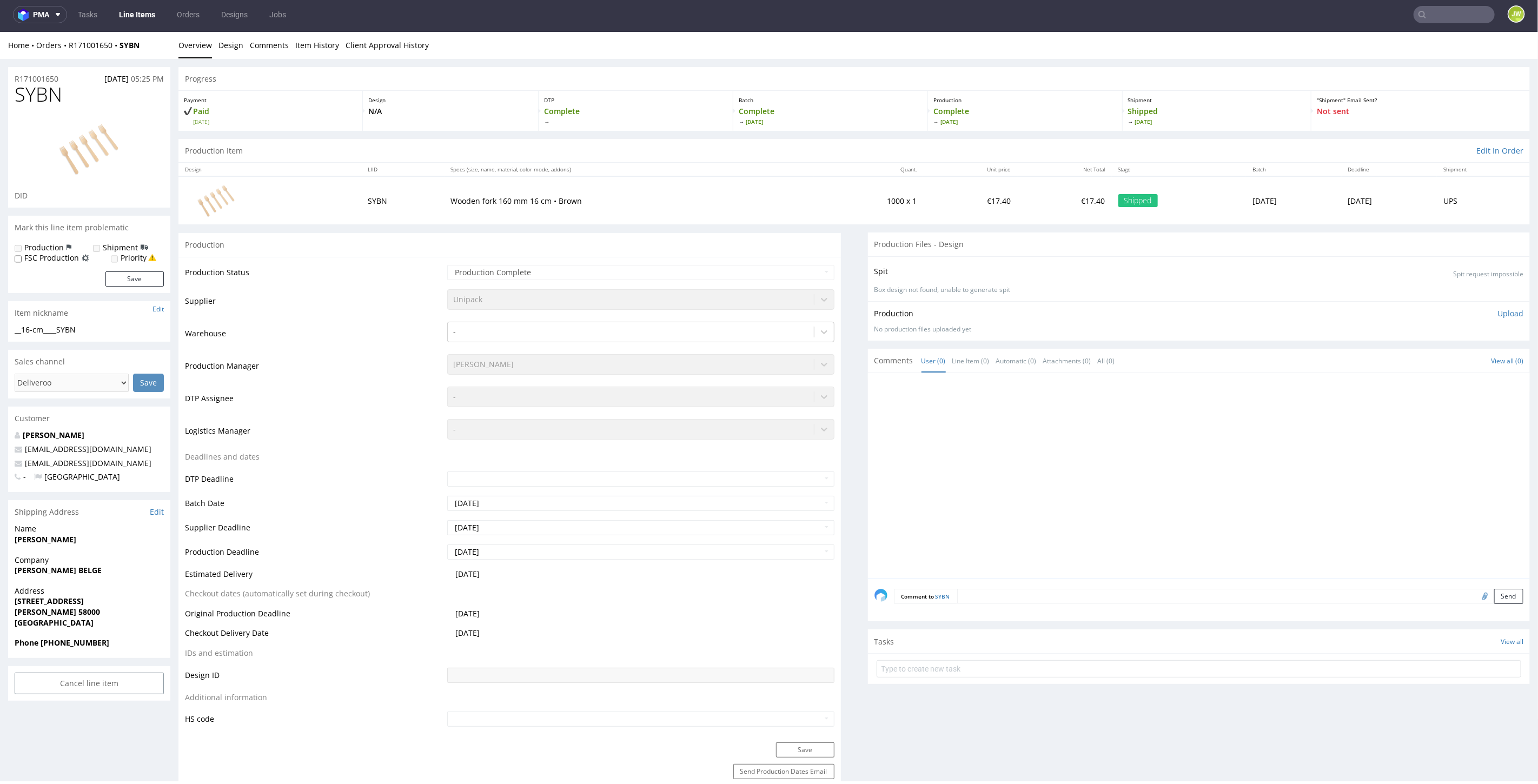
click at [140, 15] on link "Line Items" at bounding box center [137, 15] width 49 height 18
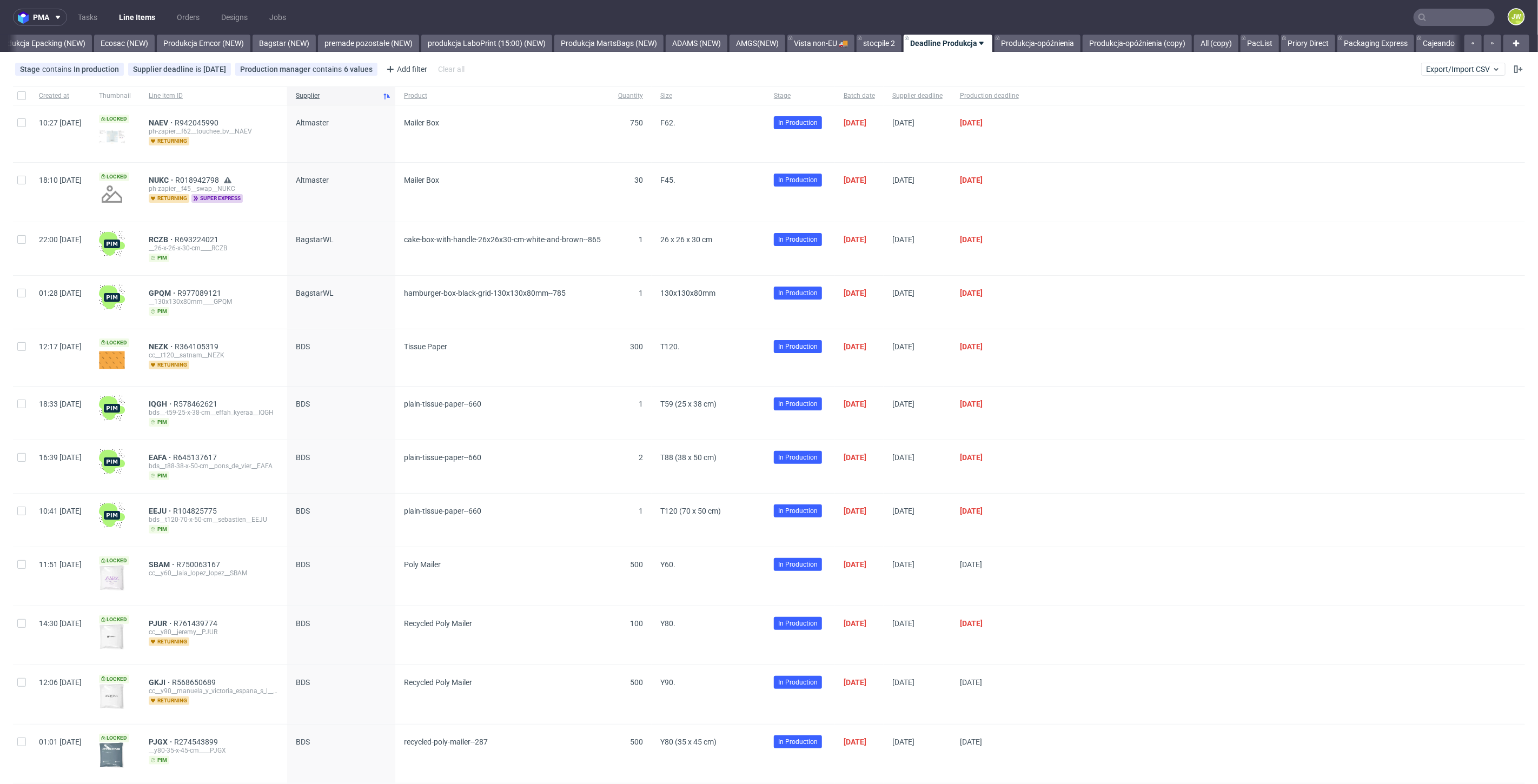
scroll to position [0, 2236]
click at [167, 44] on link "Produkcja Emcor (NEW)" at bounding box center [203, 43] width 94 height 18
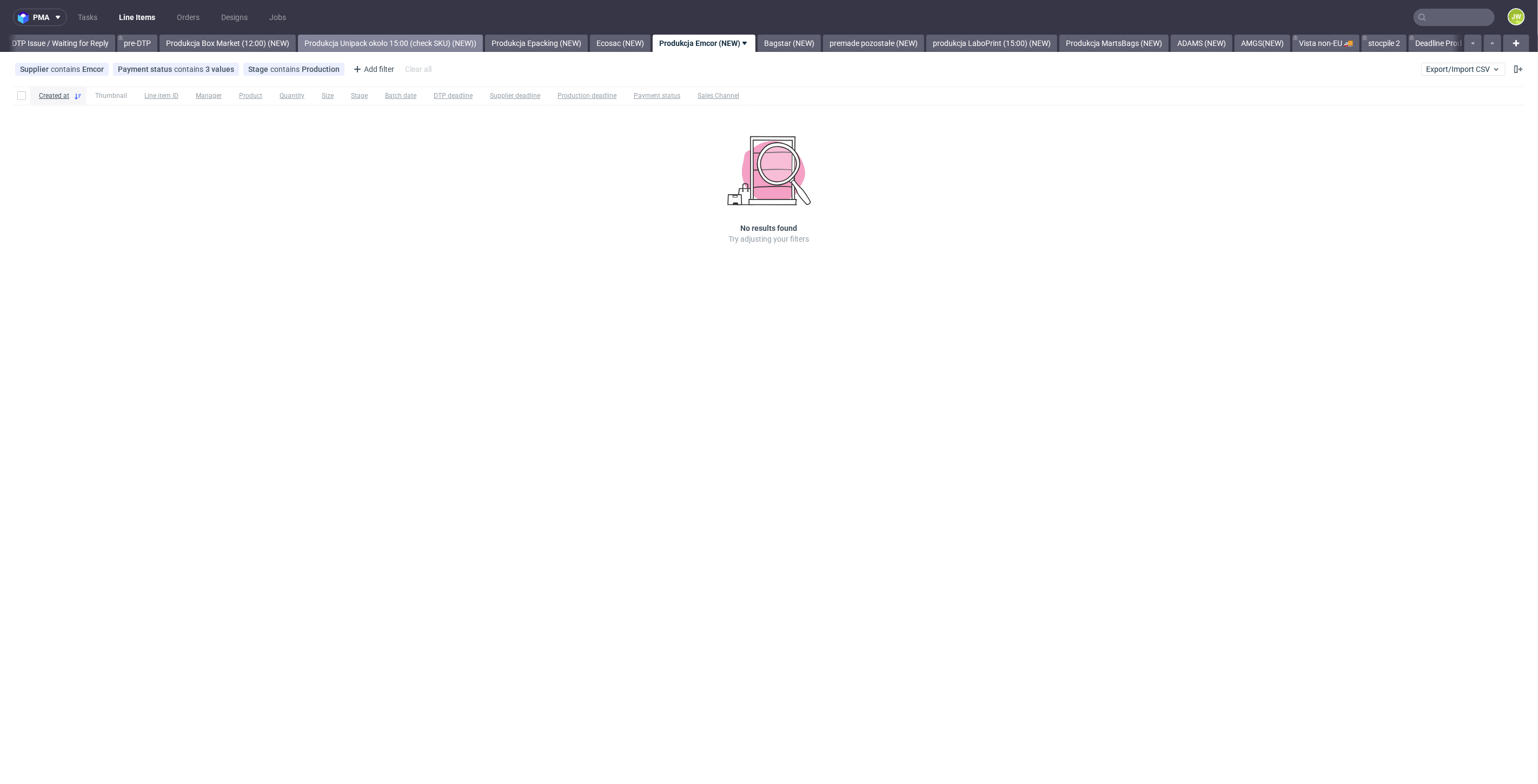
click at [414, 43] on link "Produkcja Unipack około 15:00 (check SKU) (NEW))" at bounding box center [390, 43] width 185 height 18
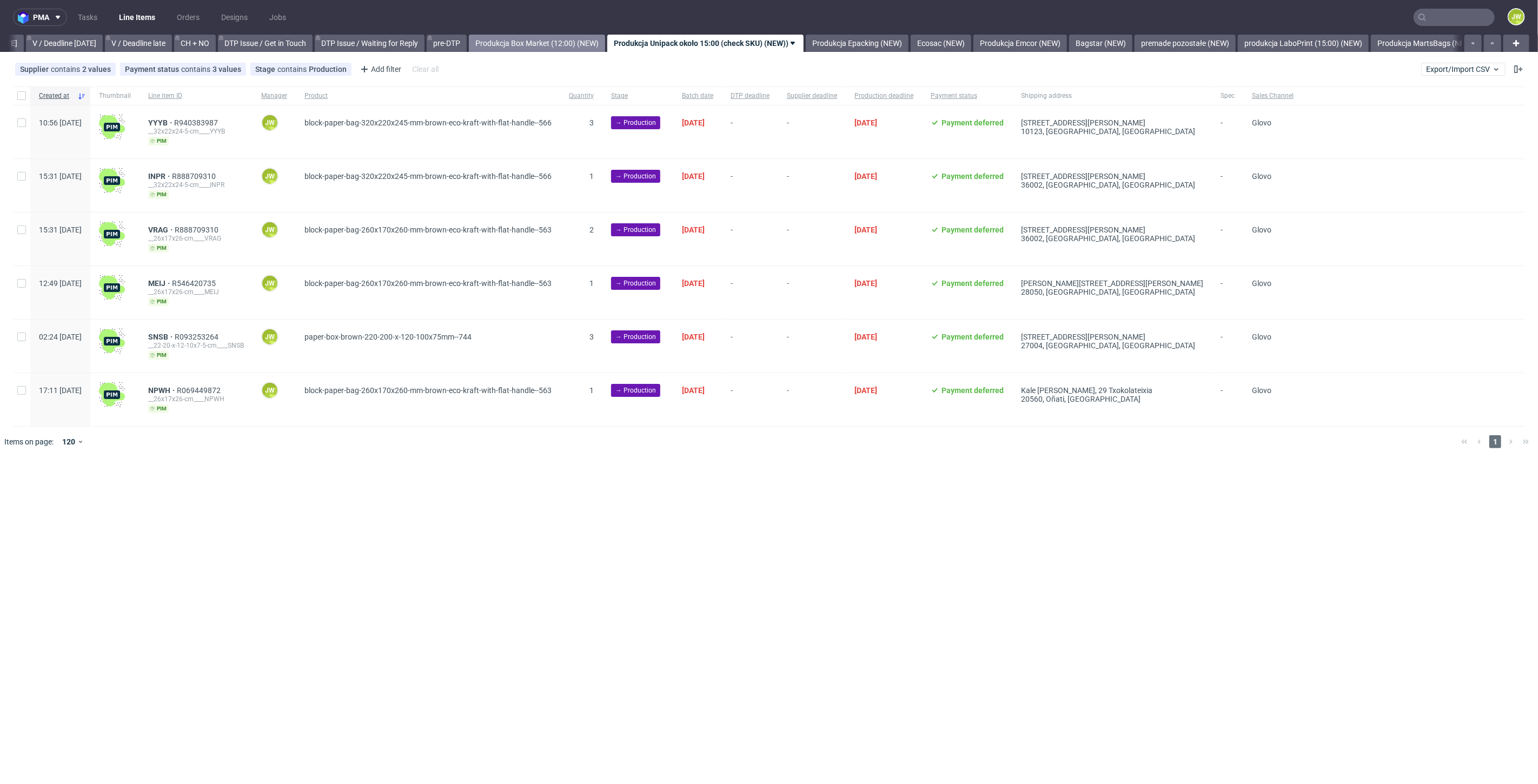
click at [570, 46] on link "Produkcja Box Market (12:00) (NEW)" at bounding box center [537, 43] width 136 height 18
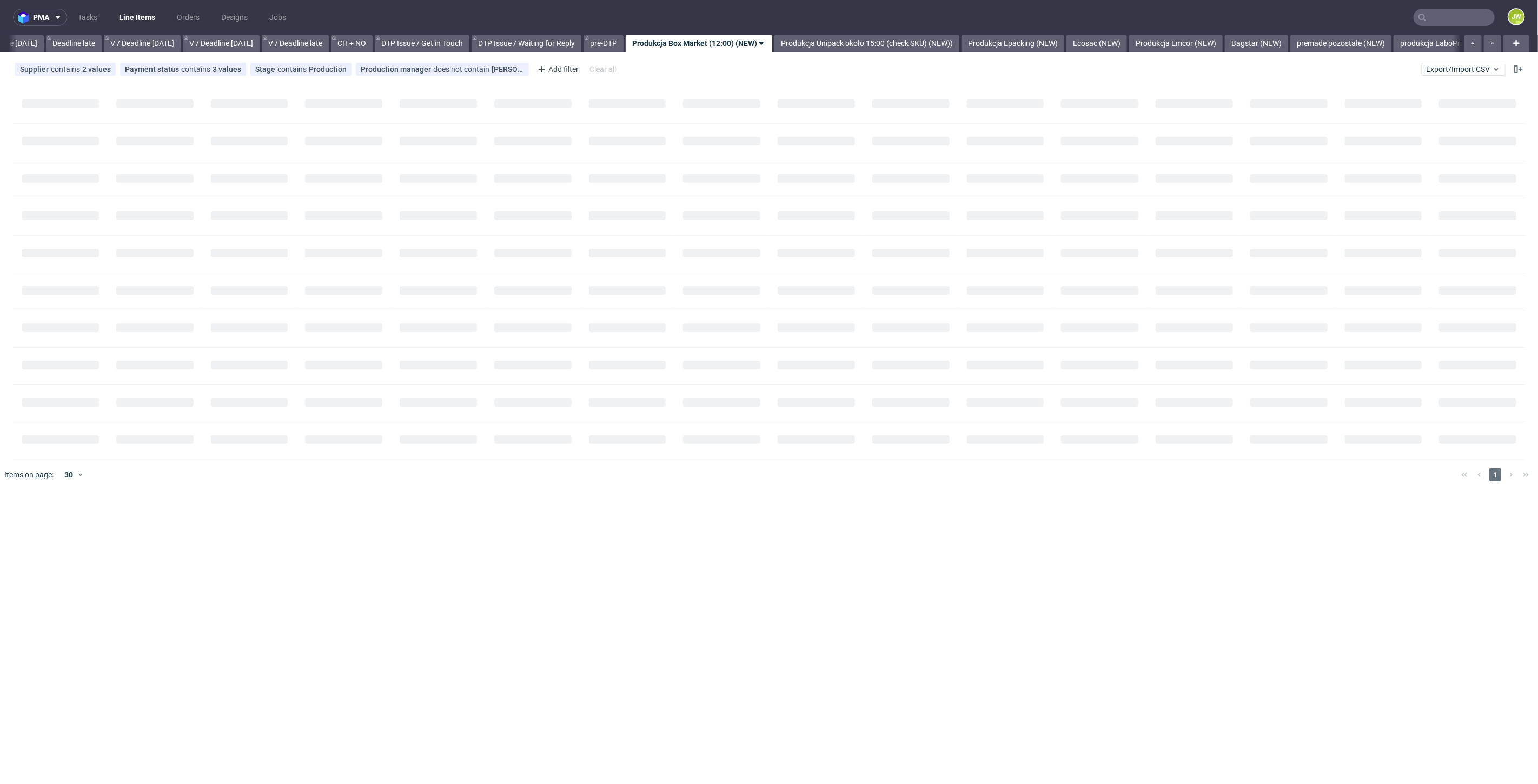
scroll to position [0, 1229]
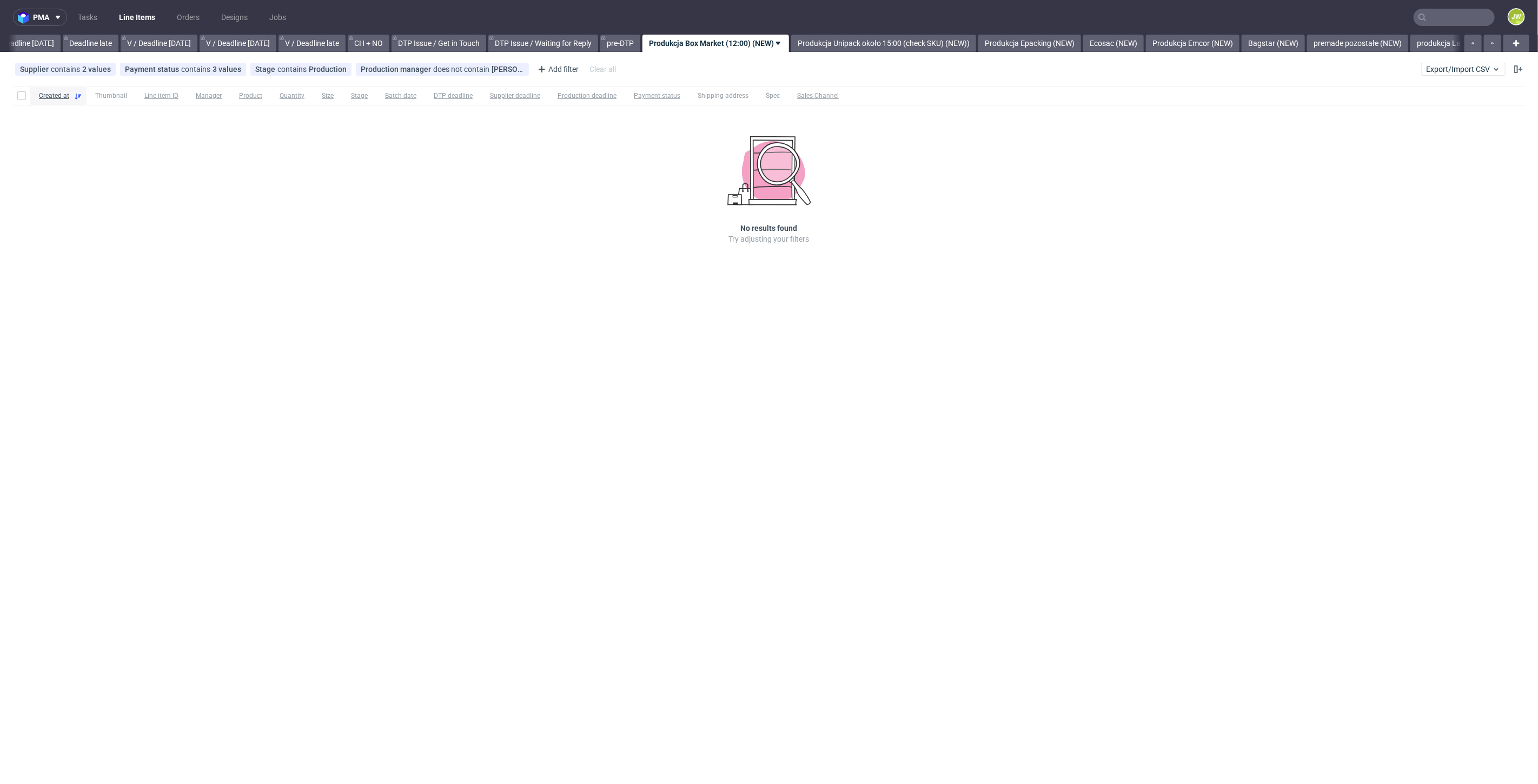
scroll to position [0, 1229]
click at [1457, 69] on span "Export/Import CSV" at bounding box center [1464, 69] width 75 height 9
click at [1405, 116] on link "Import shipments CSV" at bounding box center [1438, 114] width 126 height 18
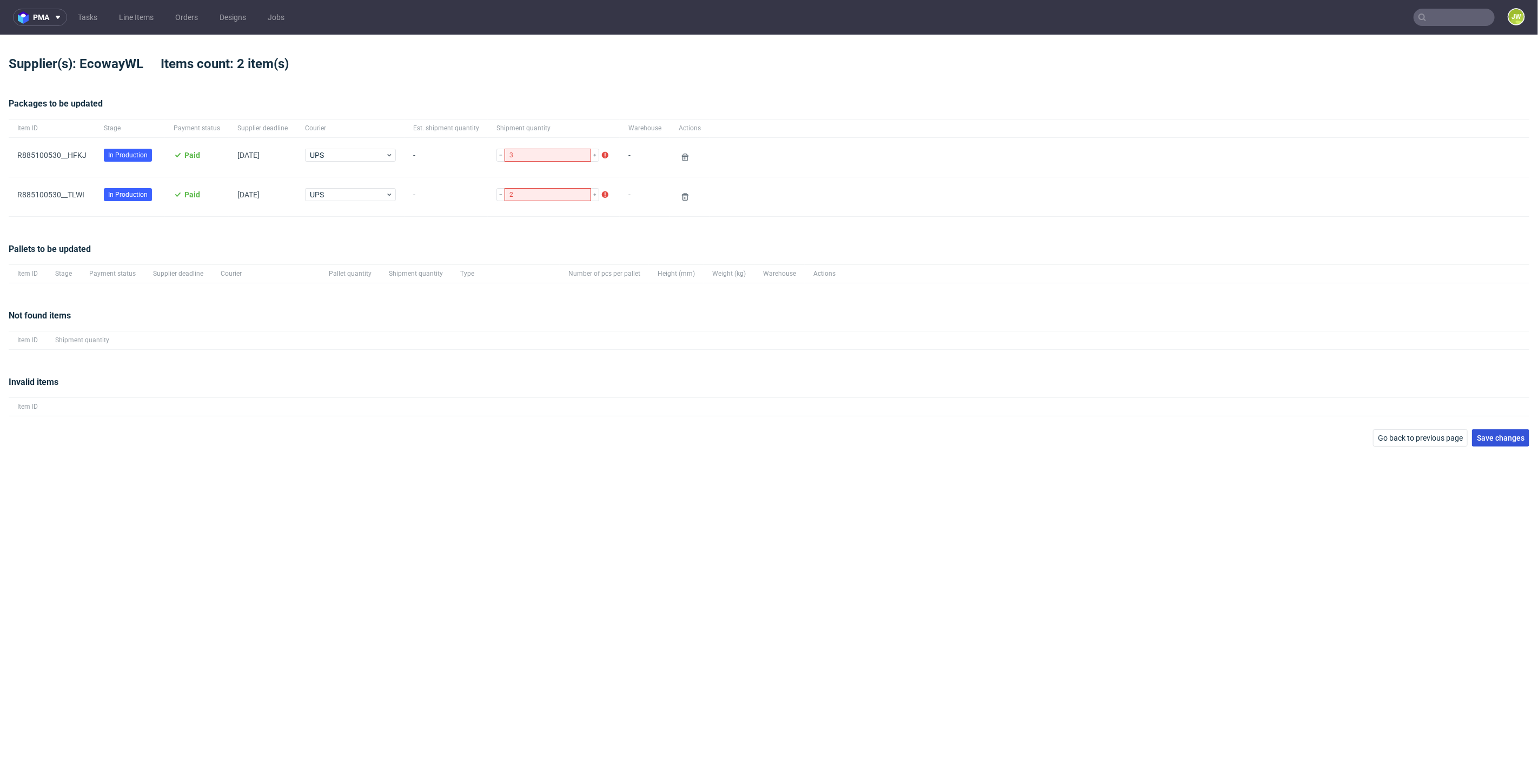
click at [1523, 439] on span "Save changes" at bounding box center [1500, 438] width 47 height 8
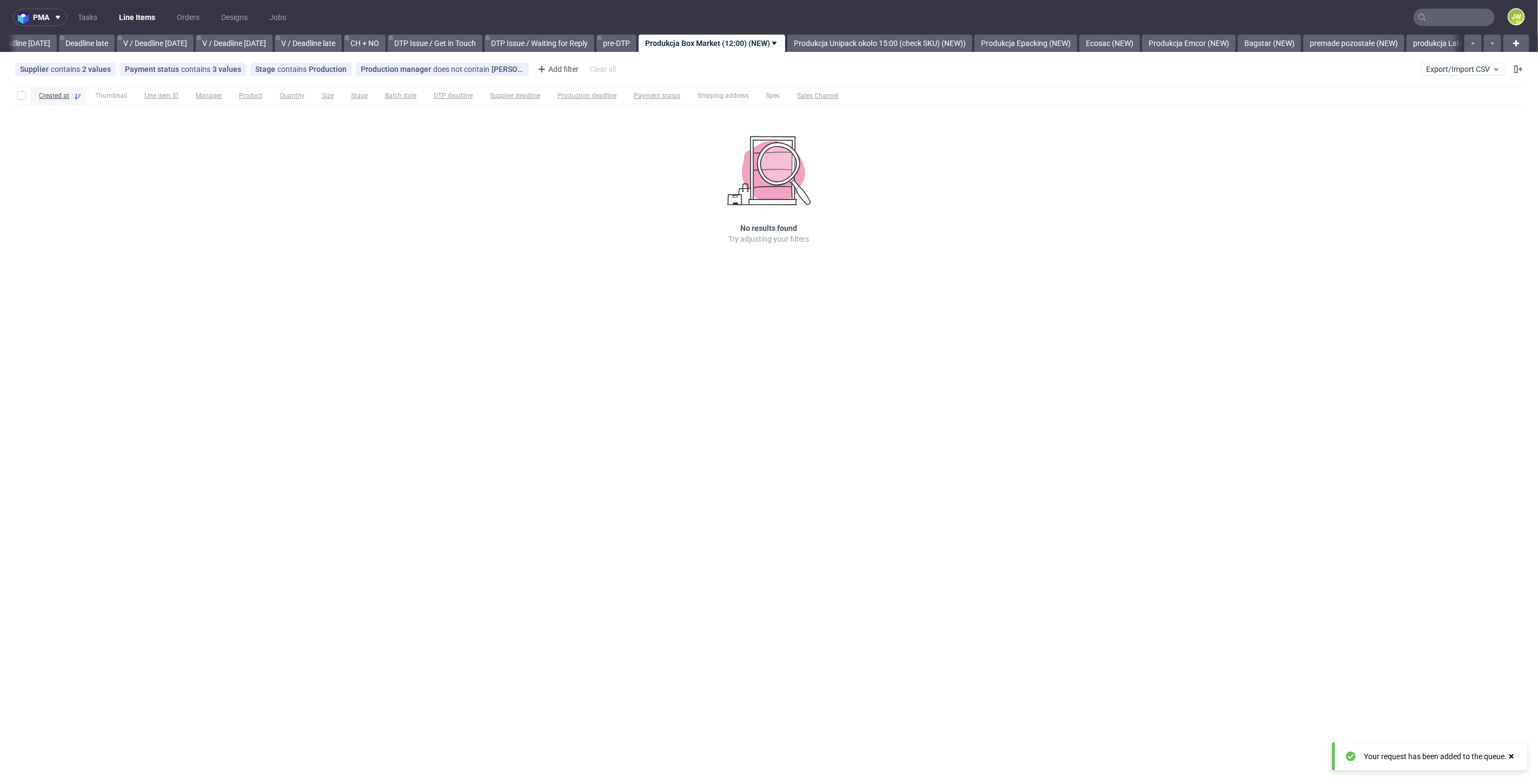
scroll to position [0, 1229]
click at [1462, 16] on input "text" at bounding box center [1454, 18] width 81 height 18
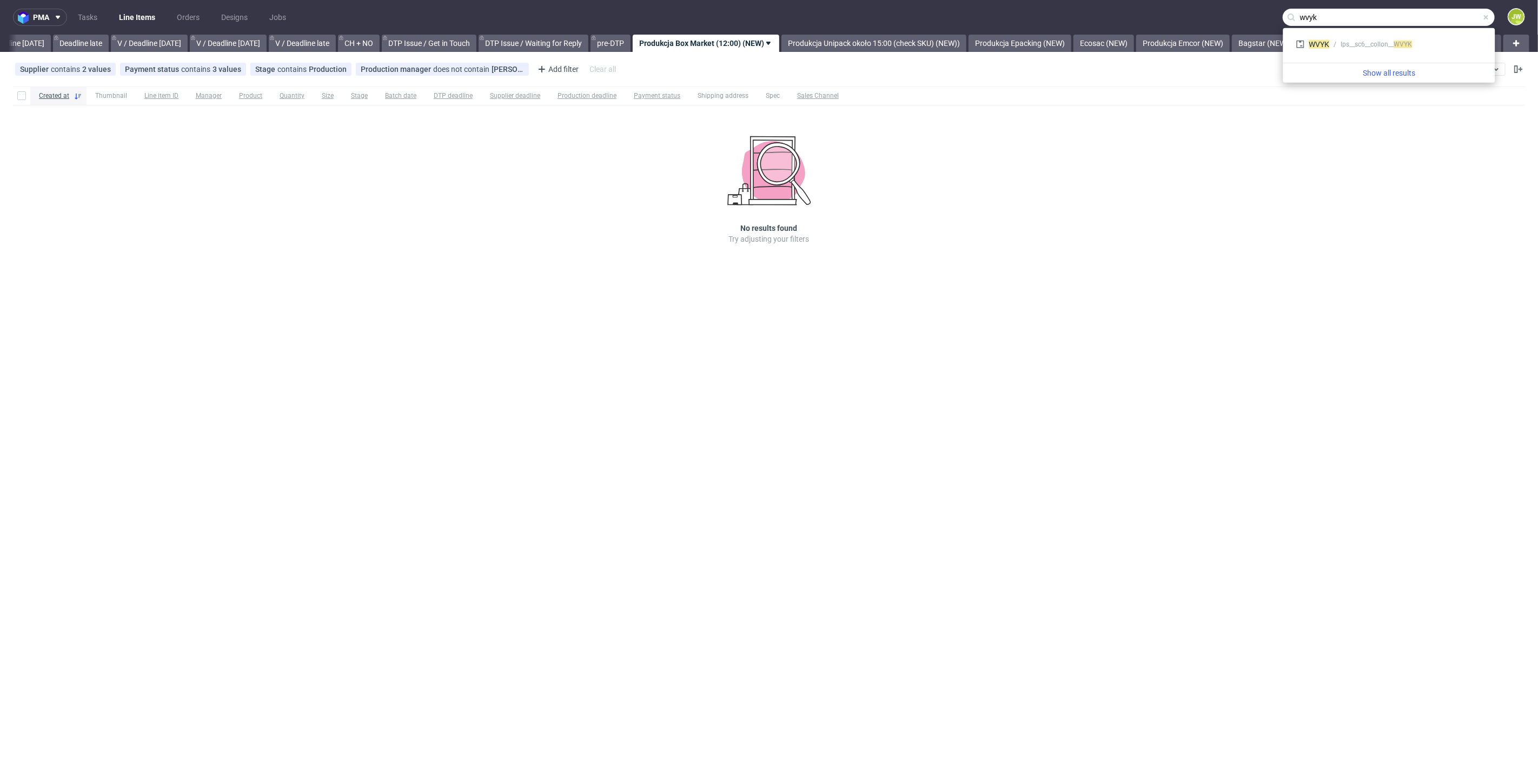
type input "wvyk"
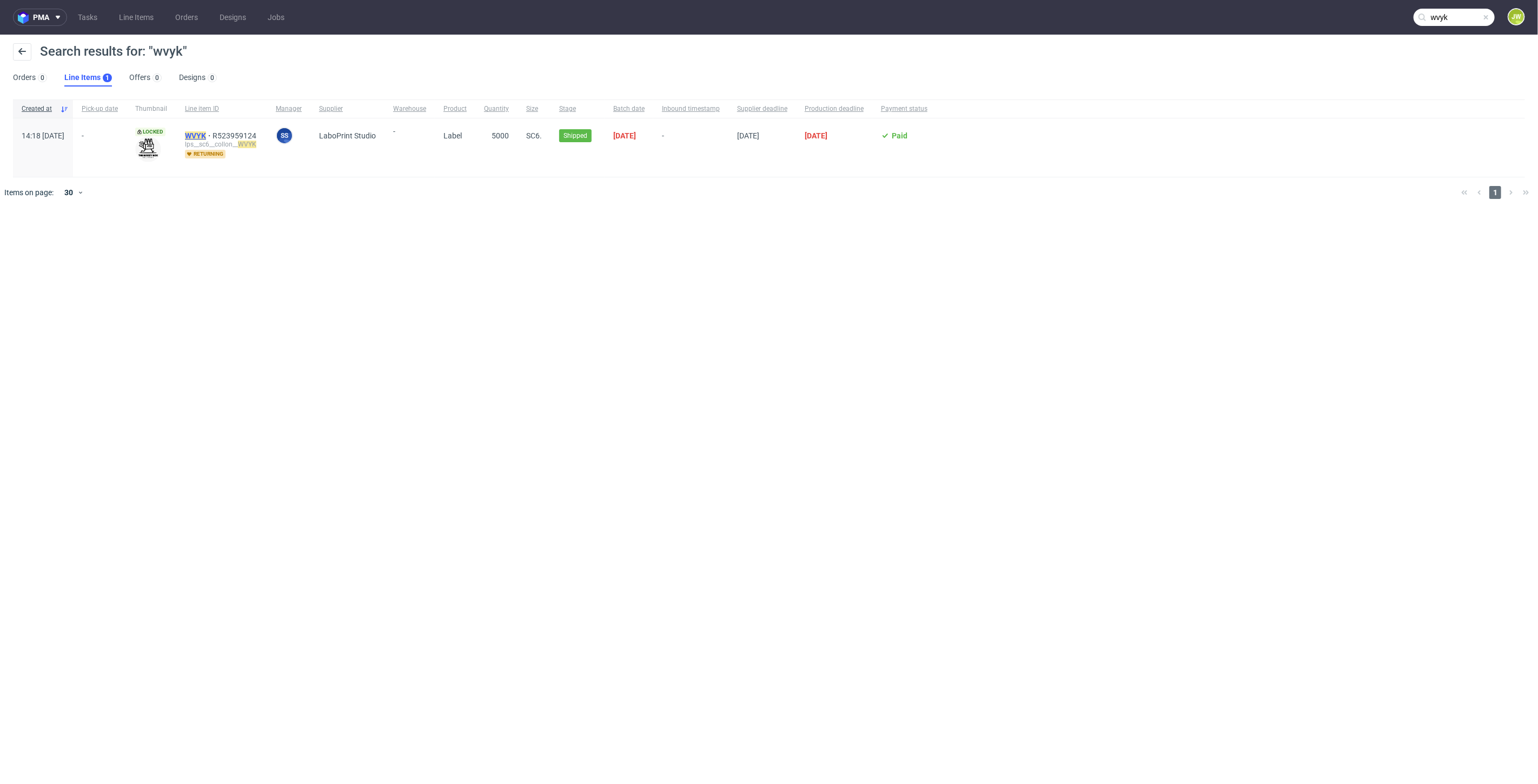
click at [206, 134] on mark "WVYK" at bounding box center [195, 135] width 21 height 9
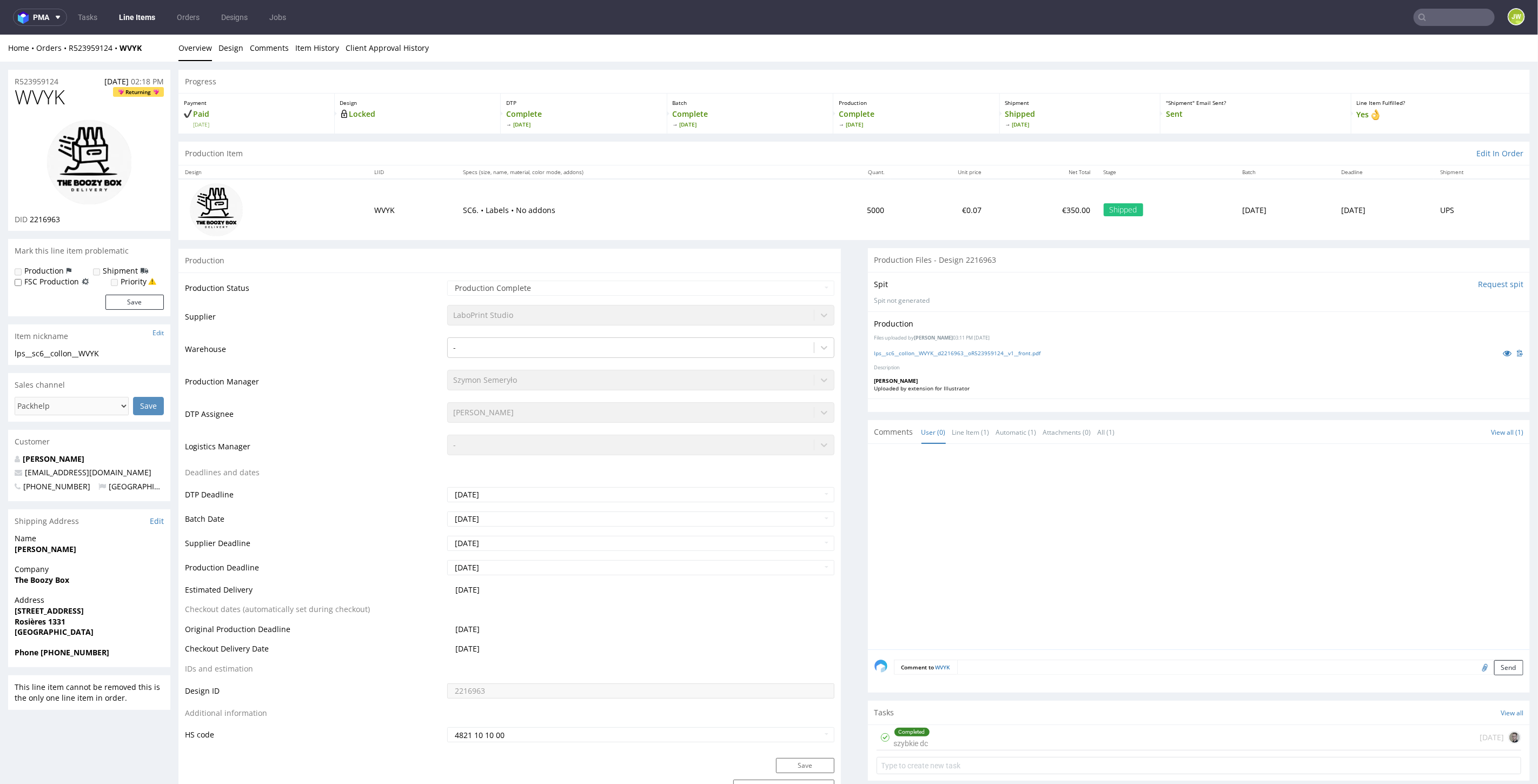
click at [132, 18] on link "Line Items" at bounding box center [137, 18] width 49 height 18
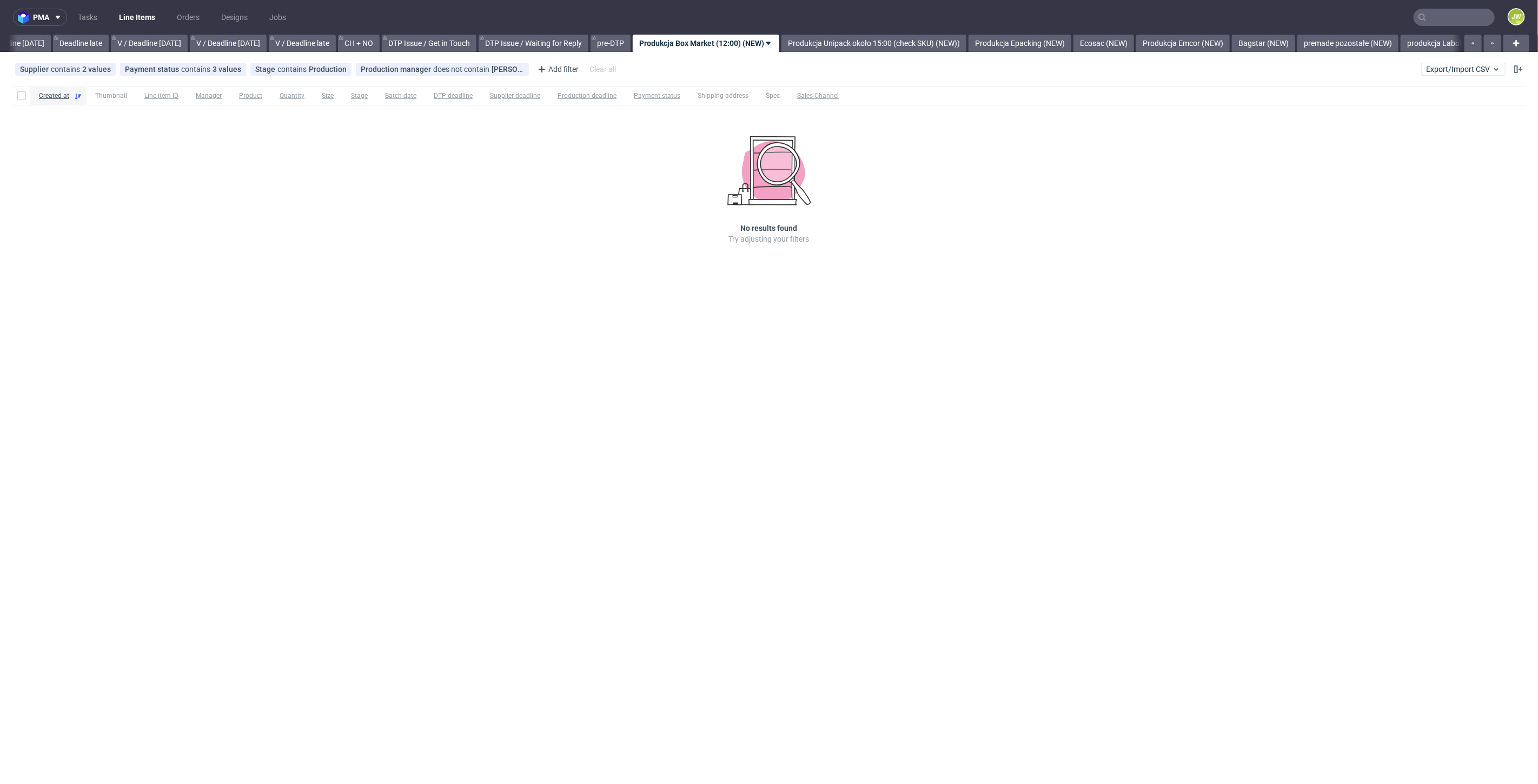
scroll to position [0, 1229]
click at [600, 369] on div "pma Tasks Line Items Orders Designs Jobs JW All DTP Late Shipped Shipments DTP …" at bounding box center [769, 392] width 1538 height 784
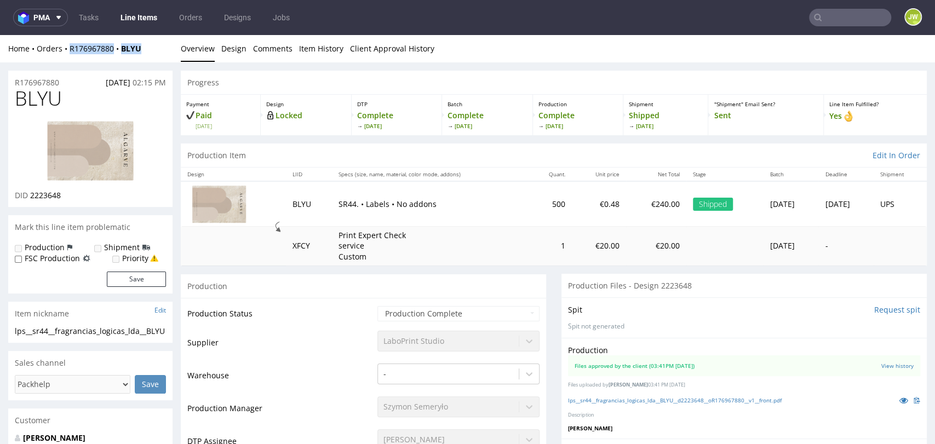
drag, startPoint x: 155, startPoint y: 49, endPoint x: 69, endPoint y: 56, distance: 86.2
click at [69, 56] on div "Home Orders R176967880 BLYU Overview Design Comments Item History Client Approv…" at bounding box center [467, 48] width 935 height 27
copy div "R176967880 BLYU"
click at [151, 47] on div "Home Orders R176967880 BLYU" at bounding box center [90, 48] width 164 height 11
click at [150, 48] on div "Home Orders R176967880 BLYU" at bounding box center [90, 48] width 164 height 11
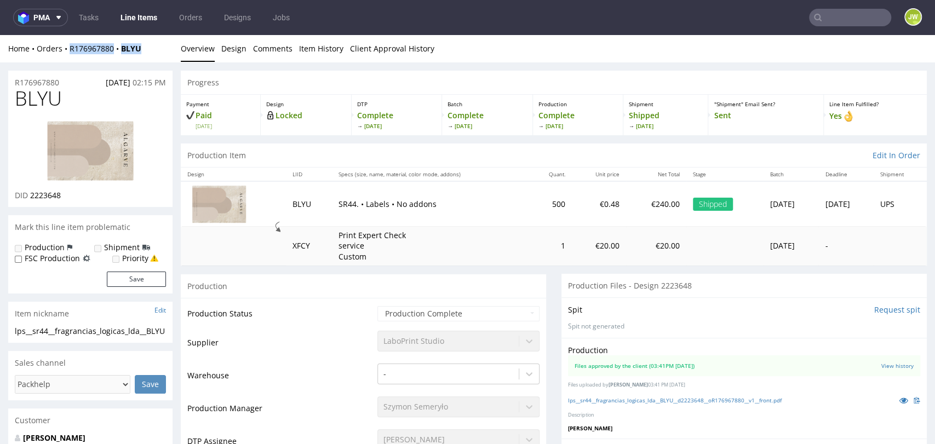
drag, startPoint x: 146, startPoint y: 48, endPoint x: 70, endPoint y: 57, distance: 76.6
click at [67, 60] on div "Home Orders R176967880 BLYU Overview Design Comments Item History Client Approv…" at bounding box center [467, 48] width 935 height 27
copy div "R176967880 BLYU"
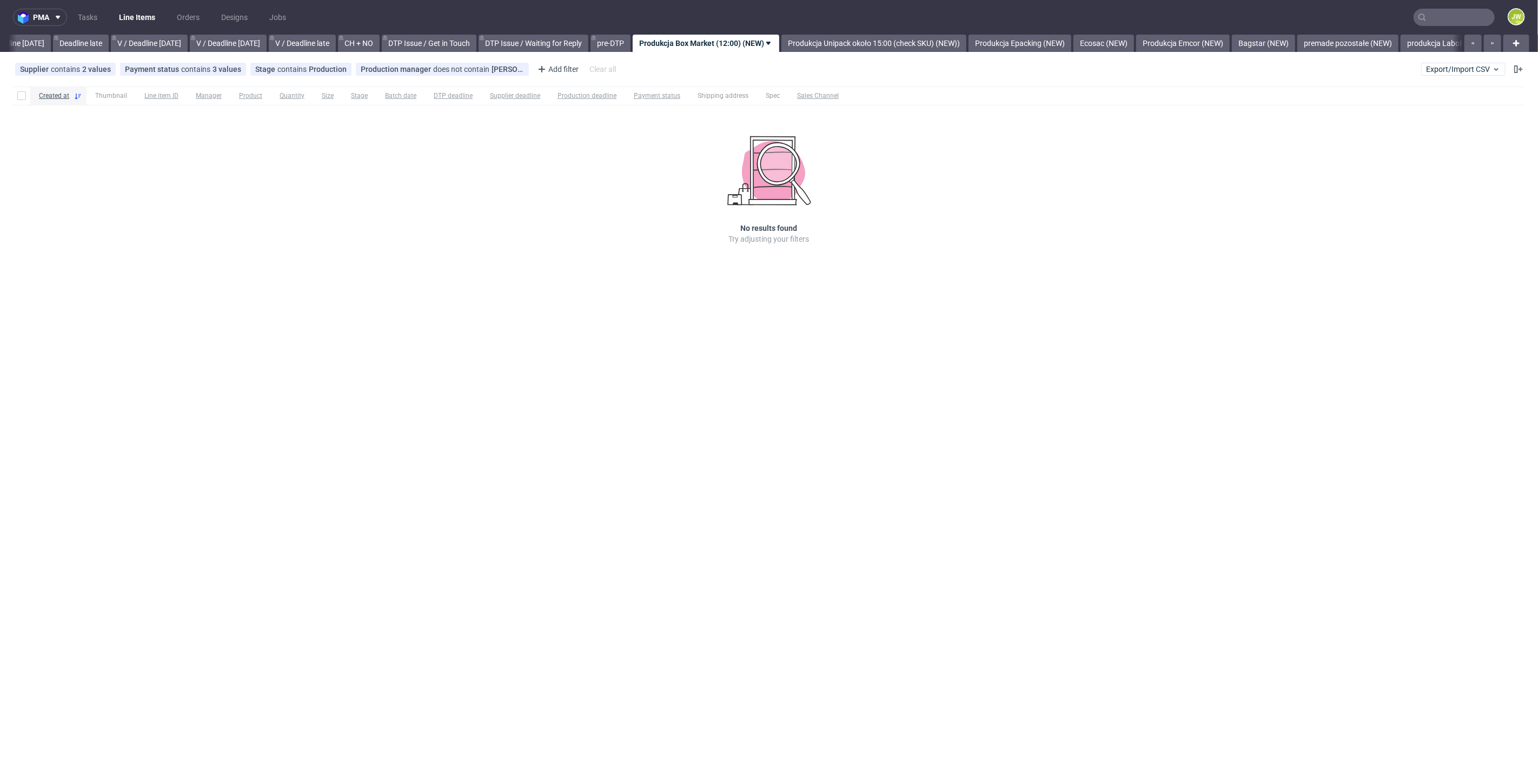
scroll to position [0, 1229]
click at [714, 345] on div "pma Tasks Line Items Orders Designs Jobs JW All DTP Late Shipped Shipments DTP …" at bounding box center [769, 392] width 1538 height 784
click at [580, 402] on div "pma Tasks Line Items Orders Designs Jobs JW All DTP Late Shipped Shipments DTP …" at bounding box center [769, 392] width 1538 height 784
click at [1427, 22] on input "text" at bounding box center [1454, 18] width 81 height 18
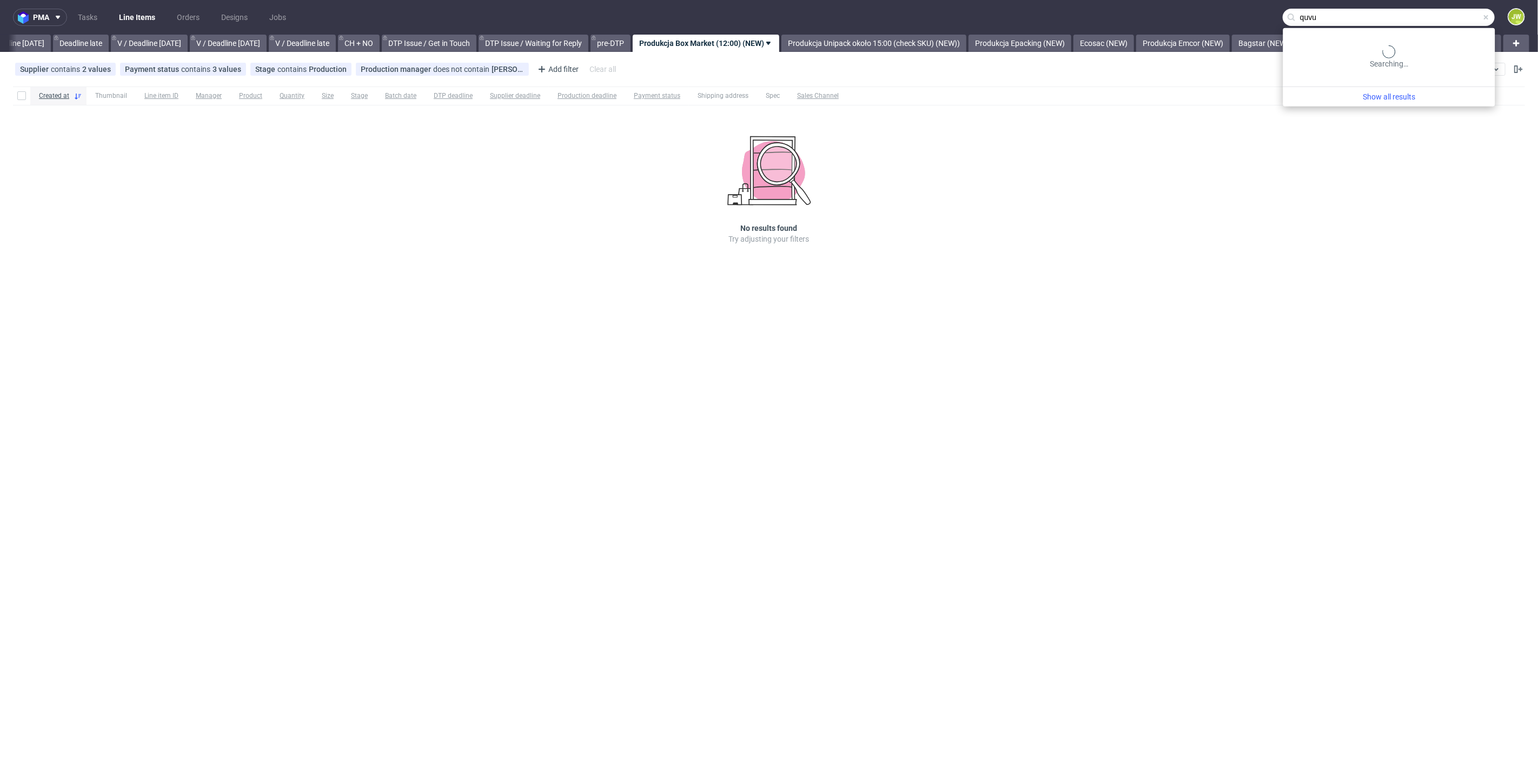
type input "quvu"
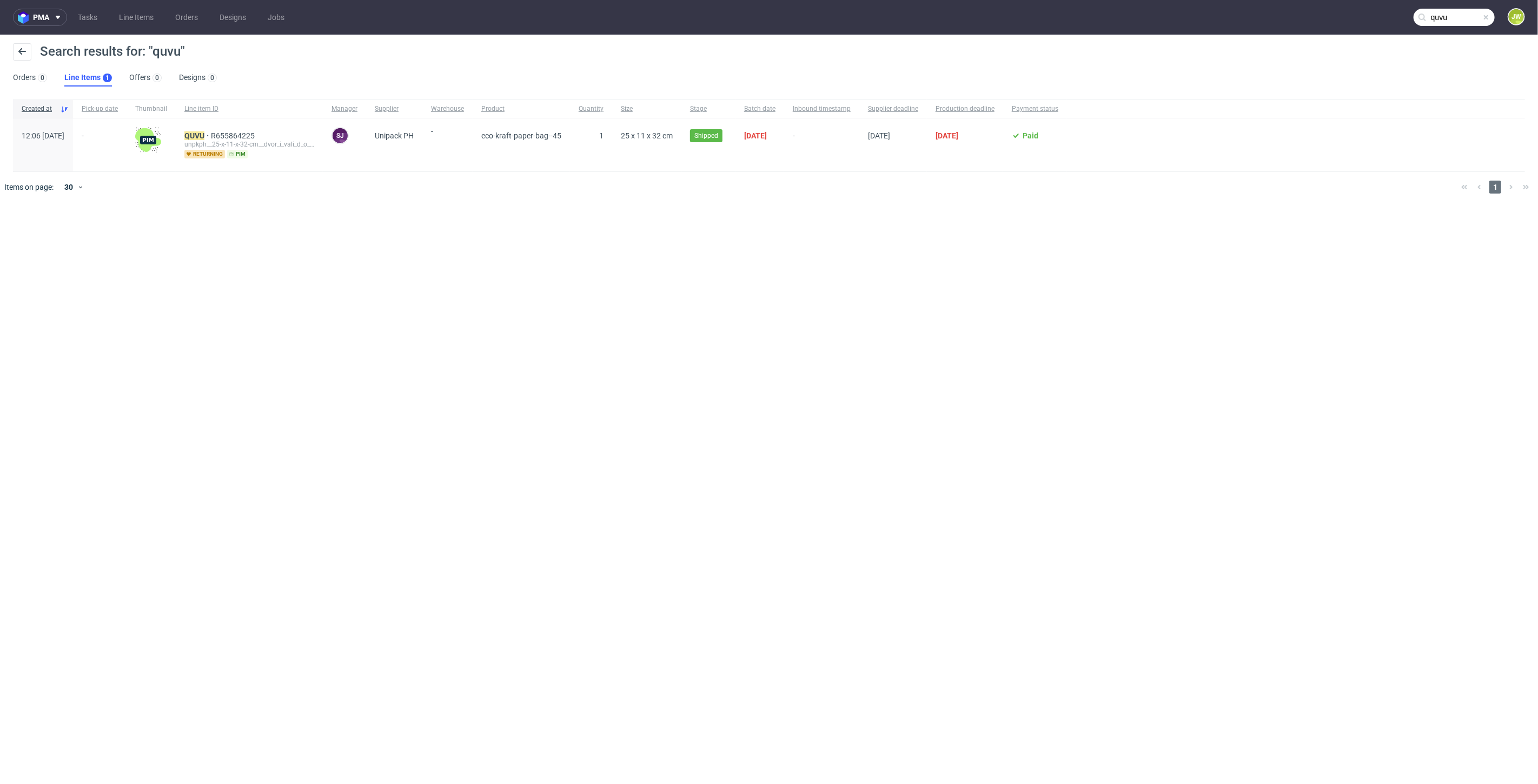
drag, startPoint x: 584, startPoint y: 291, endPoint x: 577, endPoint y: 285, distance: 9.2
click at [581, 287] on div "pma Tasks Line Items Orders Designs Jobs quvu JW Search results for: "quvu" Ord…" at bounding box center [769, 392] width 1538 height 784
click at [129, 27] on nav "pma Tasks Line Items Orders Designs Jobs quvu JW" at bounding box center [769, 17] width 1538 height 35
click at [129, 21] on link "Line Items" at bounding box center [136, 18] width 47 height 18
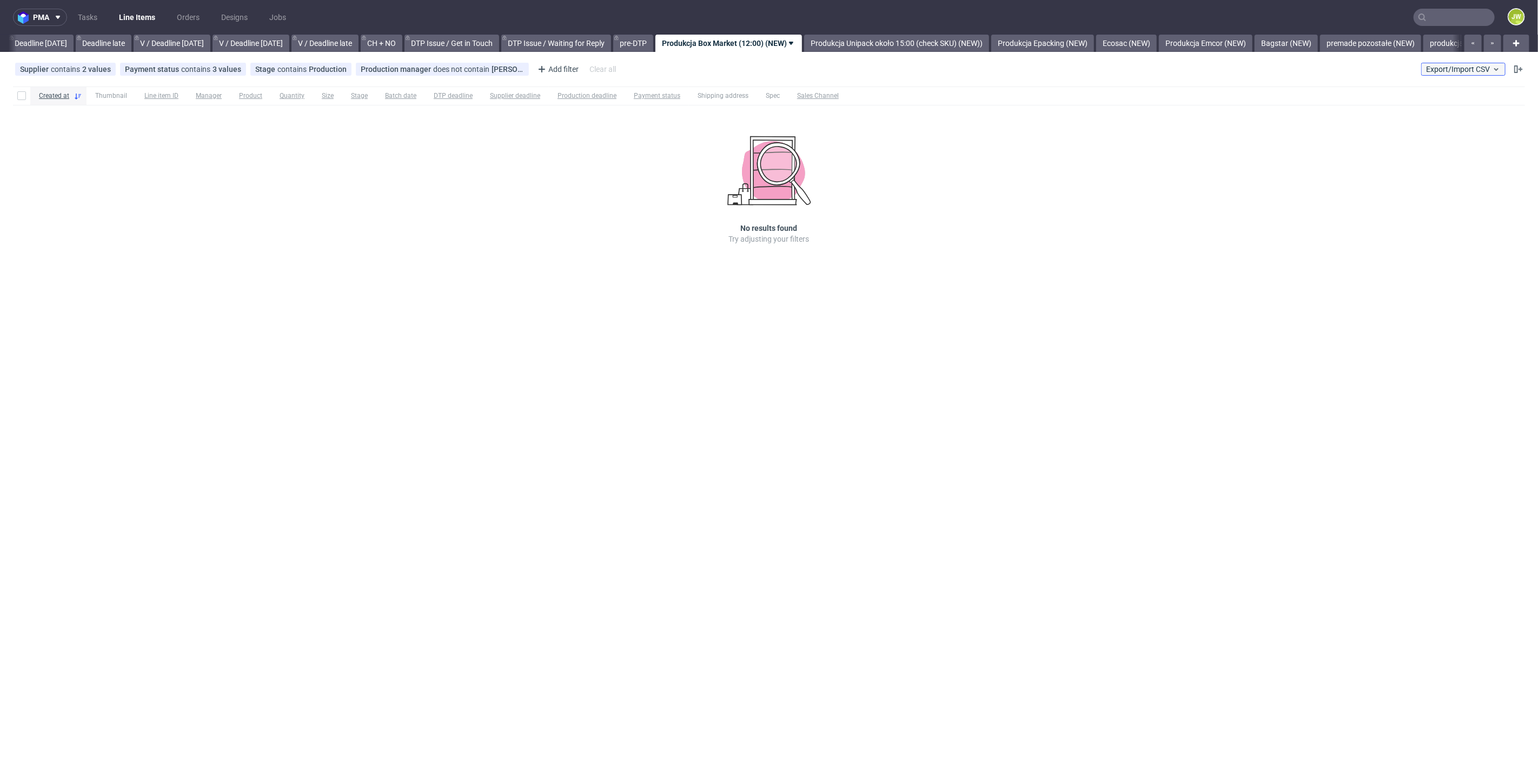
click at [1477, 69] on span "Export/Import CSV" at bounding box center [1464, 69] width 75 height 9
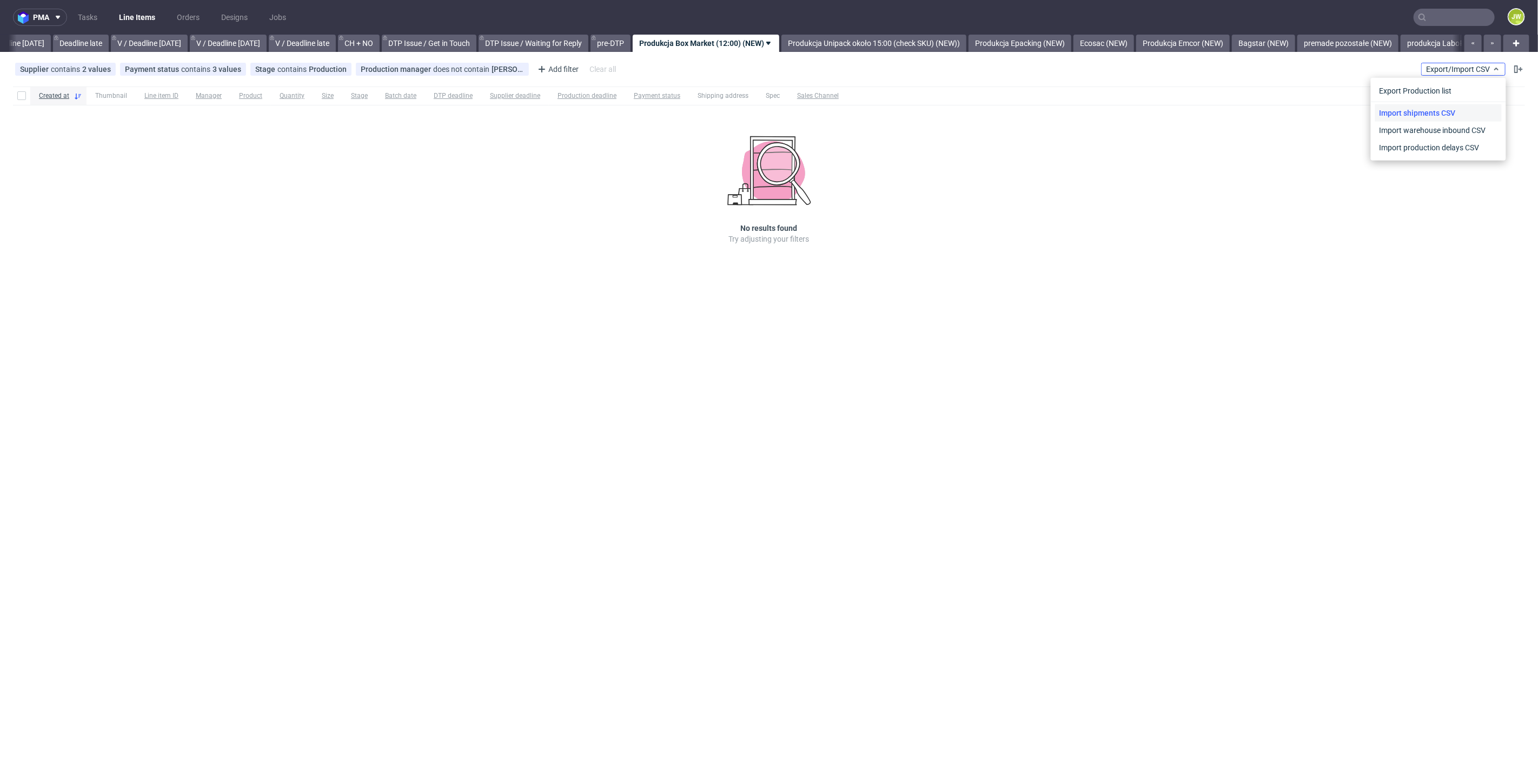
scroll to position [0, 1229]
click at [1435, 112] on link "Import shipments CSV" at bounding box center [1438, 114] width 126 height 18
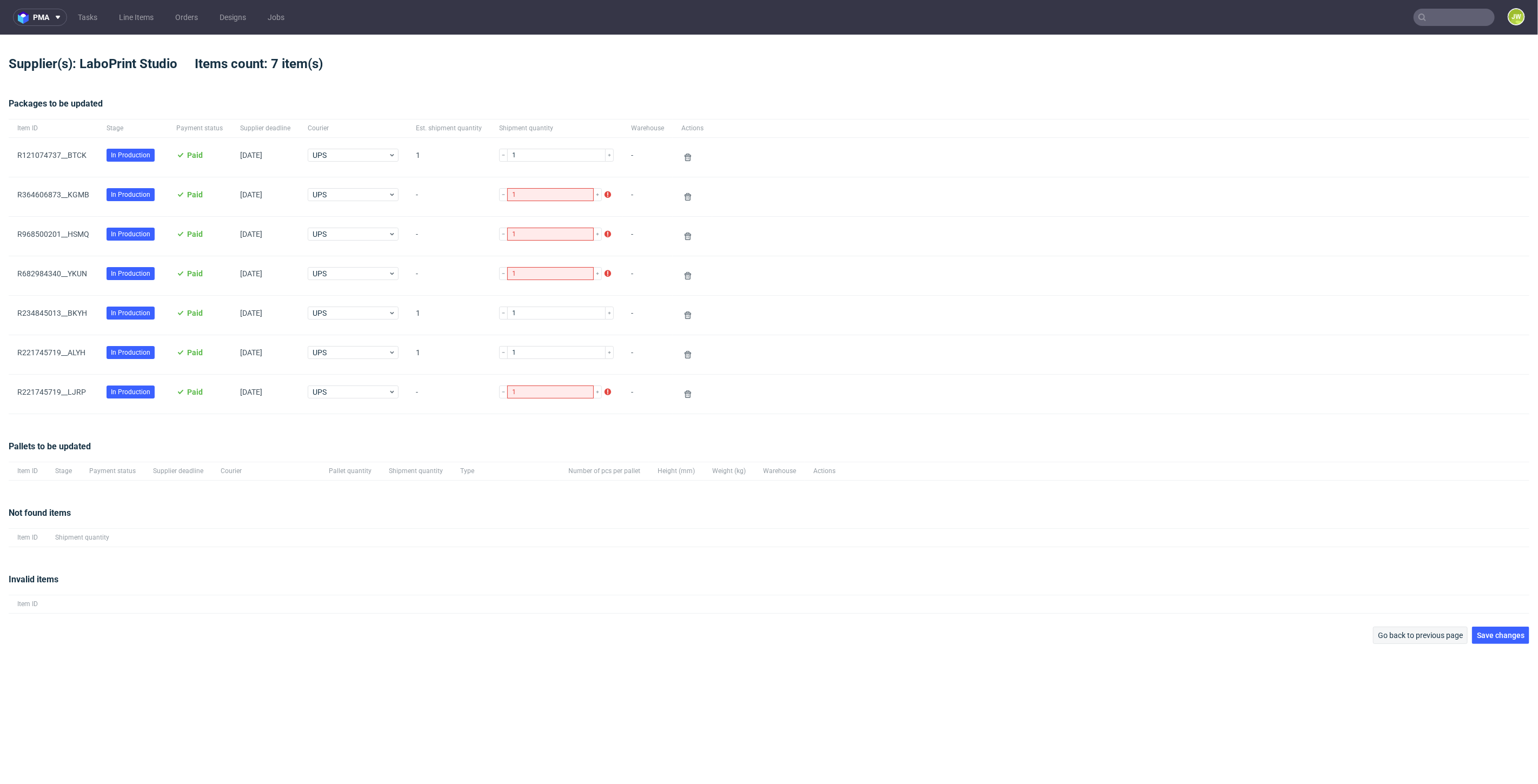
drag, startPoint x: 1500, startPoint y: 632, endPoint x: 1389, endPoint y: 629, distance: 111.0
click at [1500, 632] on span "Save changes" at bounding box center [1500, 636] width 47 height 8
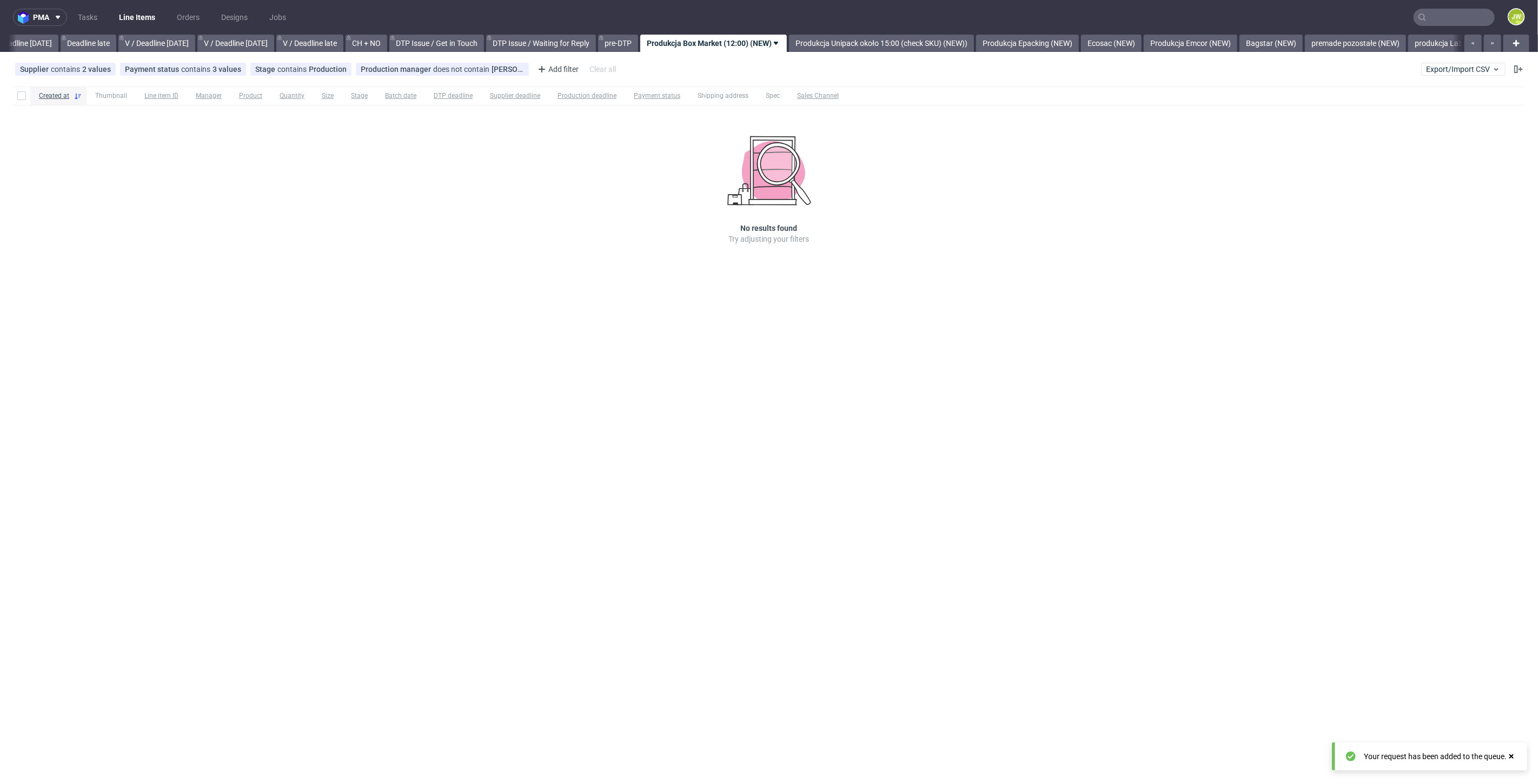
scroll to position [0, 1229]
click at [548, 250] on div "Created at Thumbnail Line item ID Manager Product Quantity Size Stage Batch dat…" at bounding box center [769, 180] width 1538 height 196
click at [848, 42] on link "Produkcja Unipack około 15:00 (check SKU) (NEW))" at bounding box center [873, 43] width 185 height 18
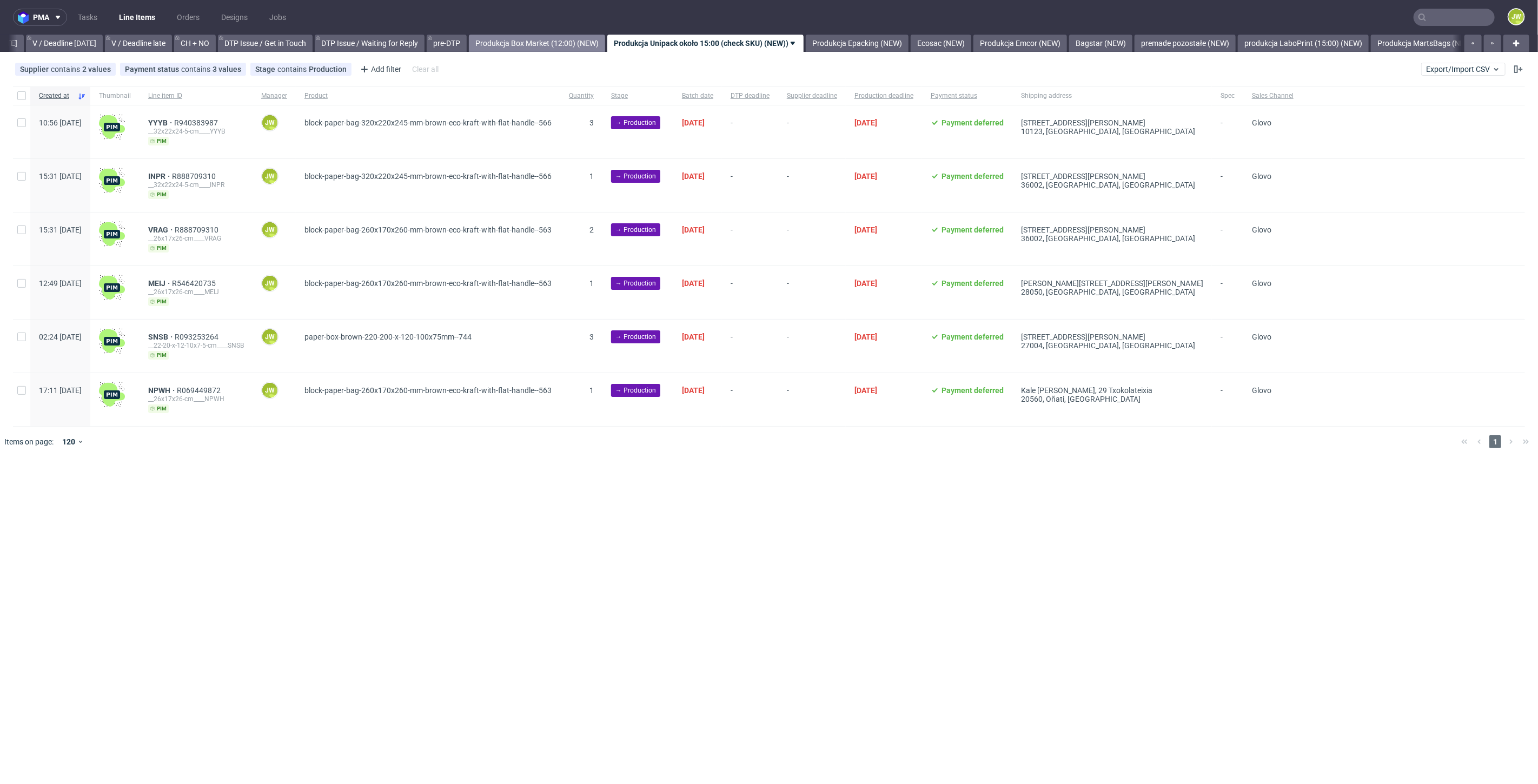
drag, startPoint x: 539, startPoint y: 45, endPoint x: 549, endPoint y: 47, distance: 10.2
click at [541, 45] on link "Produkcja Box Market (12:00) (NEW)" at bounding box center [537, 43] width 136 height 18
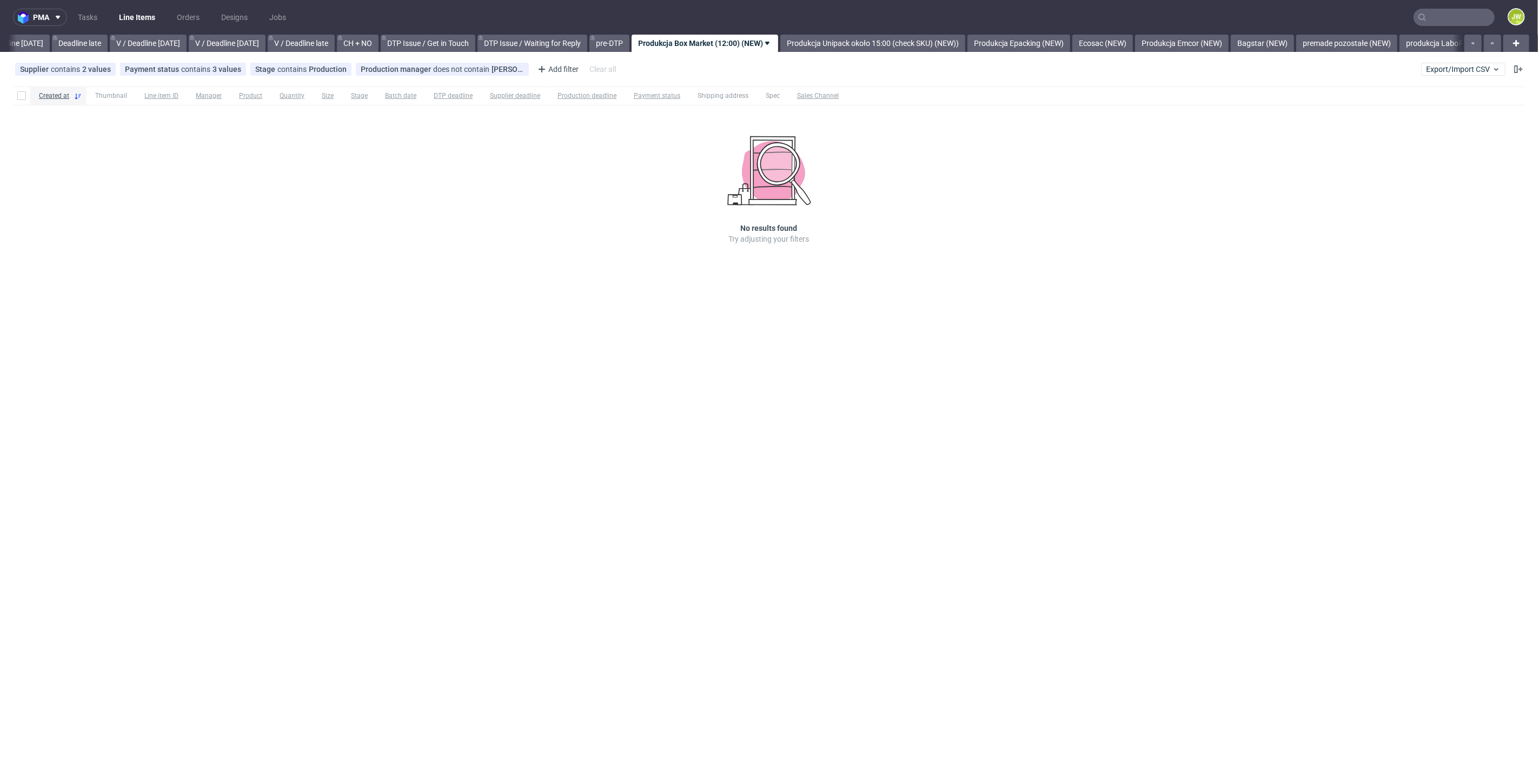
scroll to position [0, 1229]
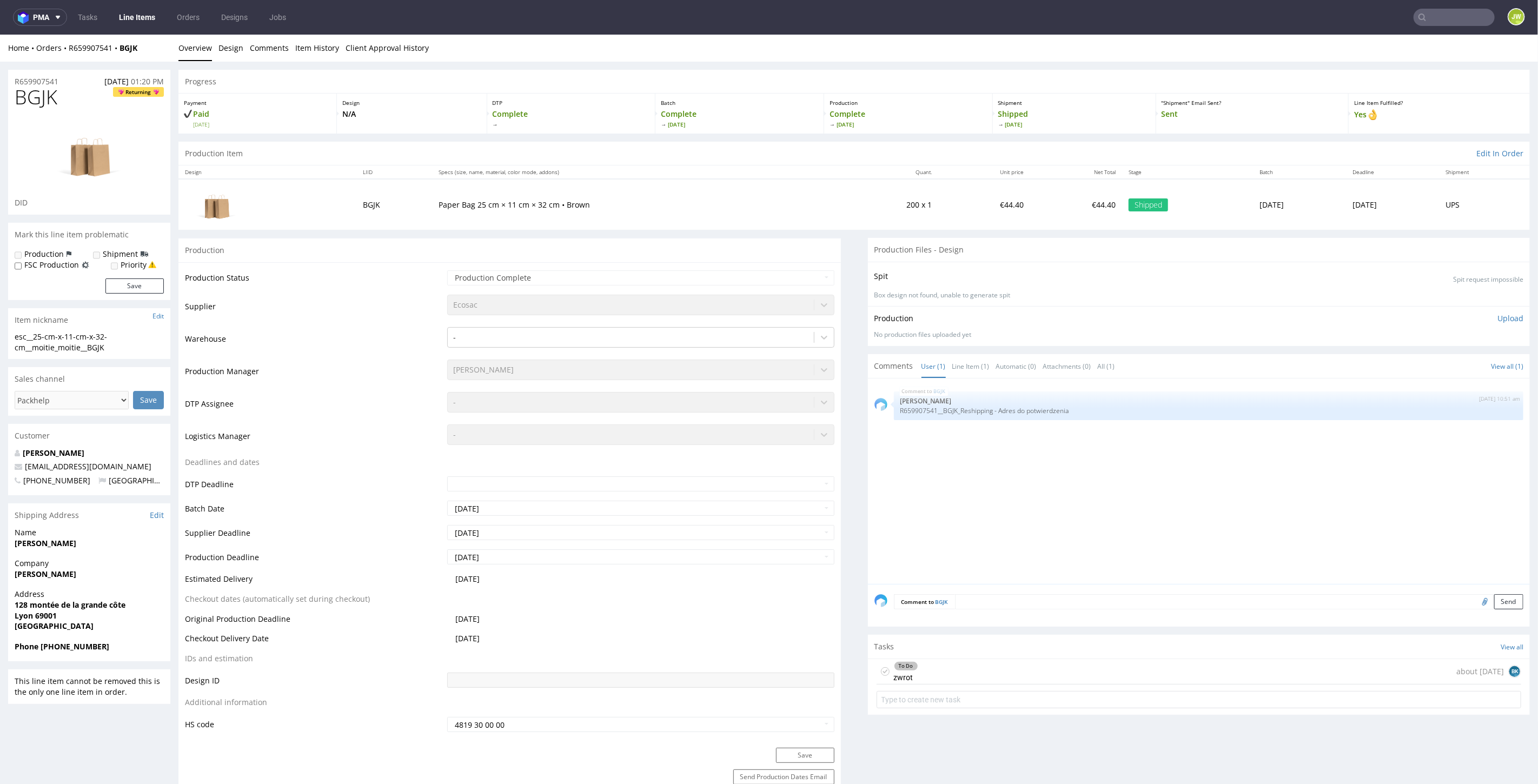
click at [952, 433] on div "BGJK [DATE] 10:51 am [PERSON_NAME] R659907541__BGJK_Reshipping - Adres do potwi…" at bounding box center [1202, 484] width 656 height 199
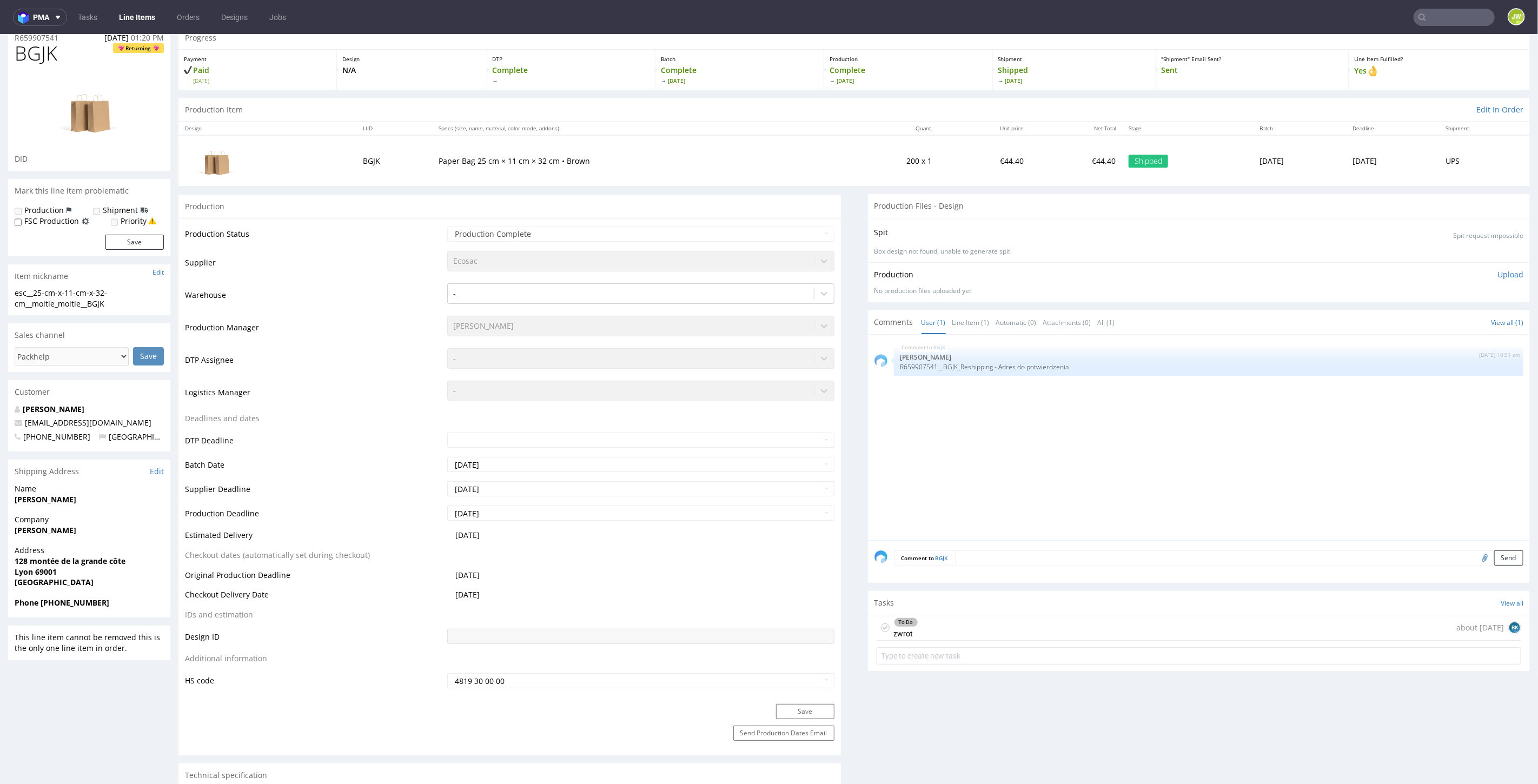
scroll to position [60, 0]
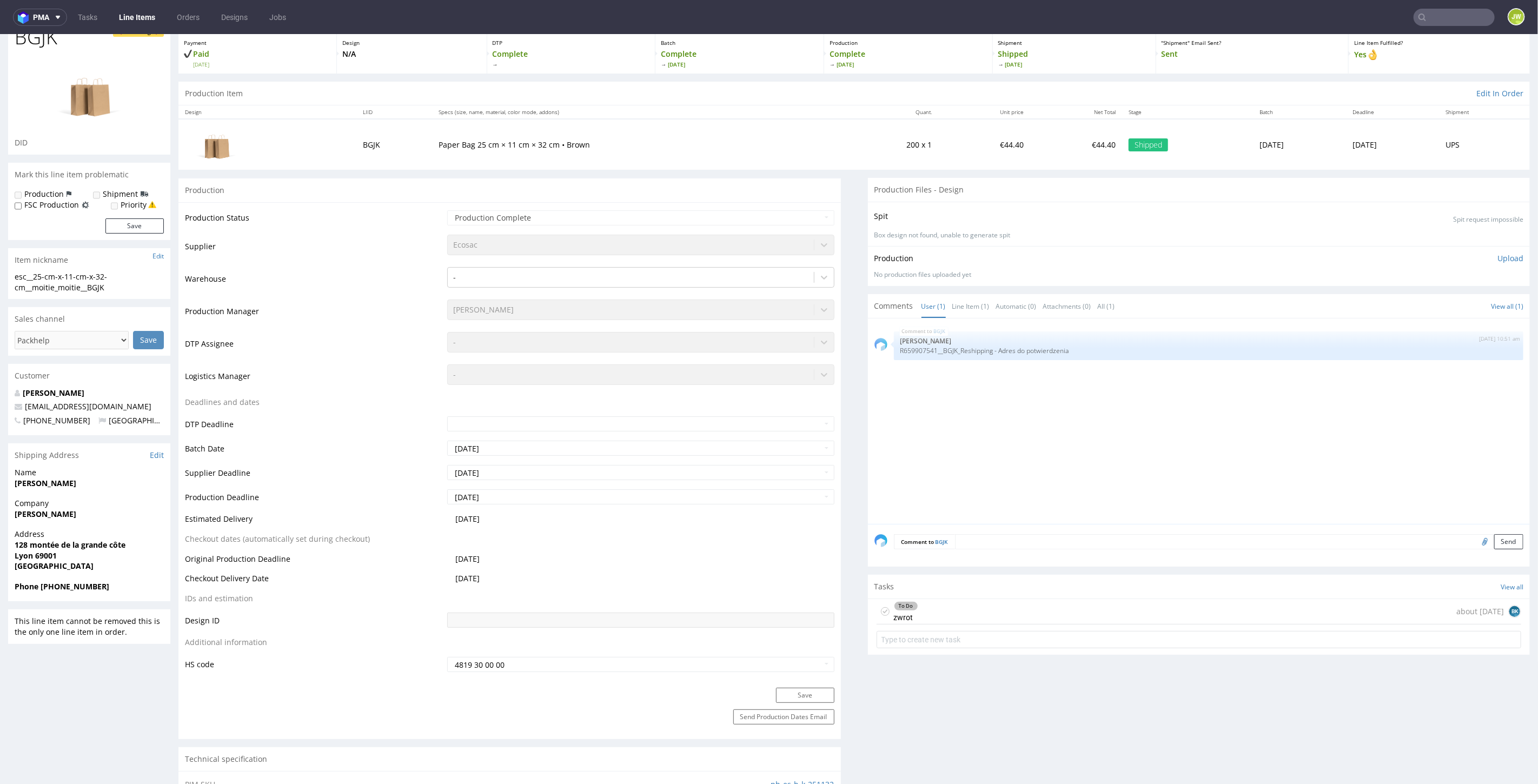
click at [911, 605] on div "To Do zwrot about [DATE] BK" at bounding box center [1199, 611] width 645 height 26
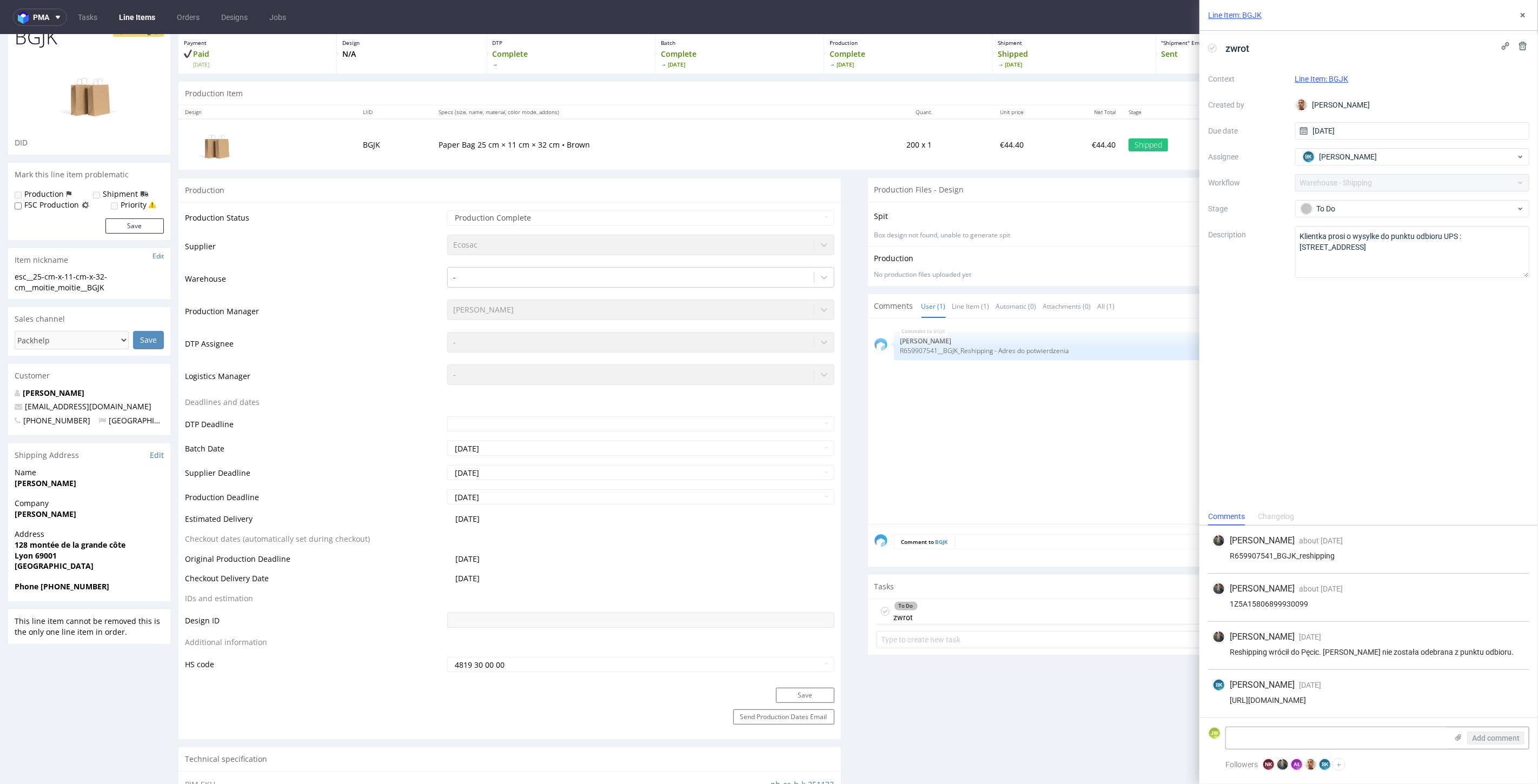
click at [1070, 477] on div "BGJK [DATE] 10:51 am [PERSON_NAME] R659907541__BGJK_Reshipping - Adres do potwi…" at bounding box center [1202, 425] width 656 height 199
click at [1522, 10] on button at bounding box center [1522, 15] width 13 height 13
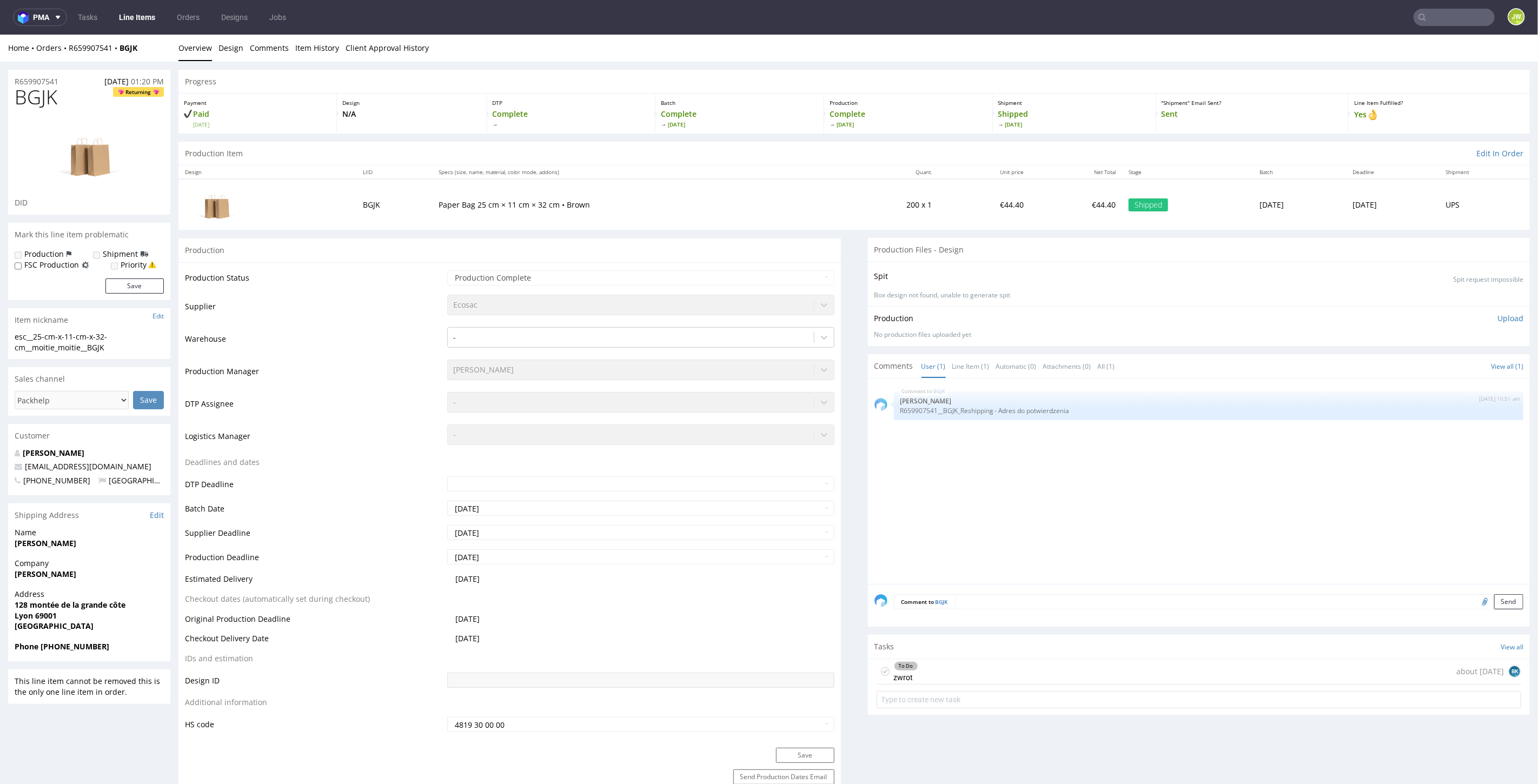
click at [139, 22] on link "Line Items" at bounding box center [137, 18] width 49 height 18
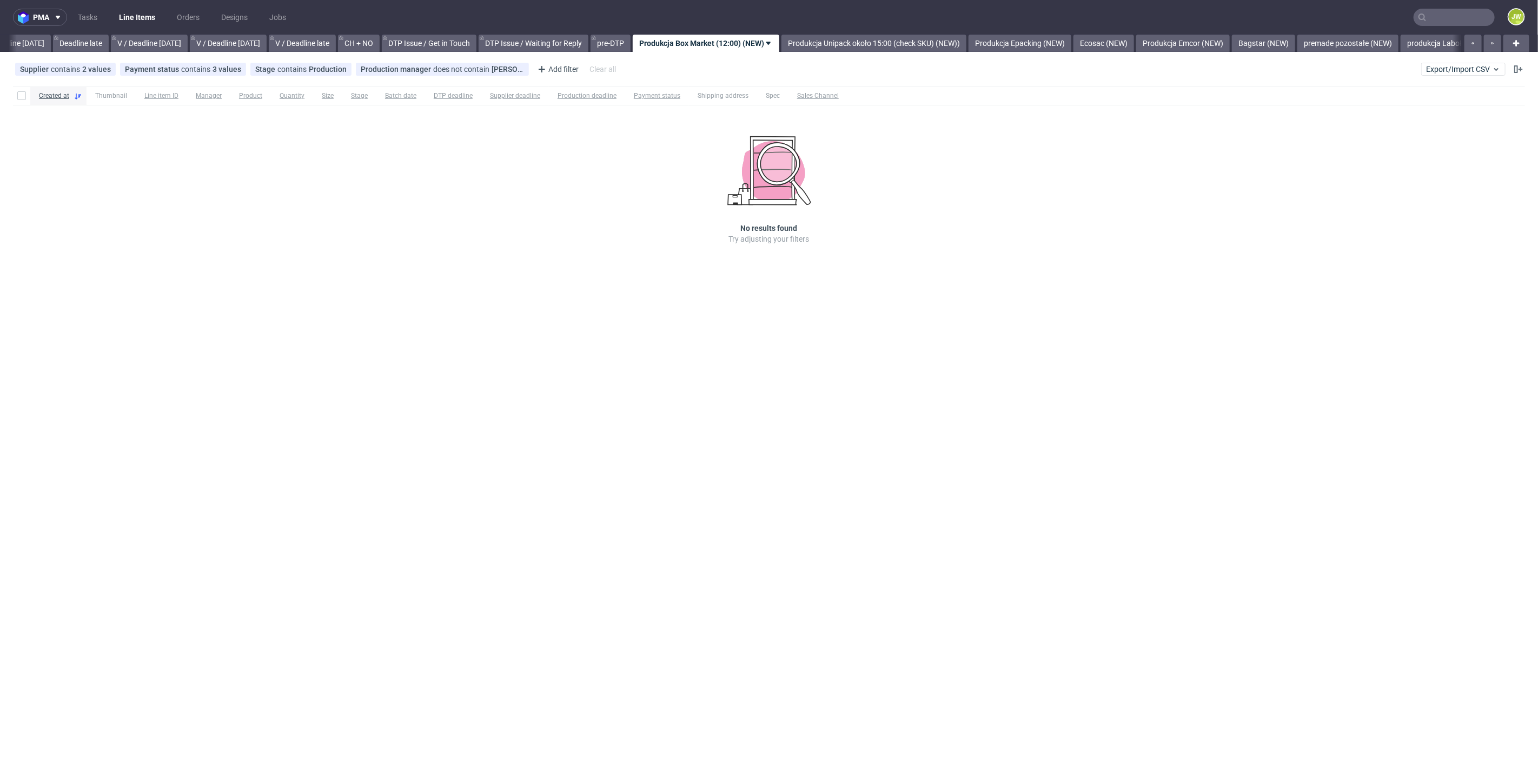
scroll to position [0, 1229]
drag, startPoint x: 639, startPoint y: 407, endPoint x: 606, endPoint y: 399, distance: 34.0
click at [639, 407] on div "pma Tasks Line Items Orders Designs Jobs JW All DTP Late Shipped Shipments DTP …" at bounding box center [769, 392] width 1538 height 784
